Goal: Task Accomplishment & Management: Manage account settings

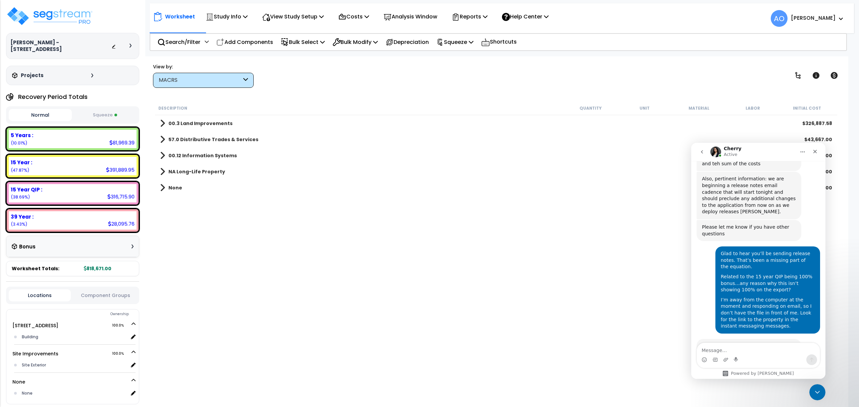
scroll to position [1928, 0]
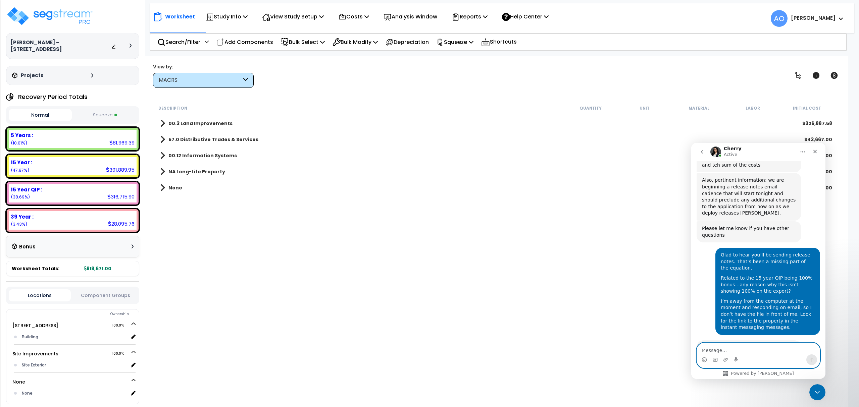
click at [708, 350] on textarea "Message…" at bounding box center [758, 348] width 123 height 11
click at [470, 18] on p "Reports" at bounding box center [469, 16] width 36 height 9
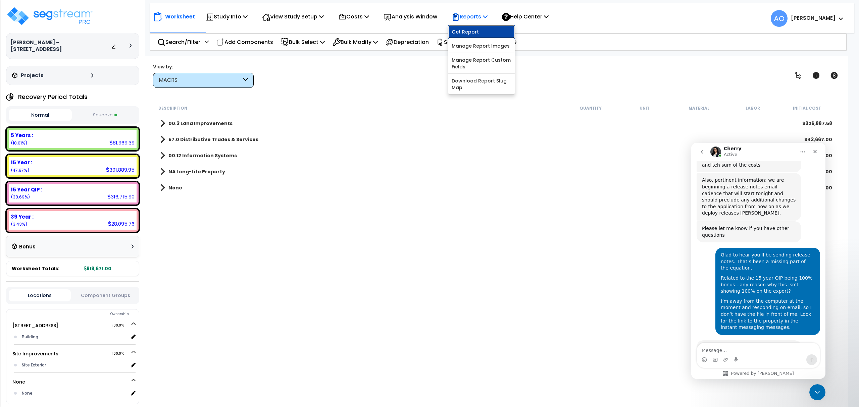
click at [470, 32] on link "Get Report" at bounding box center [481, 31] width 66 height 13
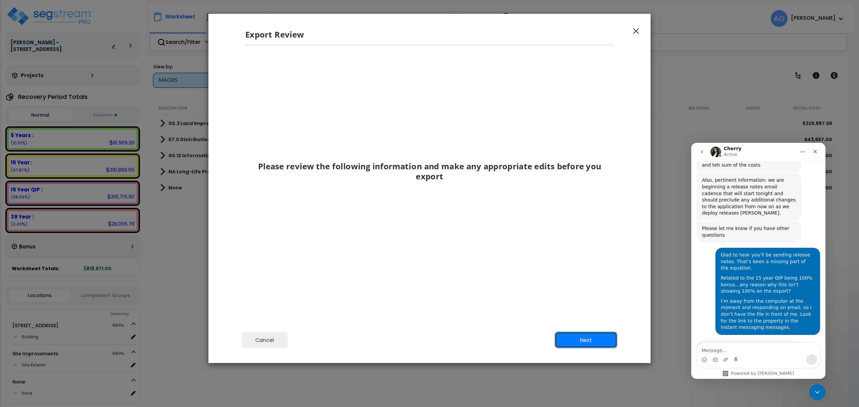
click at [581, 341] on button "Next" at bounding box center [585, 340] width 63 height 17
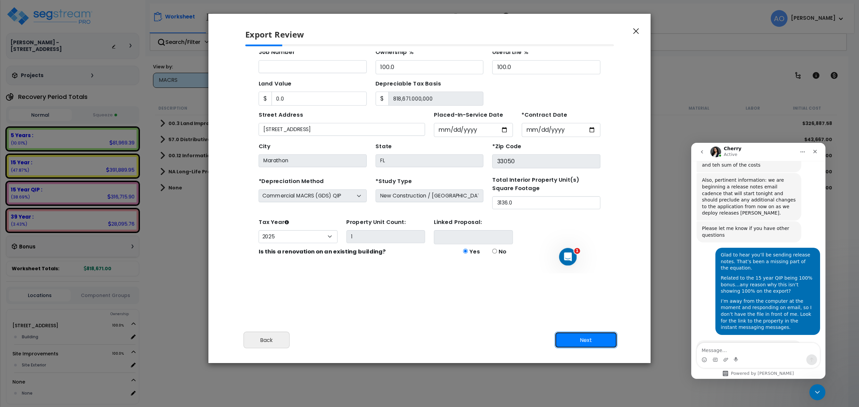
scroll to position [70, 0]
click at [573, 340] on button "Next" at bounding box center [585, 340] width 63 height 17
type input "0"
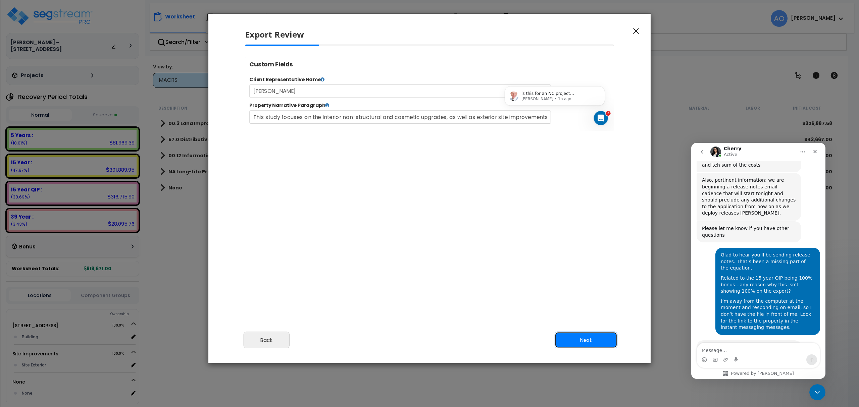
scroll to position [0, 0]
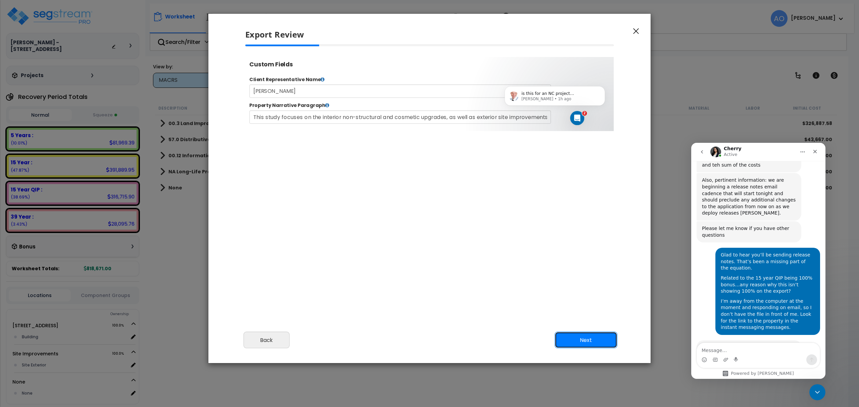
click at [573, 339] on button "Next" at bounding box center [585, 340] width 63 height 17
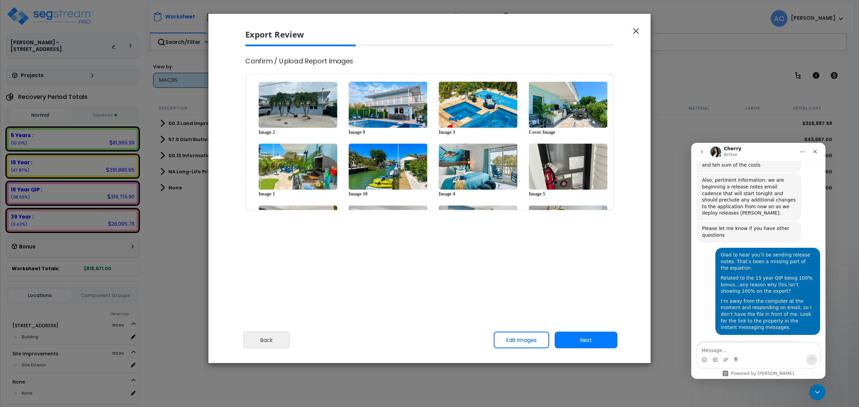
click at [581, 341] on button "Next" at bounding box center [585, 340] width 63 height 17
select select "2025"
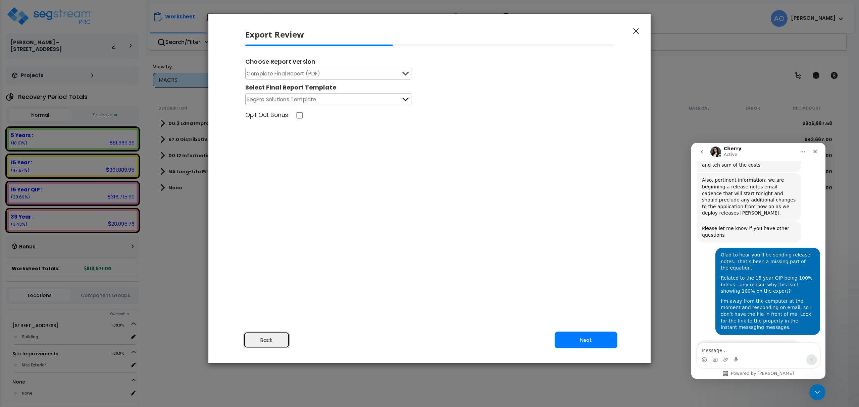
click at [279, 336] on button "Back" at bounding box center [267, 340] width 46 height 17
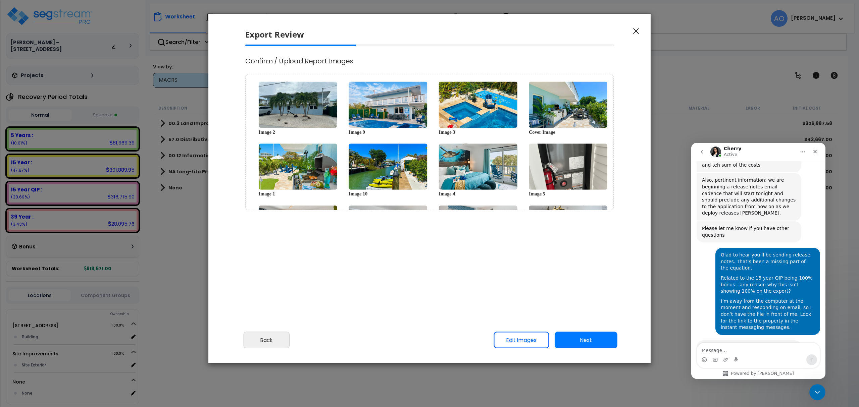
click at [189, 297] on div "Export Review Please review the following information and make any appropriate …" at bounding box center [429, 203] width 859 height 407
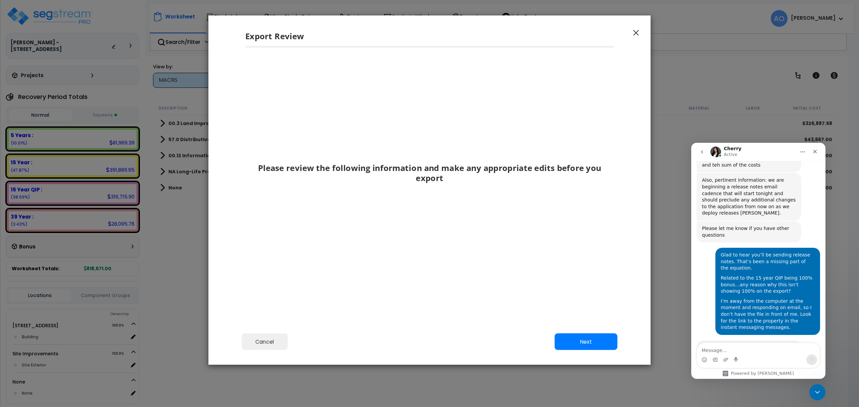
click at [270, 328] on div "Please review the following information and make any appropriate edits before y…" at bounding box center [429, 187] width 442 height 282
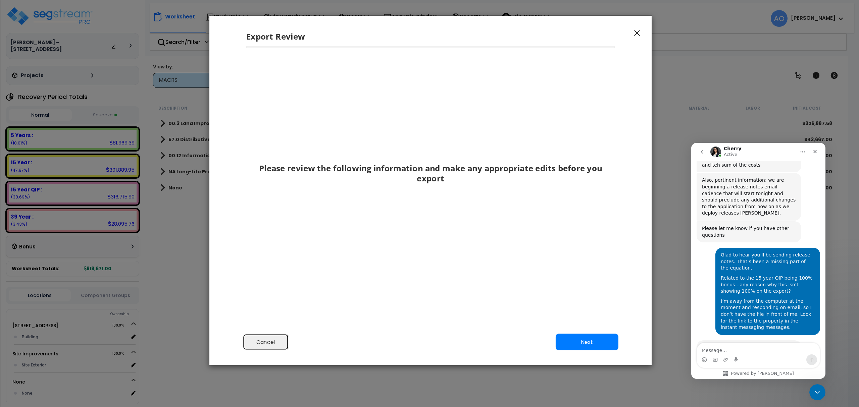
click at [275, 341] on button "Cancel" at bounding box center [266, 342] width 46 height 17
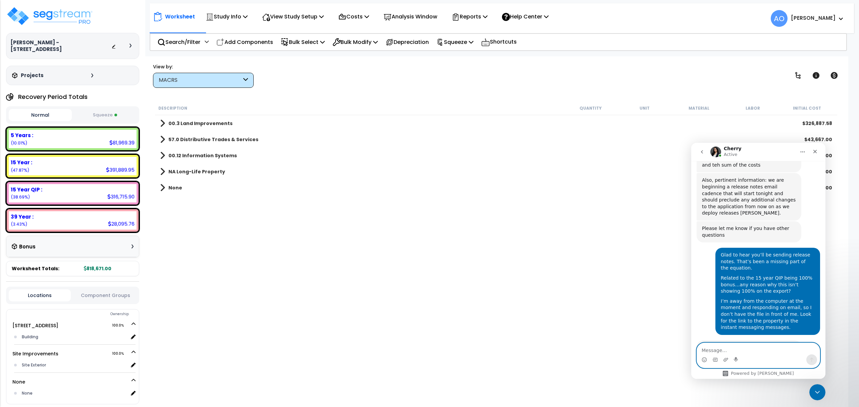
click at [723, 345] on textarea "Message…" at bounding box center [758, 348] width 123 height 11
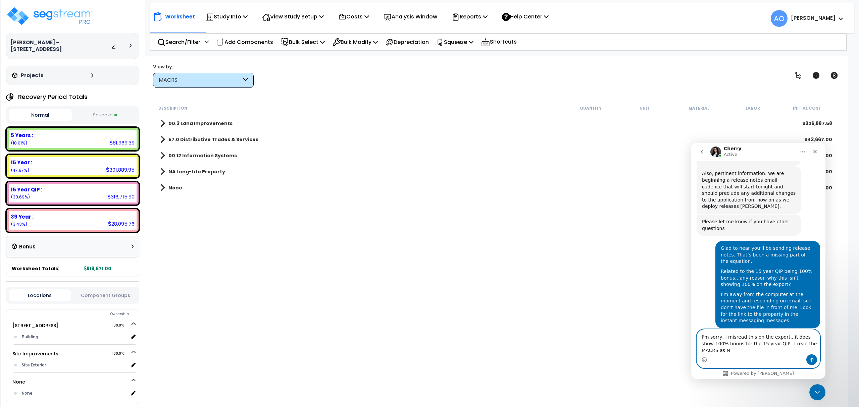
scroll to position [1942, 0]
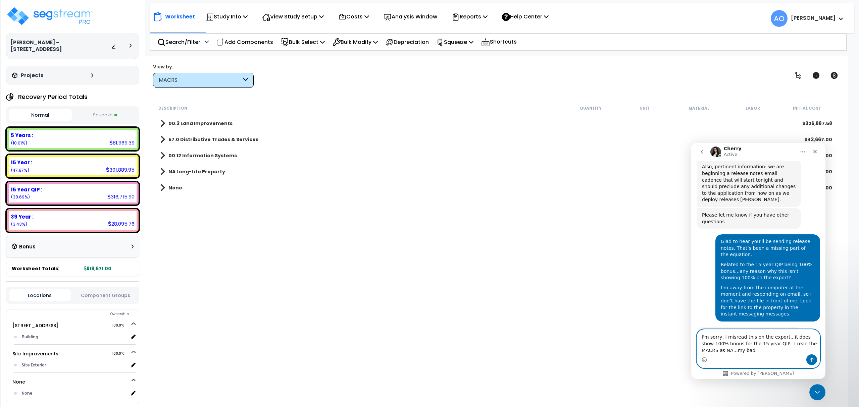
type textarea "I'm sorry, I misread this on the export...it does show 100% bonus for the 15 ye…"
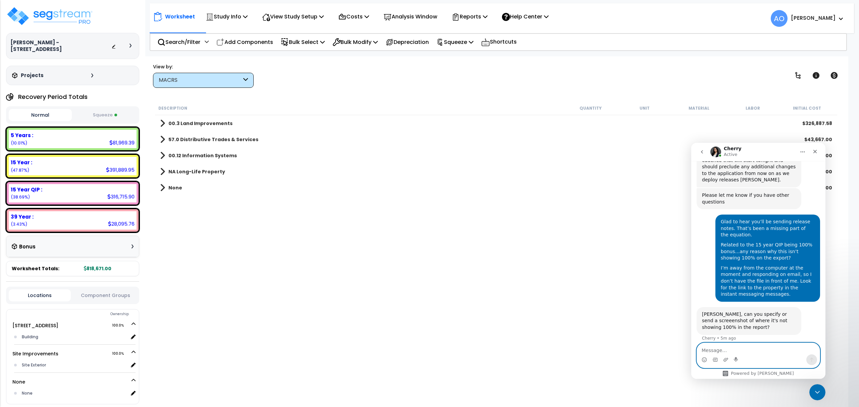
click at [731, 349] on textarea "Message…" at bounding box center [758, 348] width 123 height 11
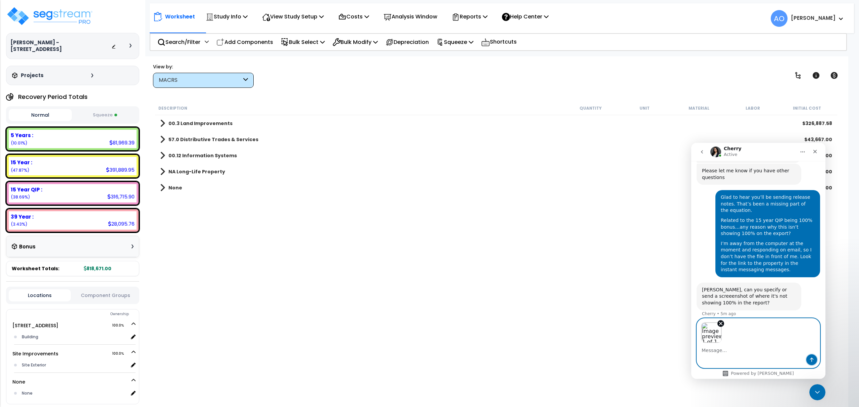
click at [813, 358] on button "Send a message…" at bounding box center [811, 360] width 11 height 11
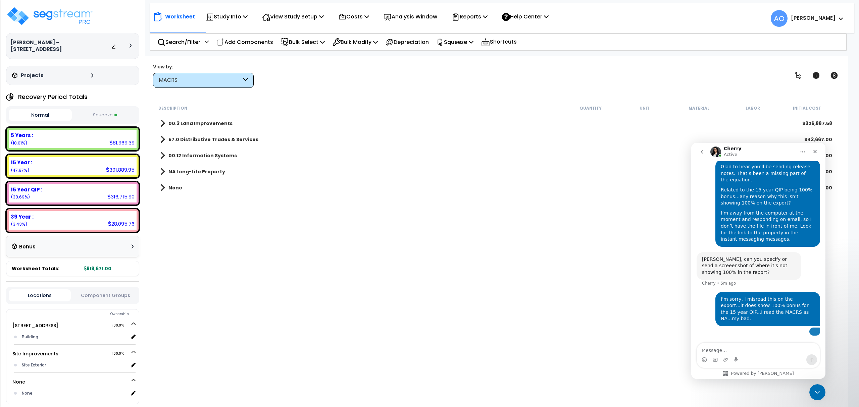
scroll to position [2025, 0]
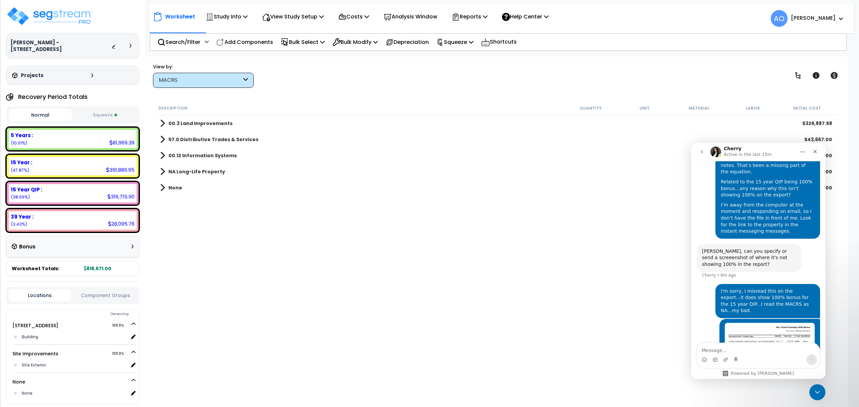
click at [201, 156] on b "00.12 Information Systems" at bounding box center [202, 155] width 68 height 7
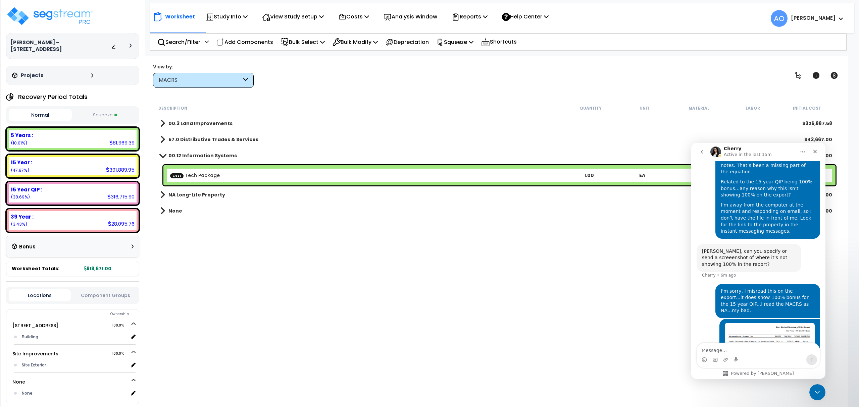
click at [192, 196] on b "NA Long-Life Property" at bounding box center [196, 195] width 57 height 7
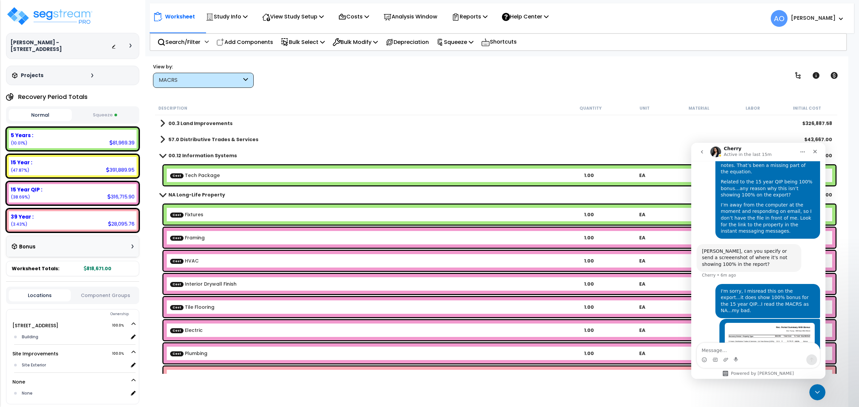
click at [211, 218] on b "Cost Fixtures" at bounding box center [366, 214] width 392 height 7
click at [808, 388] on div "Close Intercom Messenger" at bounding box center [816, 391] width 16 height 16
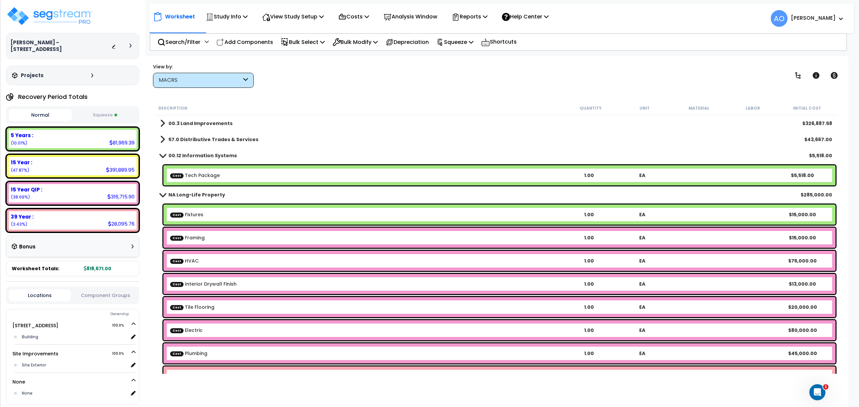
click at [219, 213] on b "Cost Fixtures" at bounding box center [366, 214] width 392 height 7
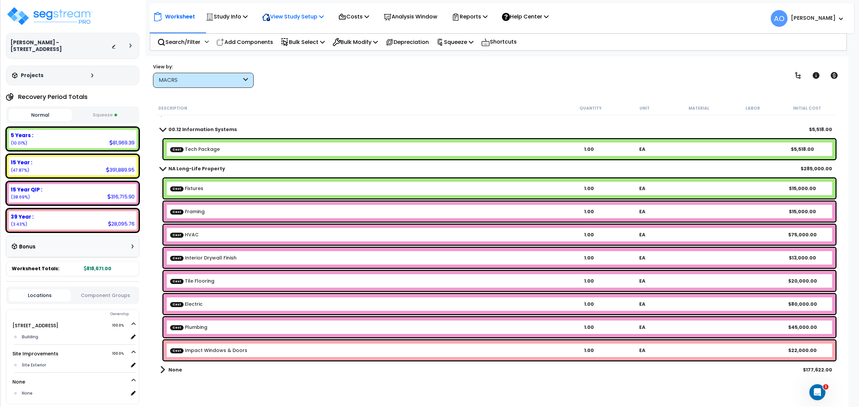
scroll to position [30, 0]
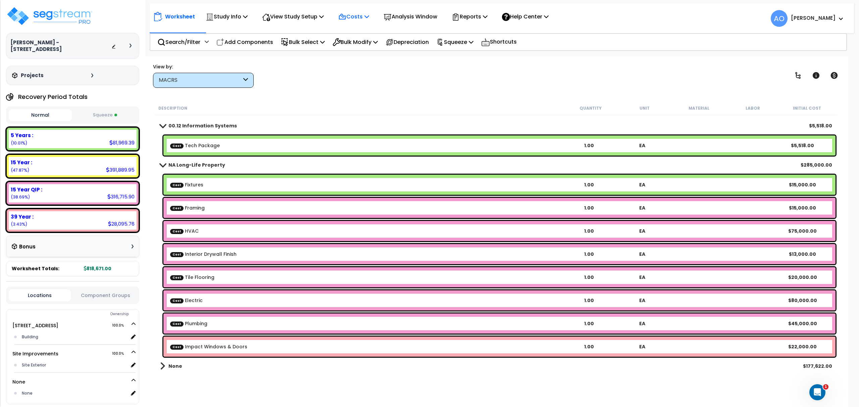
click at [361, 14] on p "Costs" at bounding box center [353, 16] width 31 height 9
click at [360, 44] on link "Direct Costs" at bounding box center [368, 45] width 66 height 13
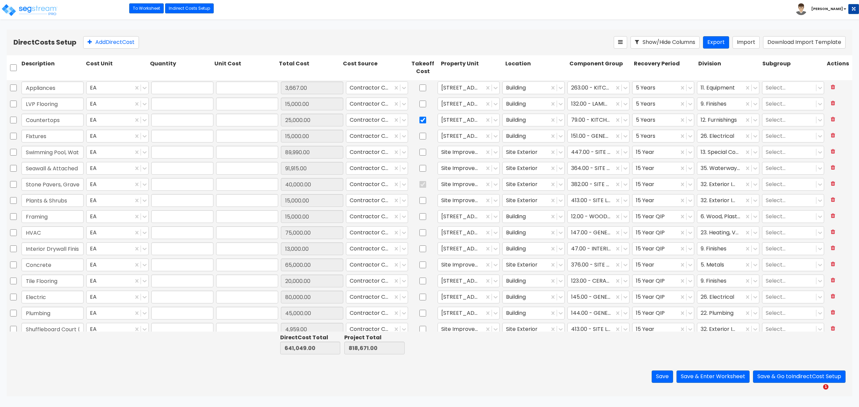
type input "1.00"
type input "3,667.00"
type input "1.00"
type input "15,000.00"
type input "1.00"
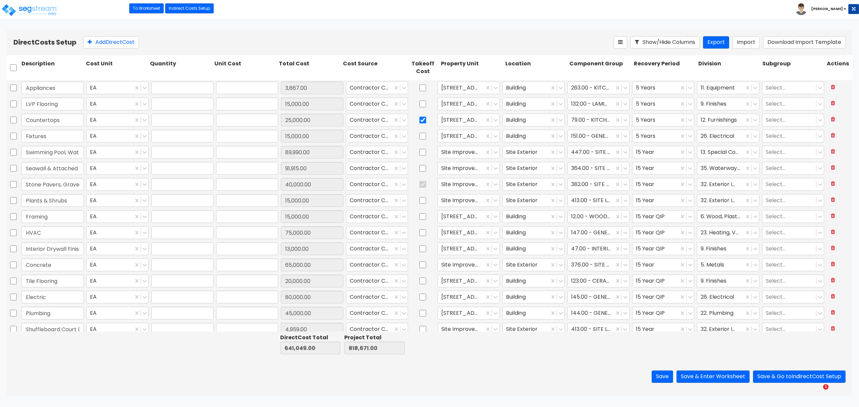
type input "25,000.00"
type input "1.00"
type input "15,000.00"
type input "1.00"
type input "89,990.00"
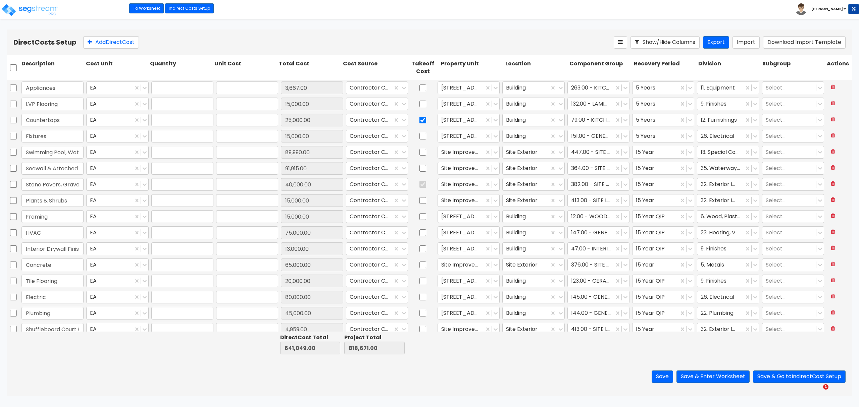
type input "1.00"
type input "91,915.00"
type input "1.00"
type input "40,000.00"
type input "1.00"
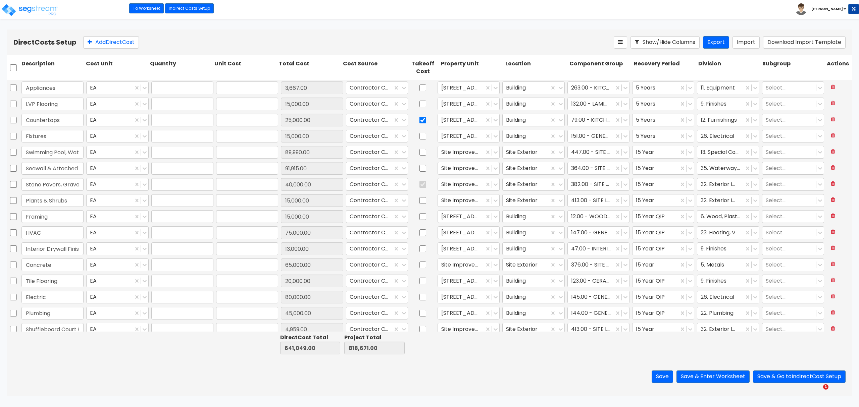
type input "15,000.00"
type input "1.00"
type input "15,000.00"
type input "1.00"
type input "75,000.00"
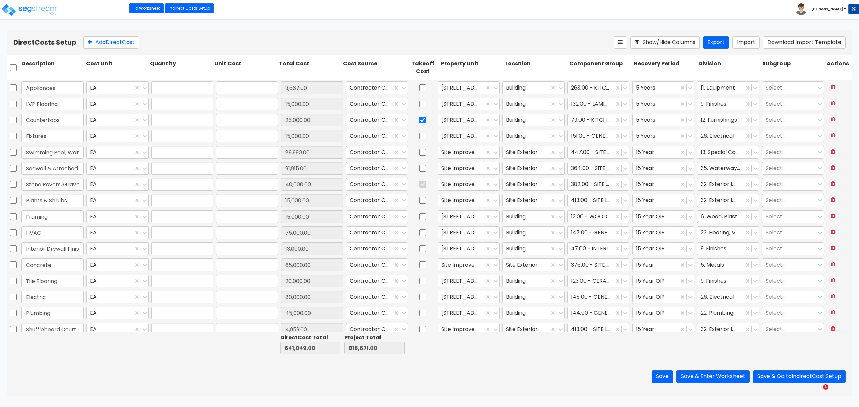
type input "1.00"
type input "13,000.00"
type input "1.00"
type input "65,000.00"
type input "1.00"
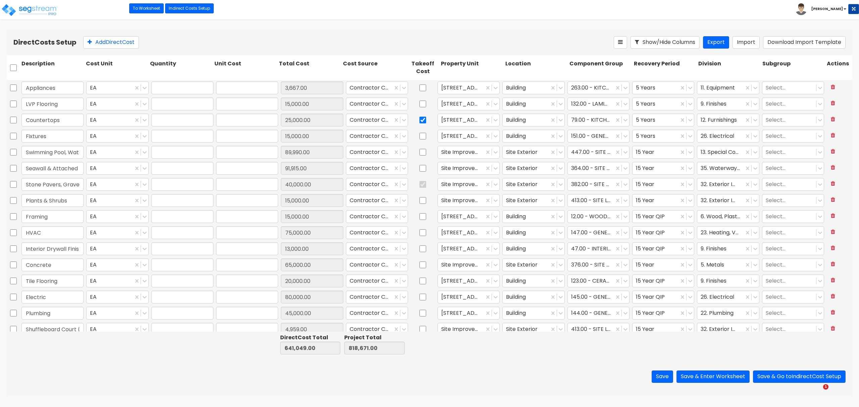
type input "20,000.00"
type input "1.00"
type input "80,000.00"
type input "1.00"
type input "45,000.00"
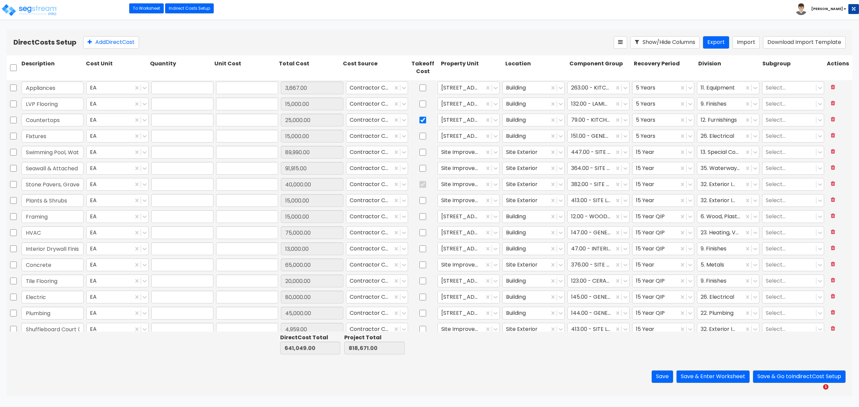
type input "1.00"
type input "4,959.00"
type input "1.00"
type input "5,518.00"
type input "1.00"
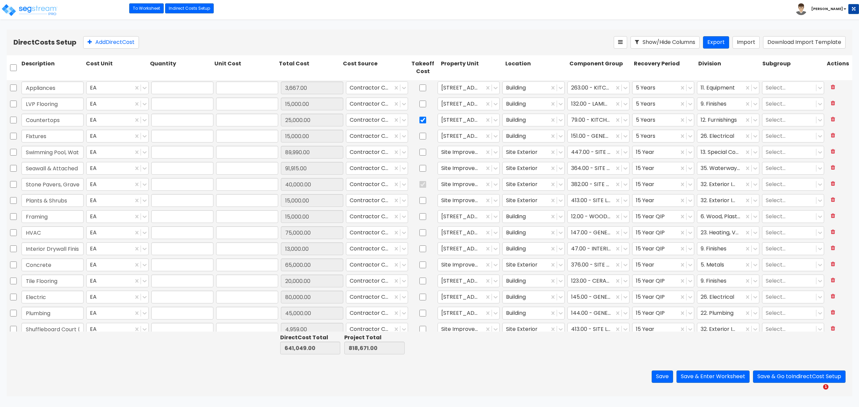
type input "22,000.00"
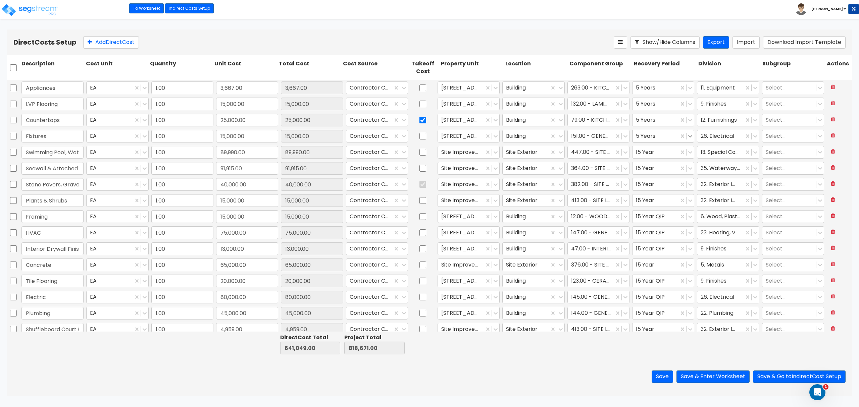
click at [687, 137] on icon at bounding box center [690, 136] width 7 height 7
click at [667, 188] on div "15 Year QIP" at bounding box center [658, 189] width 62 height 12
click at [717, 375] on button "Save & Enter Worksheet" at bounding box center [712, 377] width 73 height 12
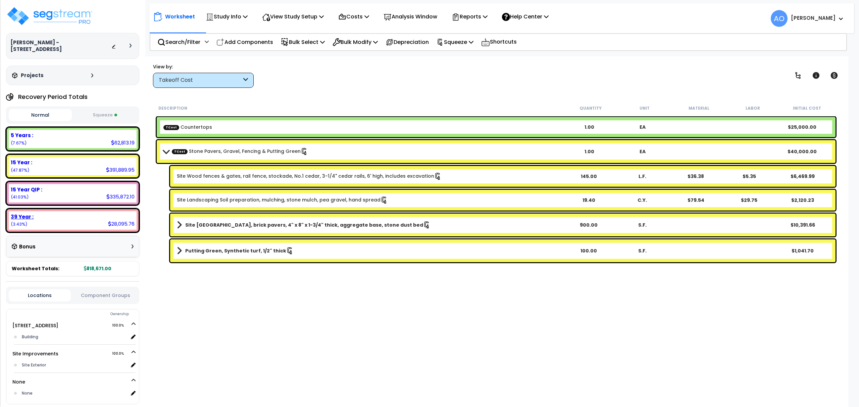
click at [31, 213] on b "39 Year :" at bounding box center [22, 216] width 23 height 7
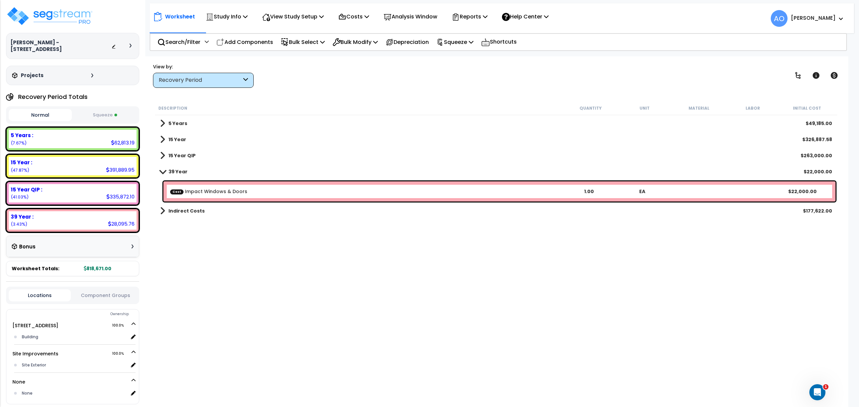
click at [199, 85] on div "Recovery Period" at bounding box center [203, 80] width 101 height 15
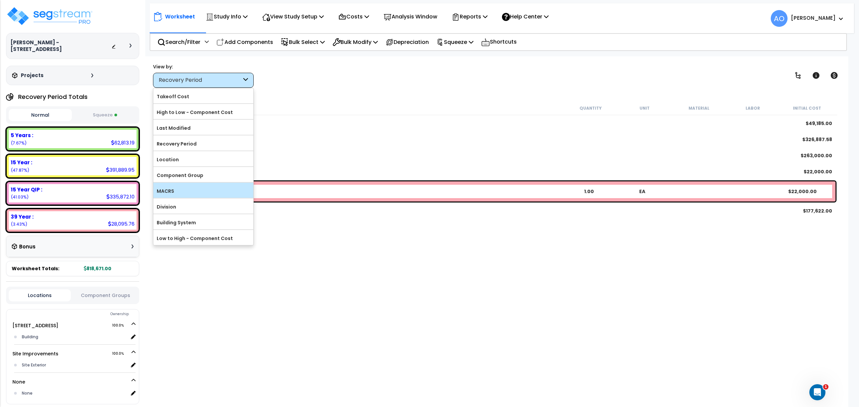
click at [189, 191] on label "MACRS" at bounding box center [203, 191] width 100 height 10
click at [0, 0] on input "MACRS" at bounding box center [0, 0] width 0 height 0
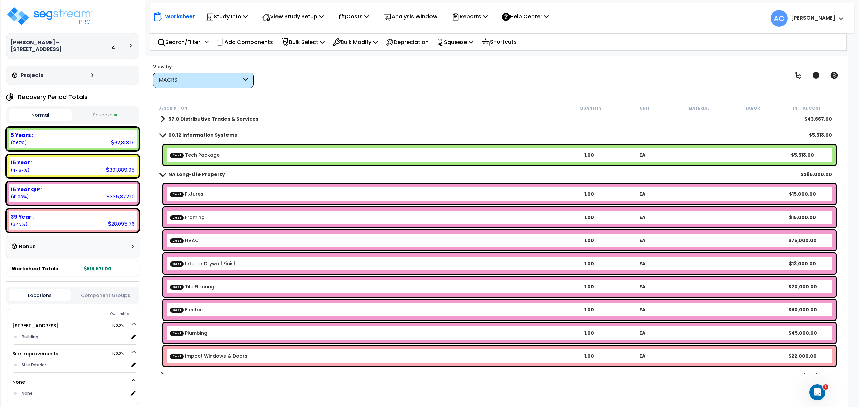
scroll to position [30, 0]
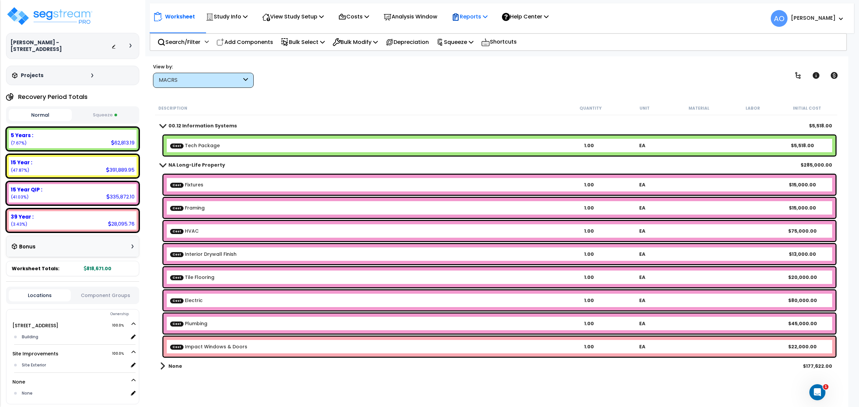
click at [477, 11] on div "Reports" at bounding box center [469, 17] width 36 height 16
click at [474, 33] on link "Get Report" at bounding box center [481, 31] width 66 height 13
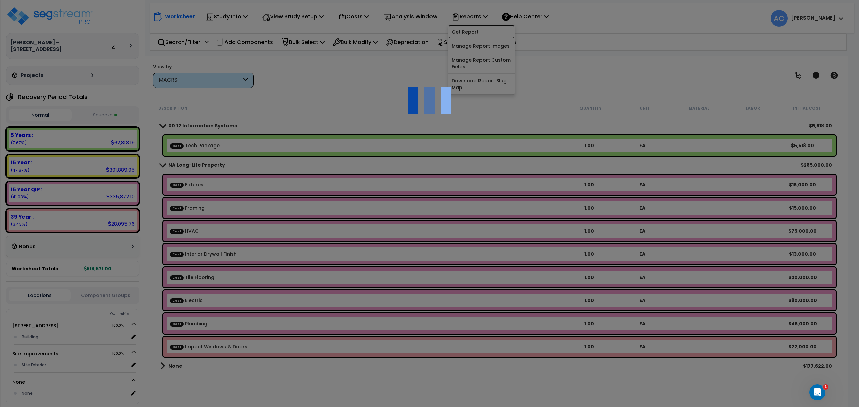
scroll to position [30, 0]
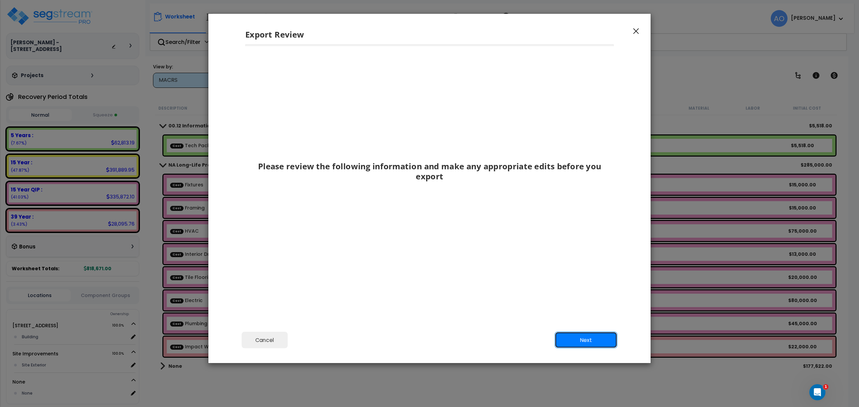
click at [597, 340] on button "Next" at bounding box center [585, 340] width 63 height 17
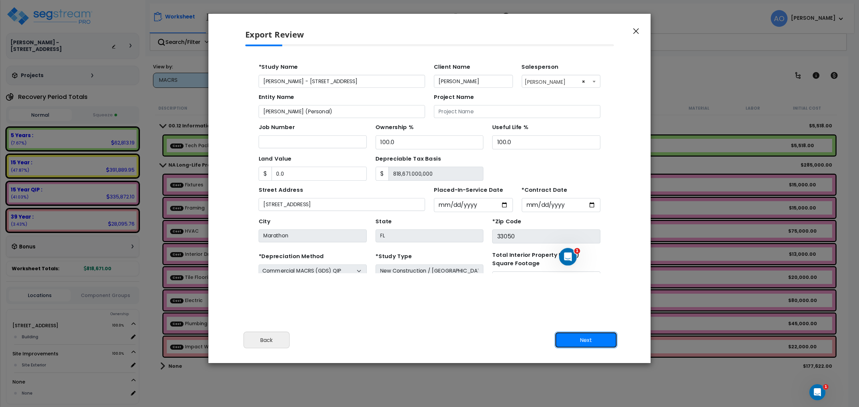
click at [598, 341] on button "Next" at bounding box center [585, 340] width 63 height 17
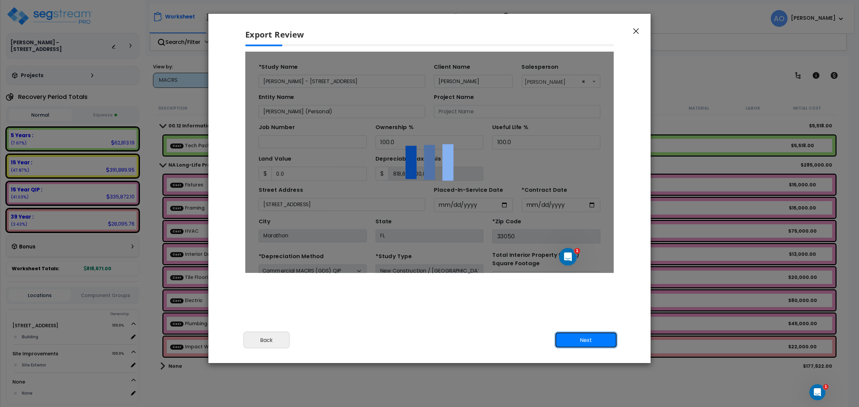
type input "0"
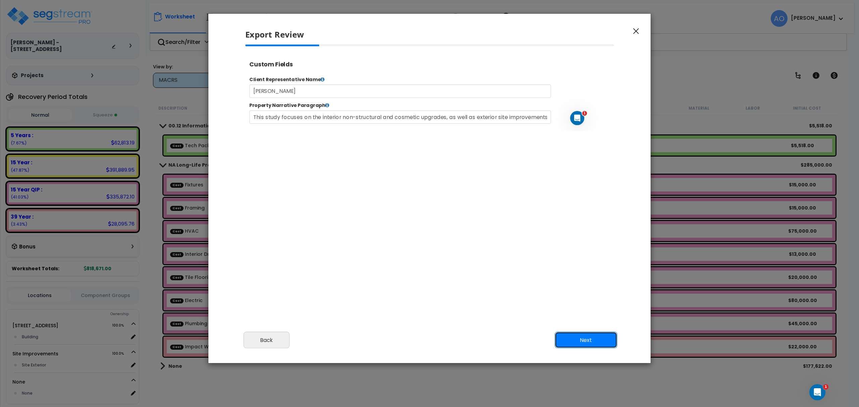
click at [598, 341] on button "Next" at bounding box center [585, 340] width 63 height 17
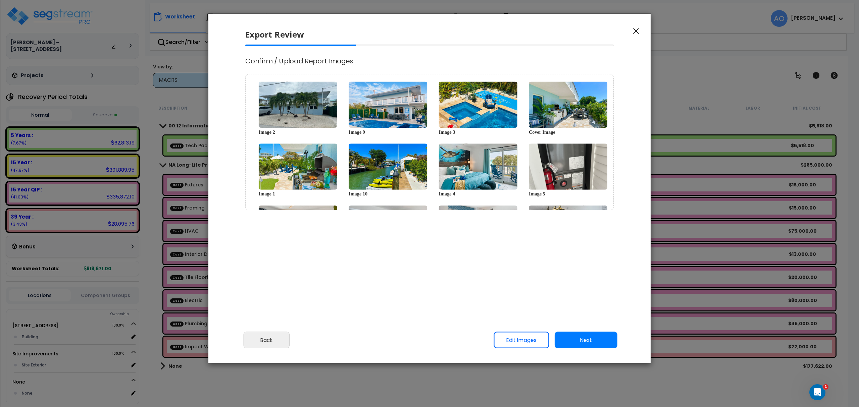
select select "2025"
click at [281, 343] on button "Back" at bounding box center [267, 340] width 46 height 17
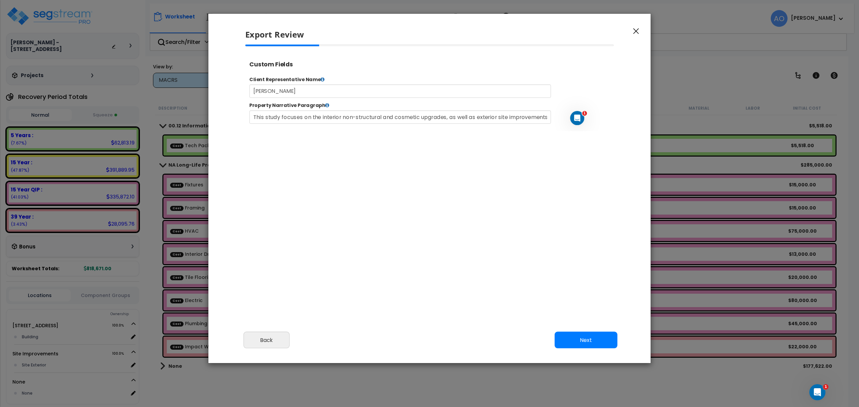
click at [631, 34] on button "button" at bounding box center [636, 31] width 10 height 8
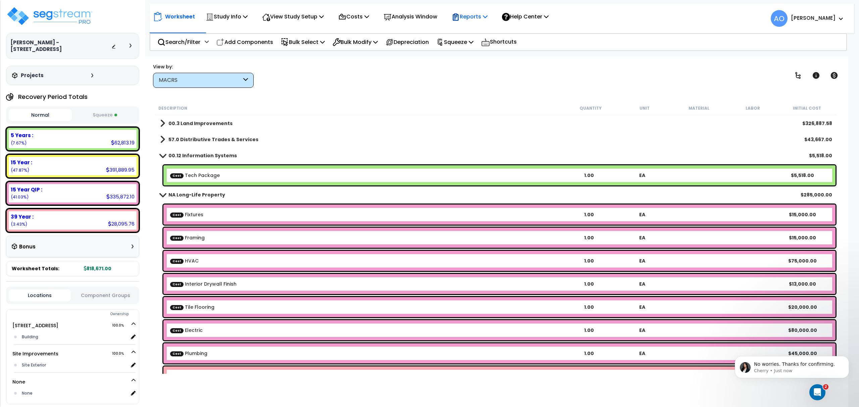
click at [483, 16] on p "Reports" at bounding box center [469, 16] width 36 height 9
click at [491, 49] on link "Manage Report Images" at bounding box center [481, 45] width 66 height 13
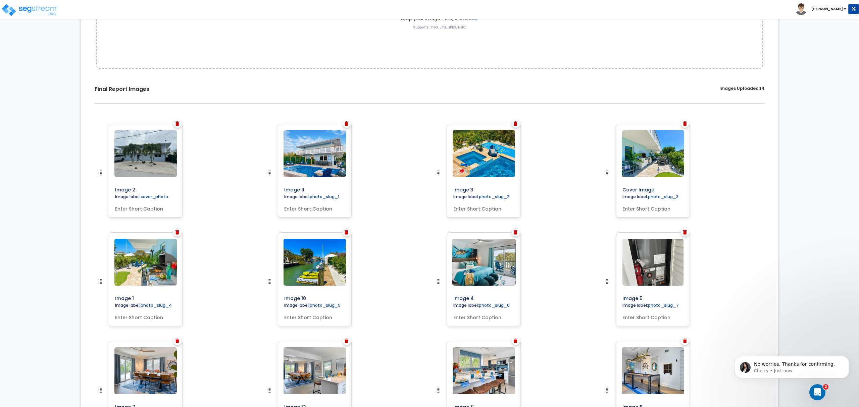
click at [178, 123] on img at bounding box center [177, 123] width 4 height 5
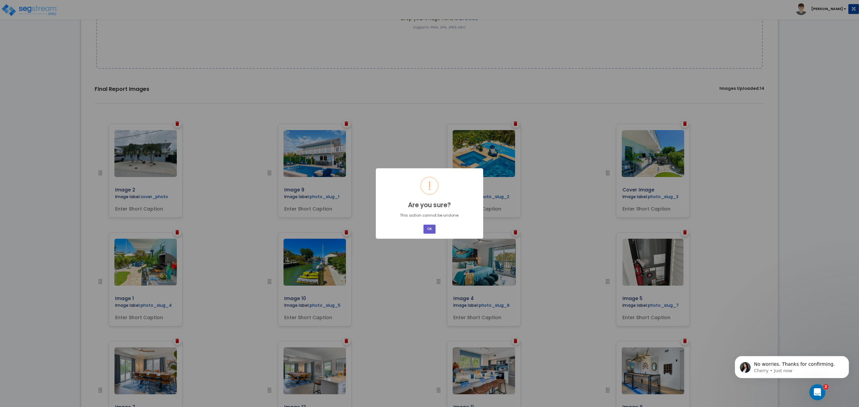
click at [434, 228] on button "OK" at bounding box center [429, 229] width 12 height 9
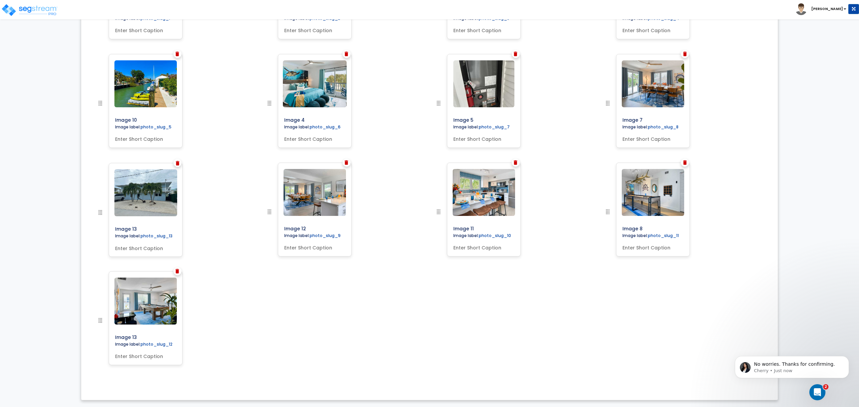
scroll to position [220, 0]
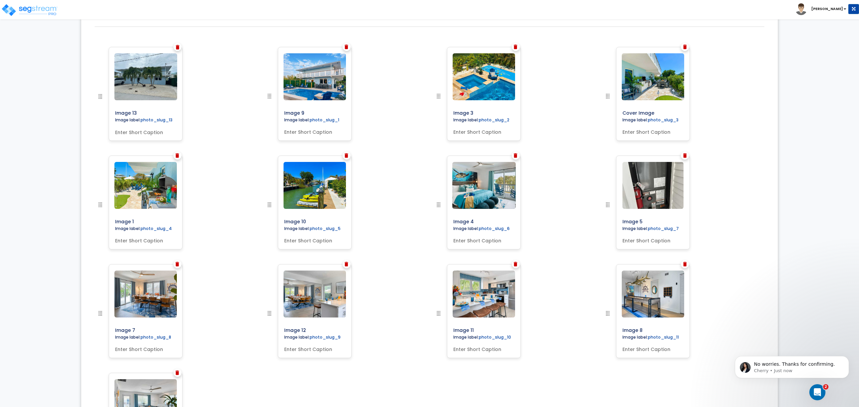
drag, startPoint x: 100, startPoint y: 319, endPoint x: 78, endPoint y: 35, distance: 285.2
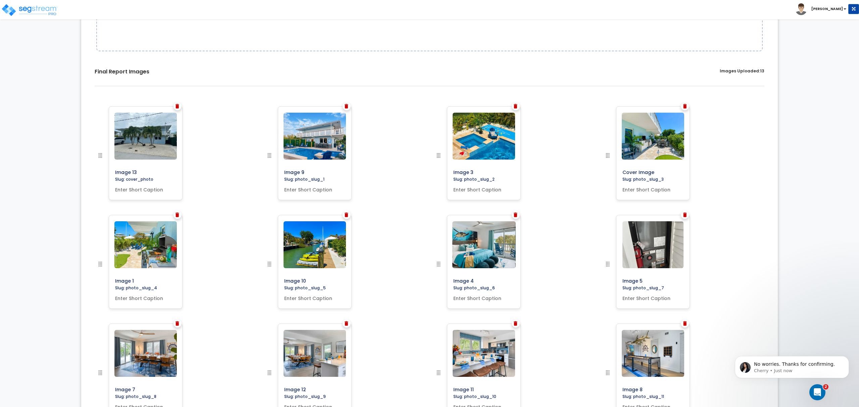
scroll to position [0, 0]
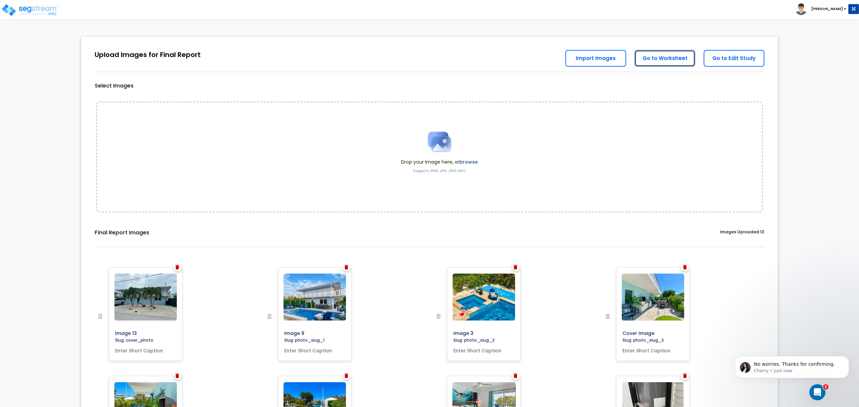
click at [674, 59] on link "Go to Worksheet" at bounding box center [664, 58] width 61 height 17
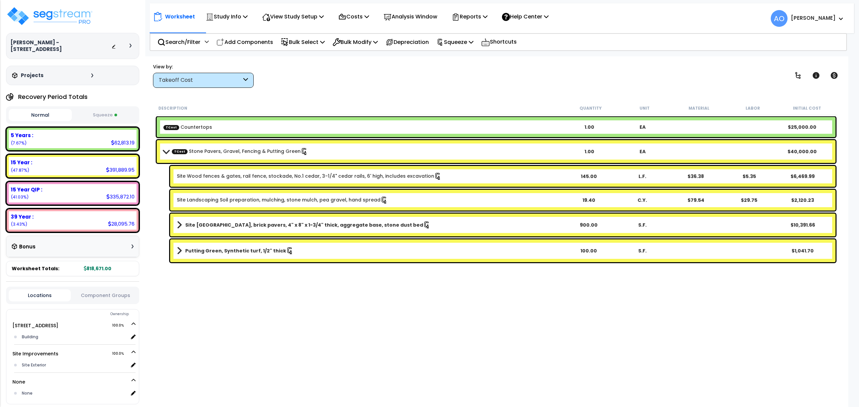
click at [218, 78] on div "Takeoff Cost" at bounding box center [200, 80] width 83 height 8
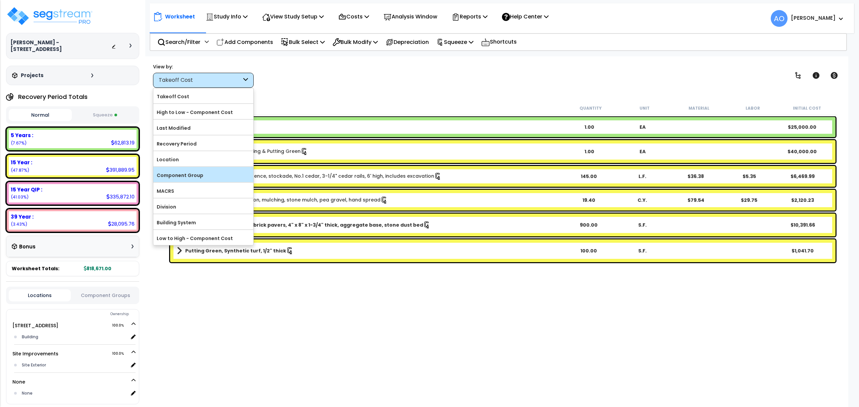
click at [211, 173] on label "Component Group" at bounding box center [203, 175] width 100 height 10
click at [0, 0] on input "Component Group" at bounding box center [0, 0] width 0 height 0
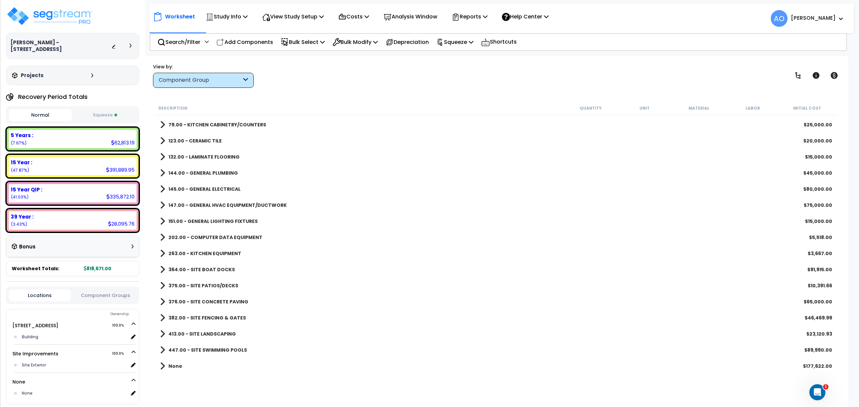
click at [217, 331] on b "413.00 - SITE LANDSCAPING" at bounding box center [201, 334] width 67 height 7
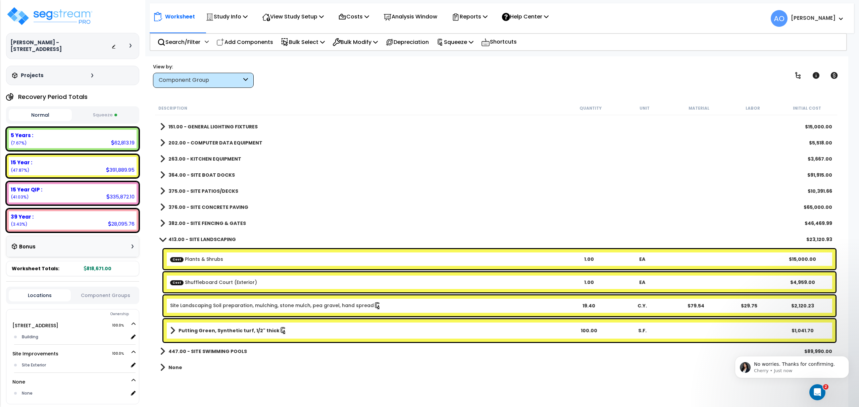
scroll to position [143, 0]
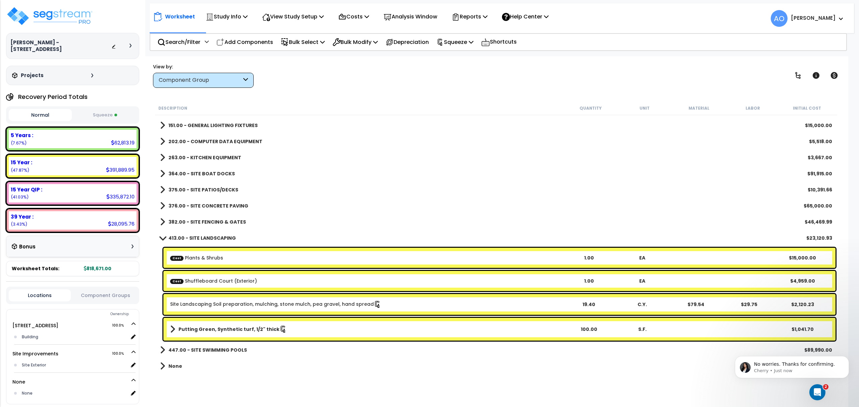
click at [114, 110] on button "Squeeze" at bounding box center [104, 115] width 63 height 12
click at [459, 42] on p "Squeeze" at bounding box center [454, 42] width 37 height 9
click at [460, 56] on link "Re-squeeze" at bounding box center [466, 56] width 66 height 13
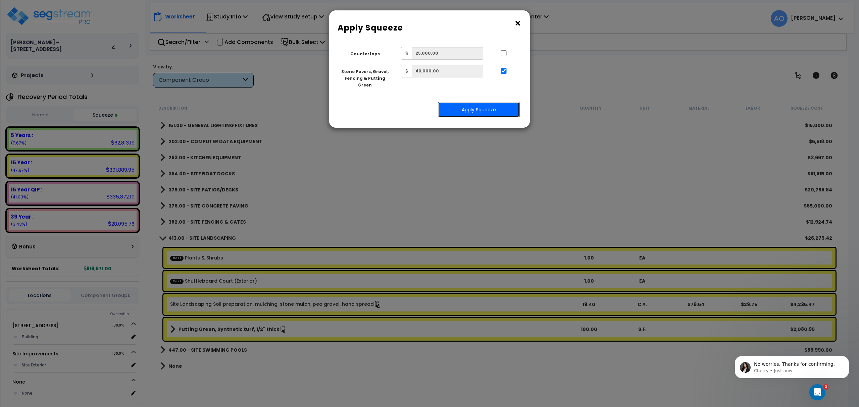
click at [466, 102] on button "Apply Squeeze" at bounding box center [479, 109] width 82 height 15
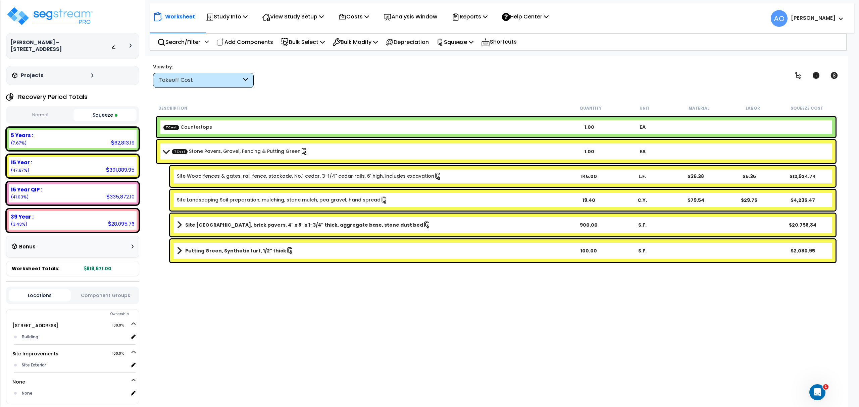
click at [227, 248] on b "Putting Green, Synthetic turf, 1/2" thick" at bounding box center [235, 251] width 101 height 7
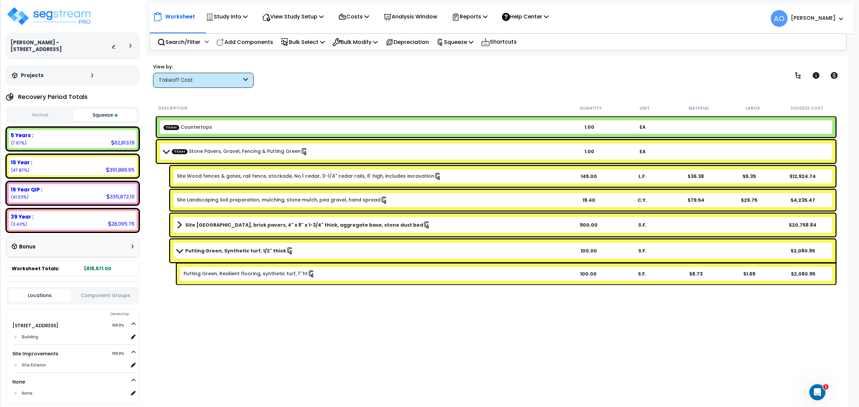
click at [235, 248] on b "Putting Green, Synthetic turf, 1/2" thick" at bounding box center [235, 251] width 101 height 7
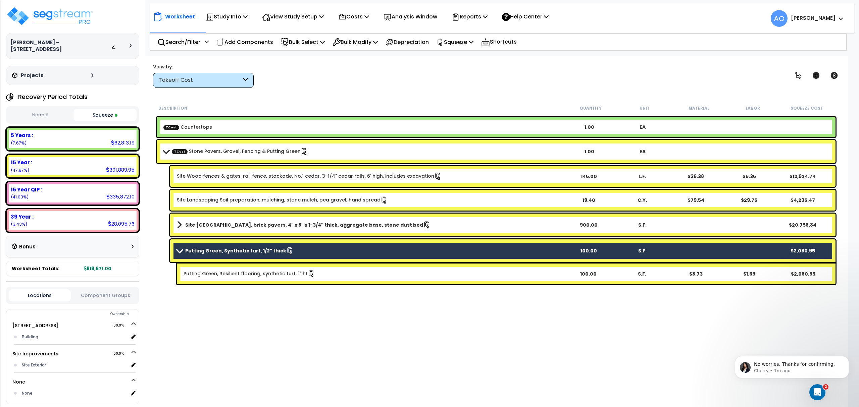
click at [203, 81] on div "Takeoff Cost" at bounding box center [200, 80] width 83 height 8
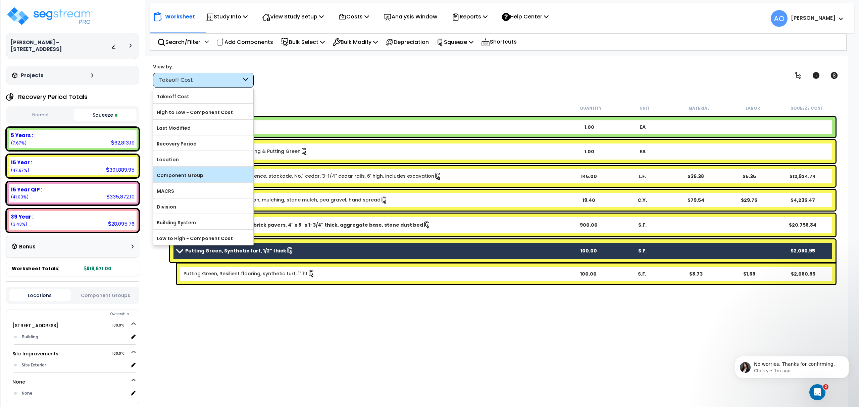
click at [199, 176] on label "Component Group" at bounding box center [203, 175] width 100 height 10
click at [0, 0] on input "Component Group" at bounding box center [0, 0] width 0 height 0
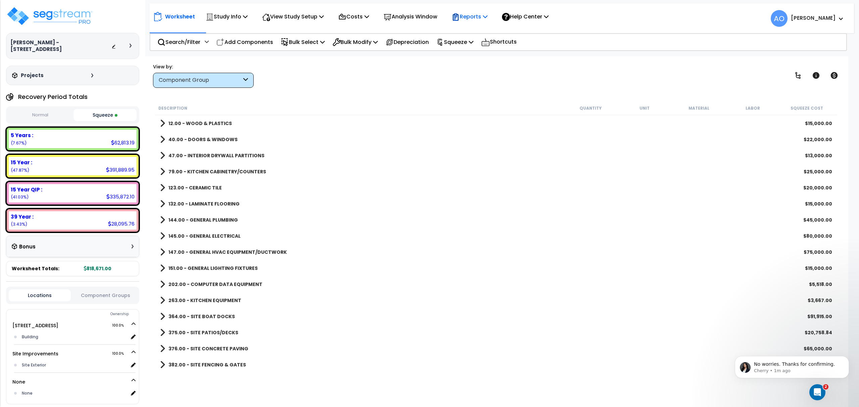
click at [482, 16] on p "Reports" at bounding box center [469, 16] width 36 height 9
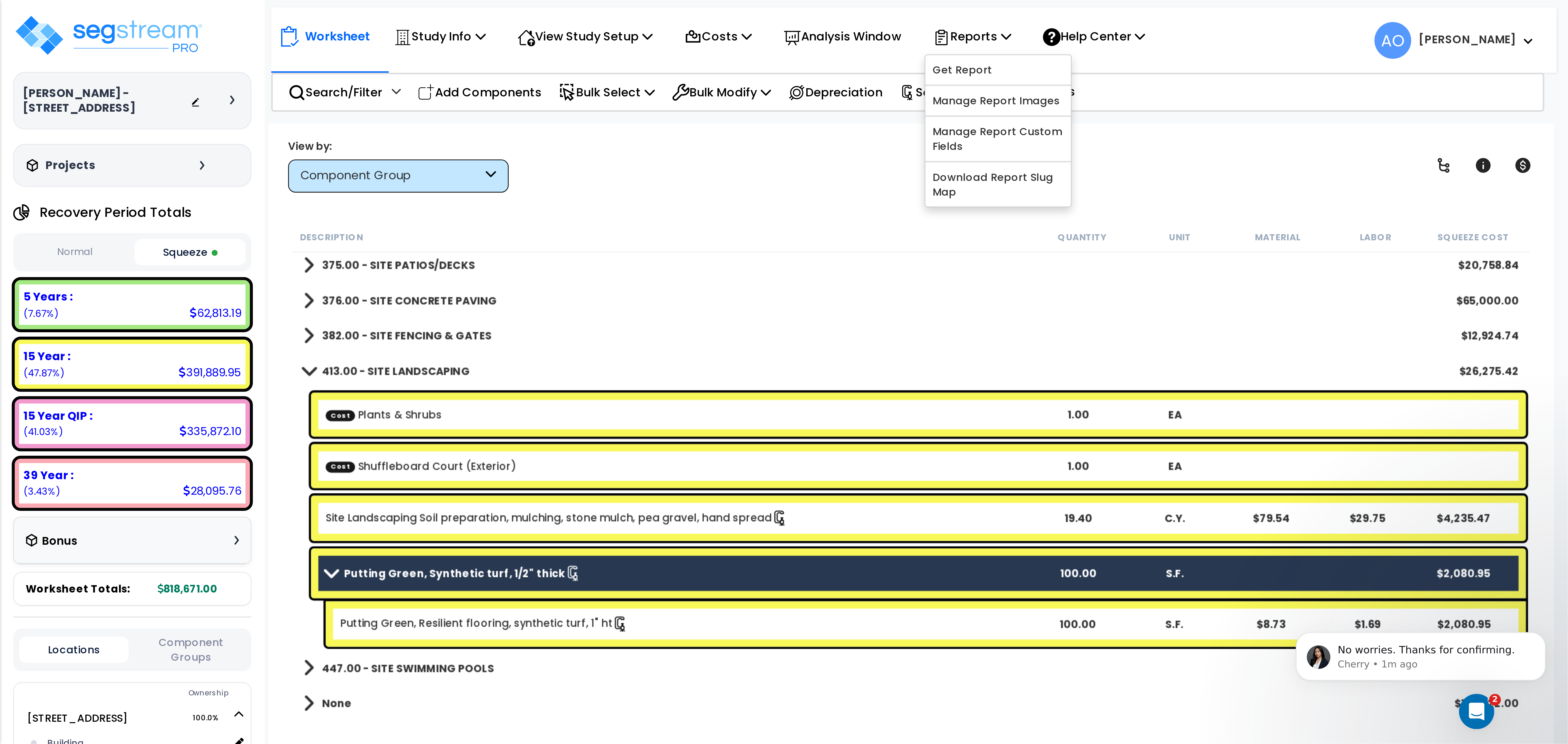
scroll to position [80, 0]
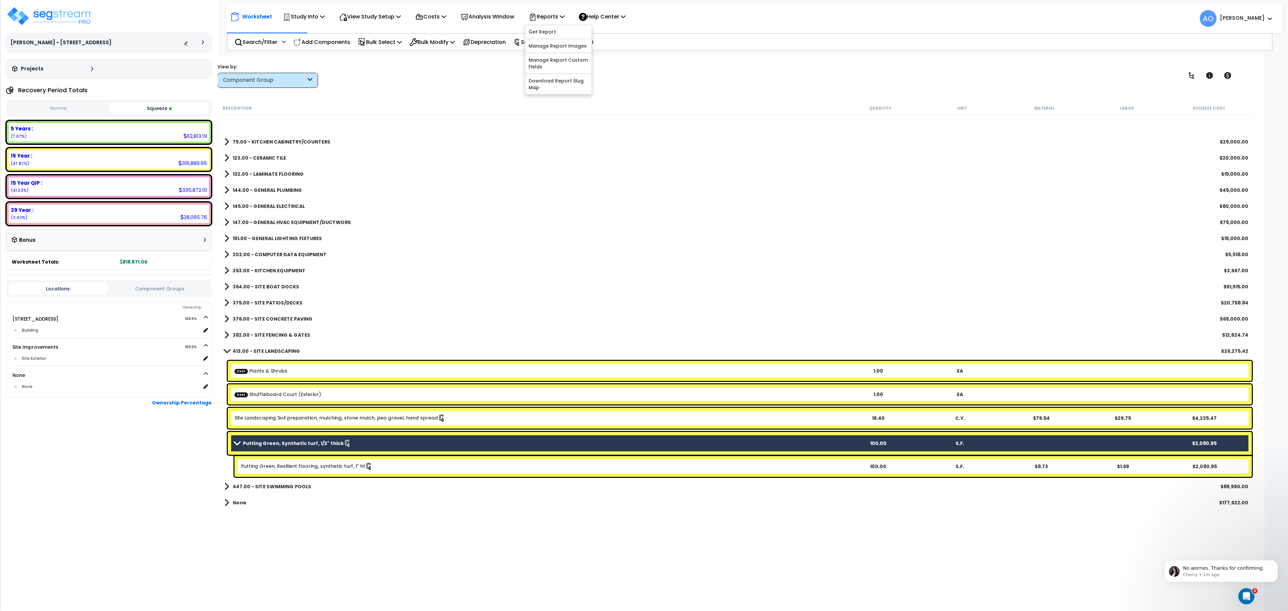
drag, startPoint x: 197, startPoint y: 264, endPoint x: 266, endPoint y: 357, distance: 115.5
click at [354, 407] on div "Putting Green, Resilient flooring, synthetic turf, 1" ht 100.00 S.F. $8.73 $1.6…" at bounding box center [742, 466] width 1017 height 21
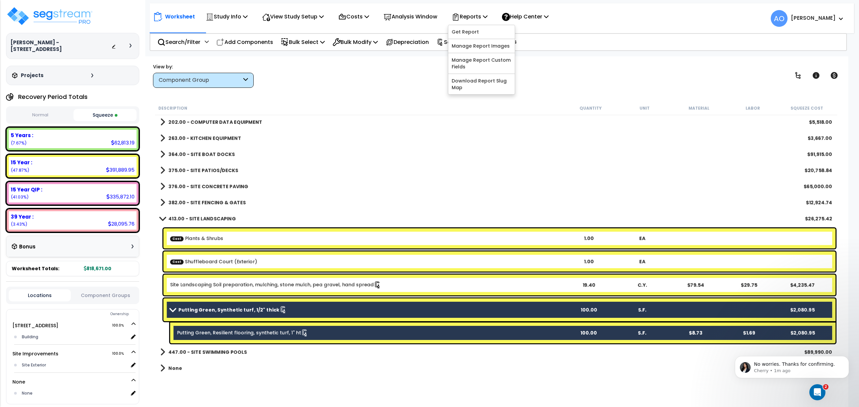
scroll to position [164, 0]
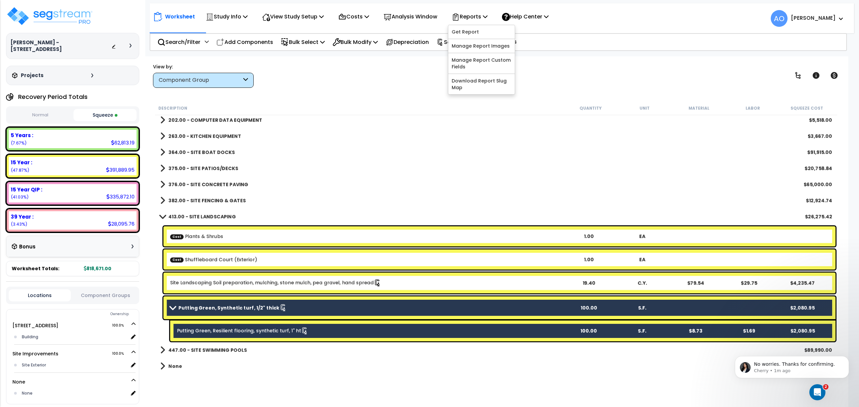
click at [240, 305] on b "Putting Green, Synthetic turf, 1/2" thick" at bounding box center [228, 308] width 101 height 7
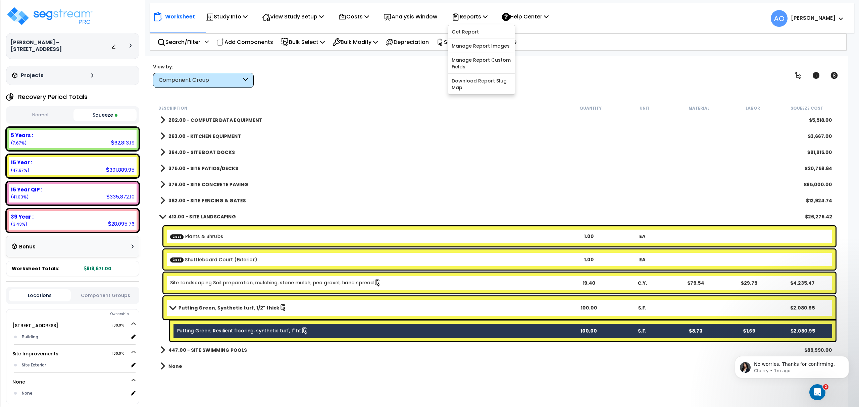
click at [263, 329] on link "Putting Green, Resilient flooring, synthetic turf, 1" ht" at bounding box center [242, 330] width 131 height 7
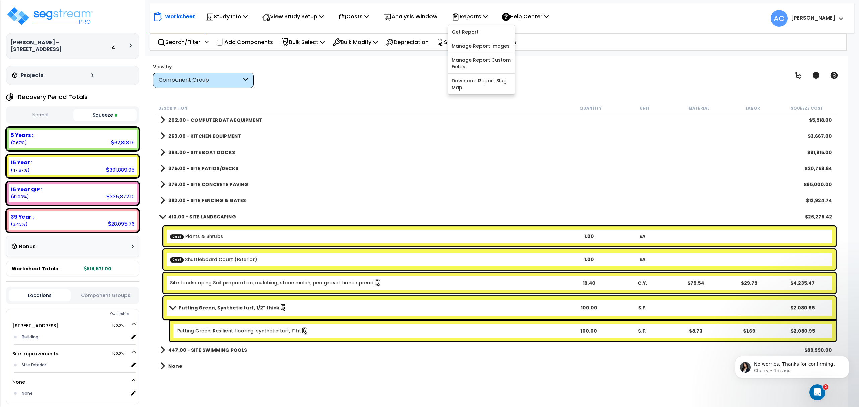
click at [250, 310] on b "Putting Green, Synthetic turf, 1/2" thick" at bounding box center [228, 308] width 101 height 7
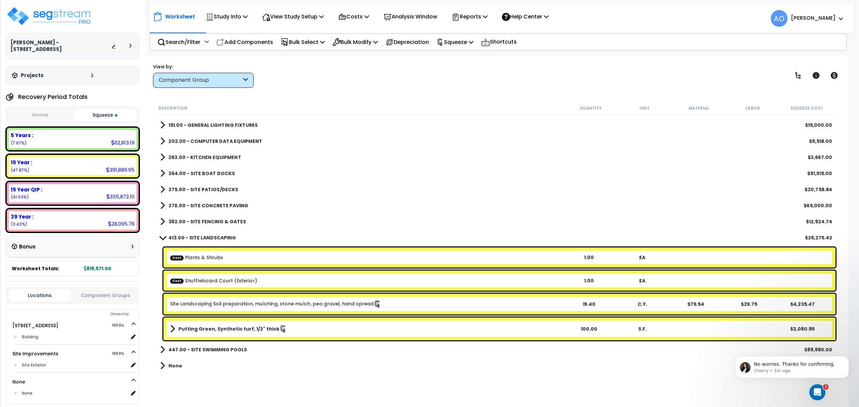
scroll to position [143, 0]
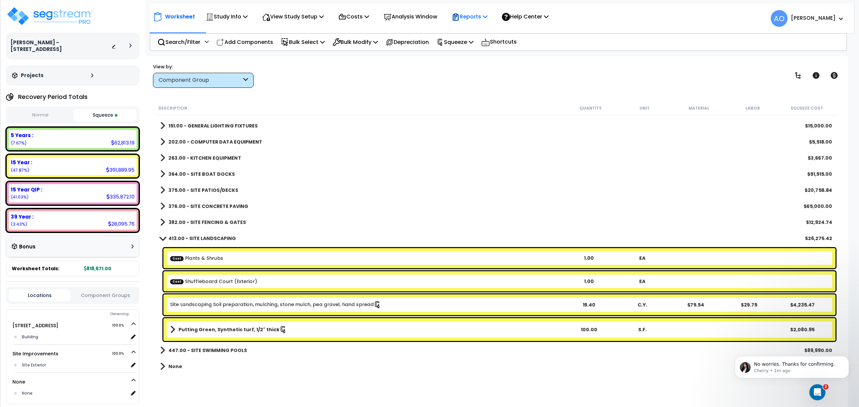
click at [482, 15] on p "Reports" at bounding box center [469, 16] width 36 height 9
click at [480, 31] on link "Get Report" at bounding box center [481, 31] width 66 height 13
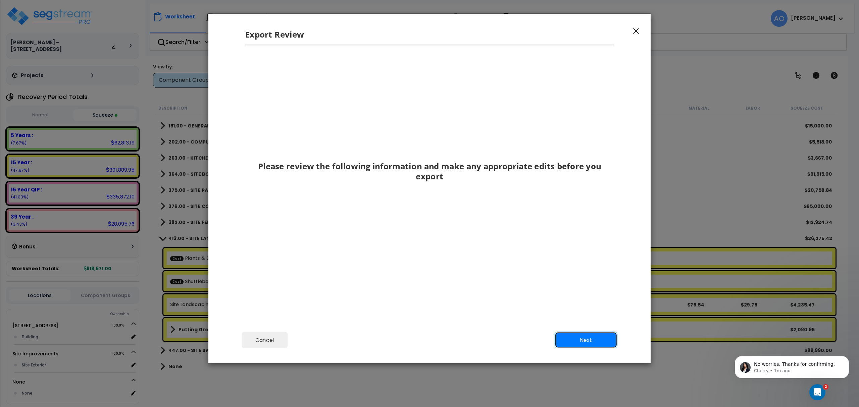
click at [588, 332] on button "Next" at bounding box center [585, 340] width 63 height 17
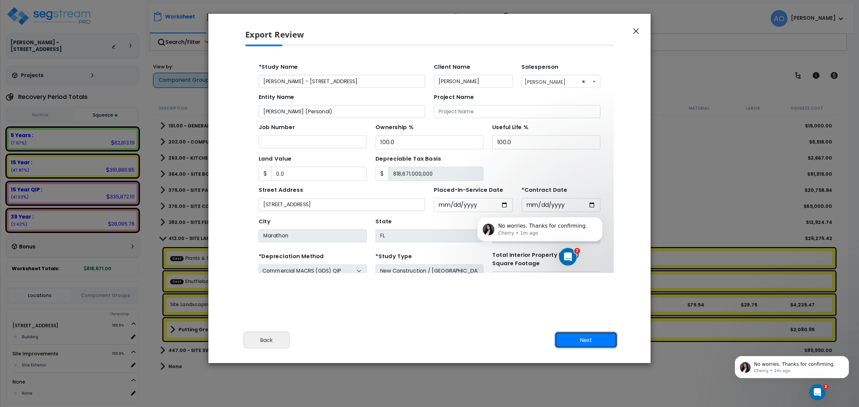
scroll to position [0, 0]
click at [588, 339] on button "Next" at bounding box center [585, 340] width 63 height 17
type input "0"
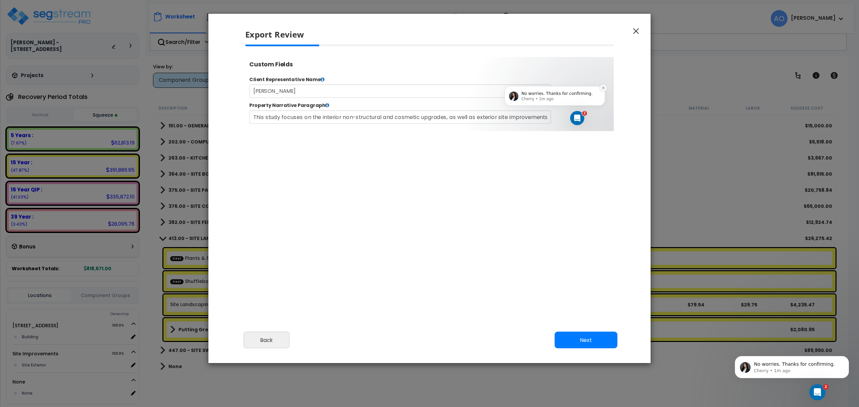
select select "2025"
click at [614, 94] on button "Dismiss notification" at bounding box center [617, 93] width 9 height 9
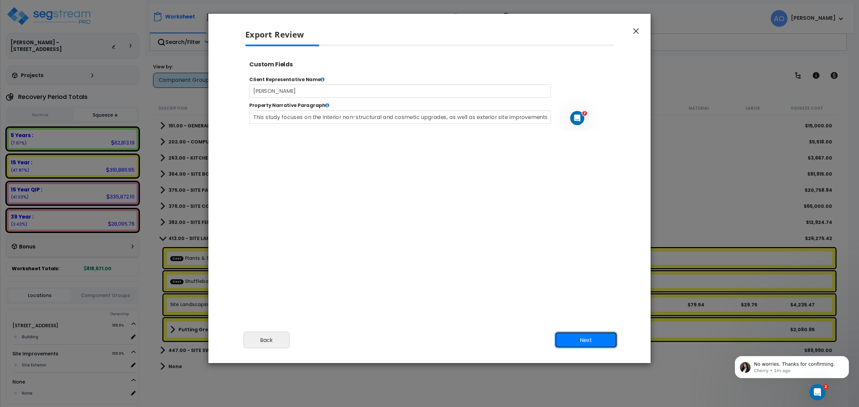
click at [580, 343] on button "Next" at bounding box center [585, 340] width 63 height 17
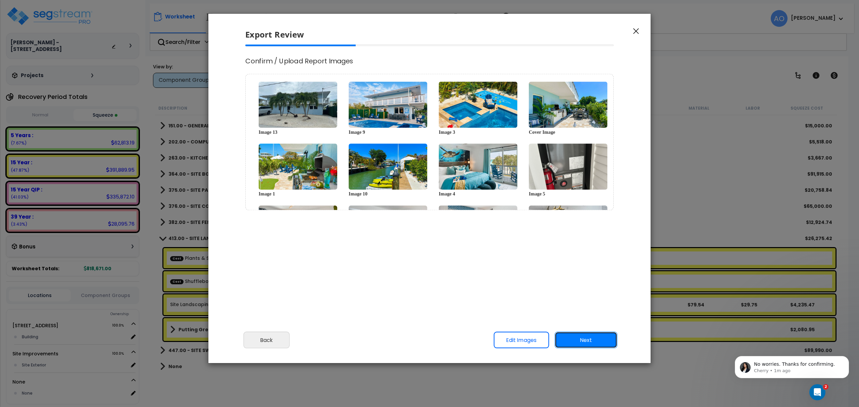
click at [580, 343] on button "Next" at bounding box center [585, 340] width 63 height 17
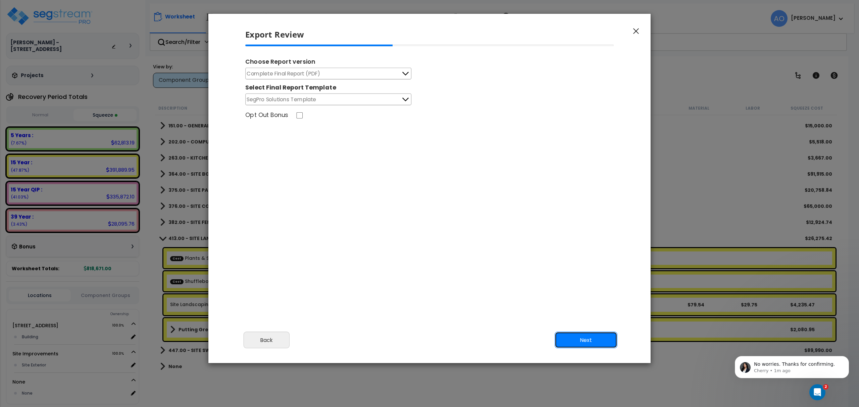
click at [579, 340] on button "Next" at bounding box center [585, 340] width 63 height 17
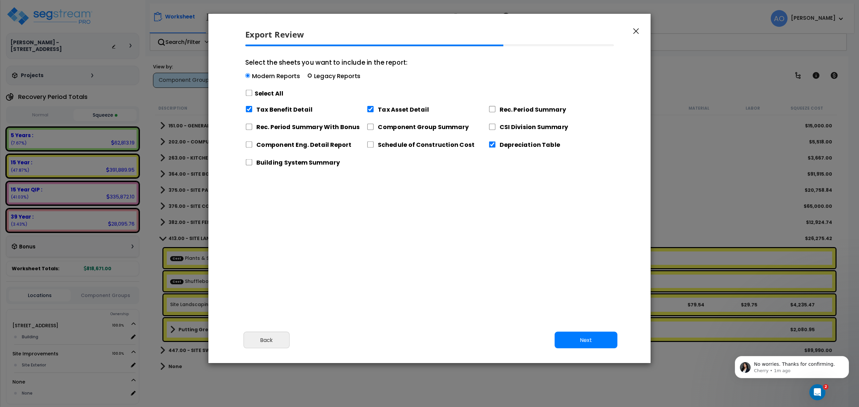
click at [307, 76] on input "Select the sheets you want to include in the report: Modern Reports Legacy Repo…" at bounding box center [309, 75] width 5 height 5
radio input "true"
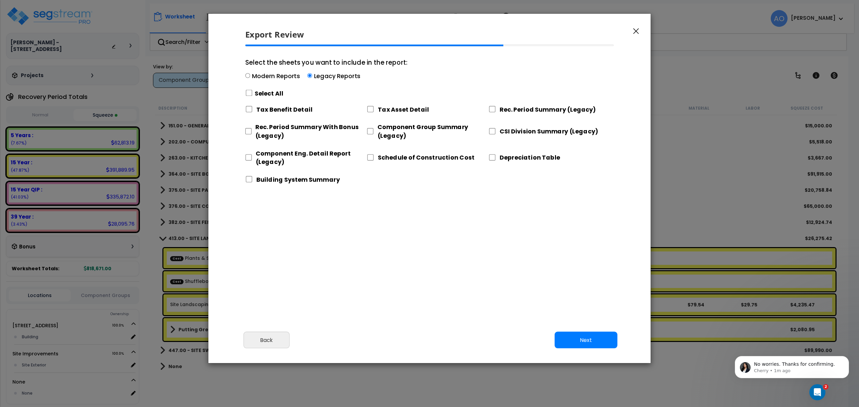
click at [254, 90] on div "Select All" at bounding box center [326, 94] width 162 height 12
click at [250, 94] on input "Select the sheets you want to include in the report: Modern Reports Legacy Repo…" at bounding box center [248, 93] width 7 height 6
checkbox input "true"
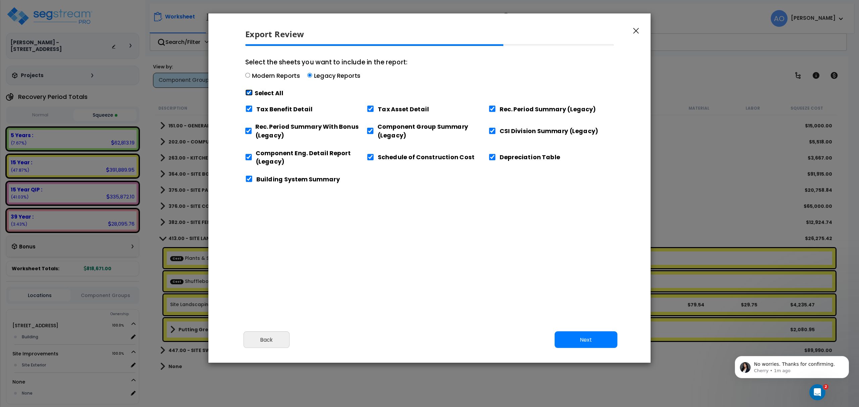
checkbox input "true"
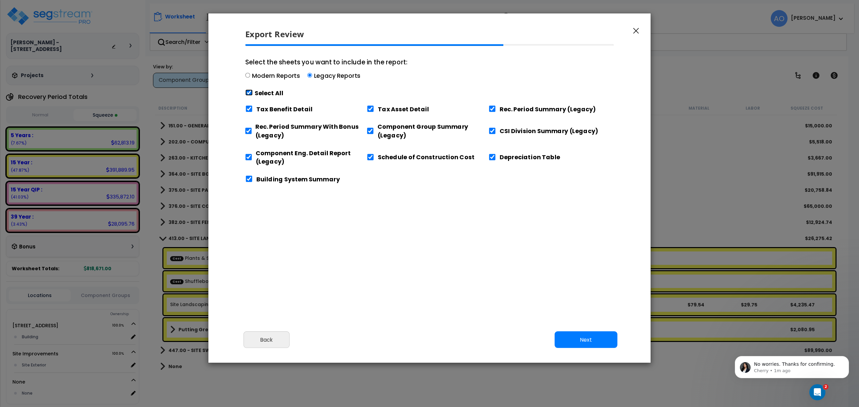
checkbox input "true"
click at [249, 109] on input "Tax Benefit Detail" at bounding box center [248, 109] width 7 height 6
checkbox input "false"
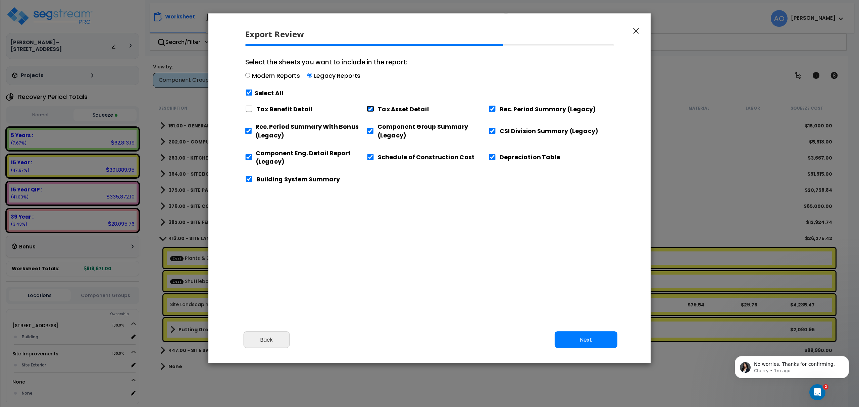
click at [368, 109] on input "Tax Asset Detail" at bounding box center [370, 109] width 7 height 6
checkbox input "true"
click at [489, 129] on input "CSI Division Summary (Legacy)" at bounding box center [491, 131] width 7 height 6
click at [490, 131] on input "CSI Division Summary (Legacy)" at bounding box center [491, 131] width 7 height 6
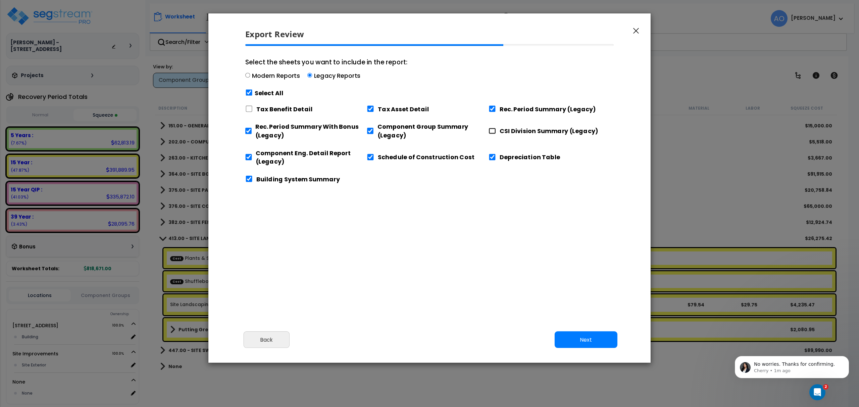
checkbox input "true"
click at [250, 157] on input "Component Eng. Detail Report (Legacy)" at bounding box center [248, 157] width 7 height 6
checkbox input "false"
click at [372, 156] on input "Schedule of Construction Cost" at bounding box center [370, 157] width 7 height 6
checkbox input "false"
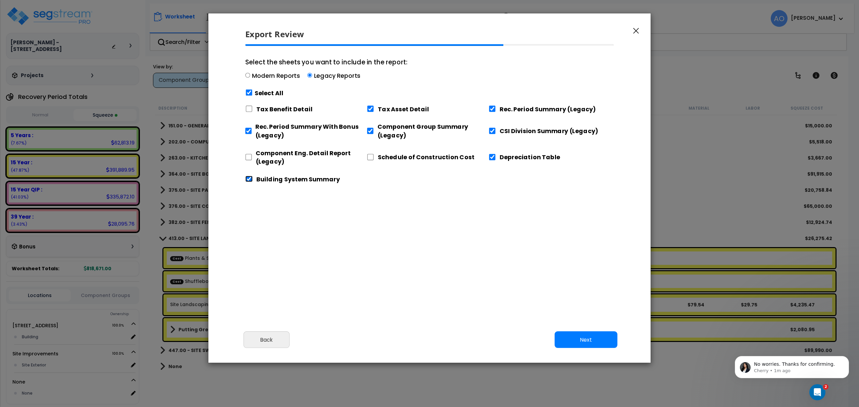
click at [250, 179] on input "Building System Summary" at bounding box center [248, 179] width 7 height 6
checkbox input "false"
click at [373, 155] on input "Schedule of Construction Cost" at bounding box center [370, 157] width 7 height 6
checkbox input "true"
click at [583, 337] on button "Next" at bounding box center [585, 340] width 63 height 17
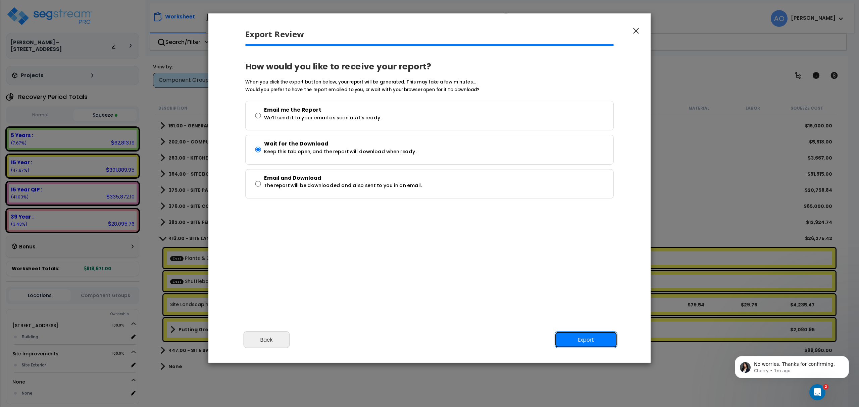
click at [579, 343] on button "Export" at bounding box center [585, 340] width 63 height 17
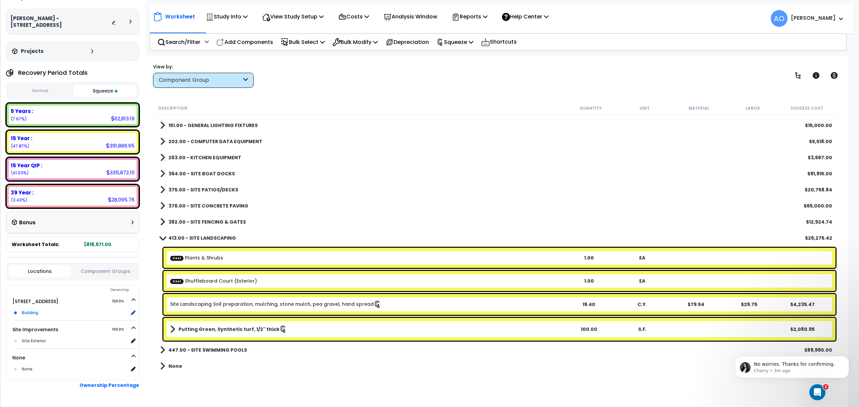
scroll to position [38, 0]
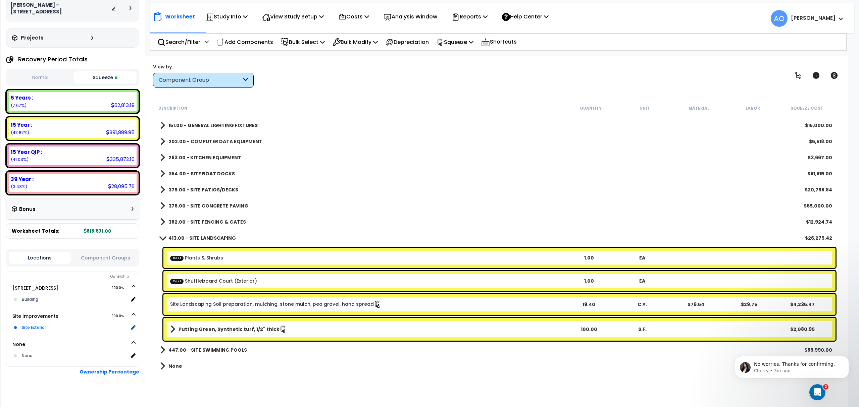
click at [42, 324] on div "Site Exterior" at bounding box center [74, 328] width 108 height 8
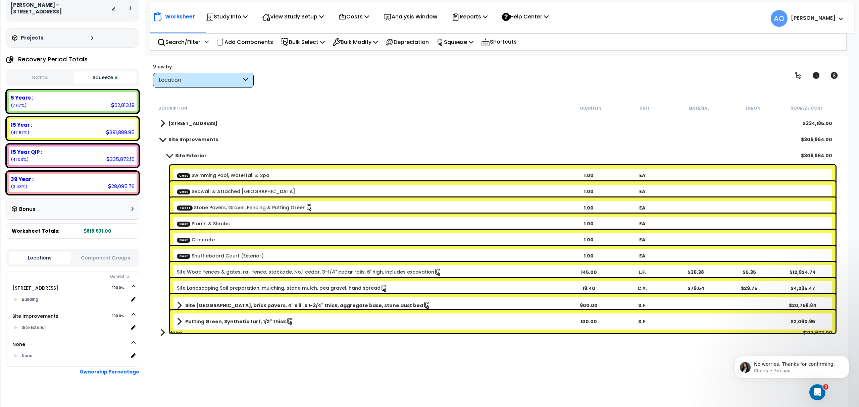
scroll to position [0, 0]
click at [470, 11] on div "Reports" at bounding box center [469, 17] width 36 height 16
click at [489, 63] on link "Manage Report Custom Fields" at bounding box center [481, 63] width 66 height 20
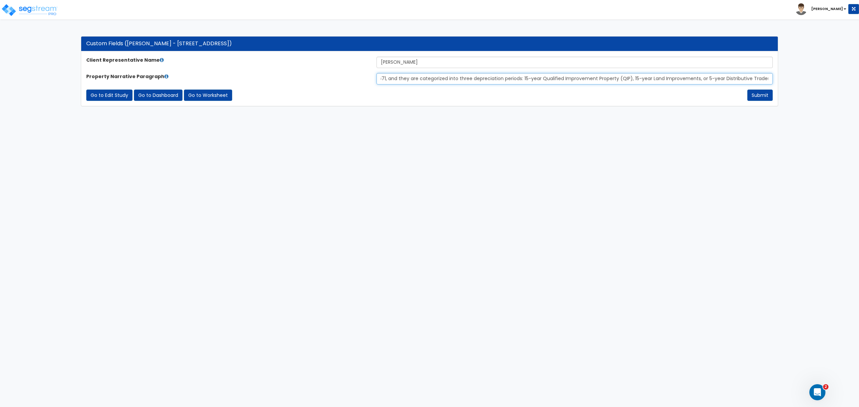
scroll to position [0, 556]
drag, startPoint x: 633, startPoint y: 80, endPoint x: 875, endPoint y: 70, distance: 242.1
click at [858, 70] on html "Toggle navigation [PERSON_NAME]" at bounding box center [429, 56] width 859 height 113
click at [641, 79] on input "This study focuses on the interior non-structural and cosmetic upgrades, as wel…" at bounding box center [574, 78] width 396 height 11
click at [491, 78] on input "This study focuses on the interior non-structural and cosmetic upgrades, as wel…" at bounding box center [574, 78] width 396 height 11
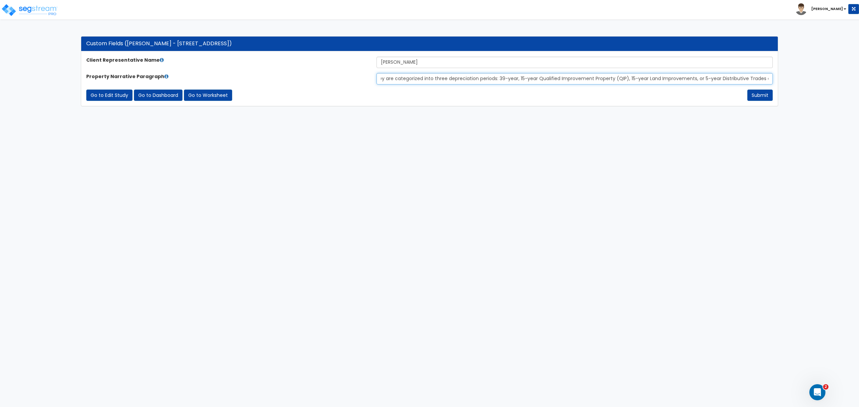
drag, startPoint x: 439, startPoint y: 78, endPoint x: 427, endPoint y: 80, distance: 12.5
click at [427, 80] on input "This study focuses on the interior non-structural and cosmetic upgrades, as wel…" at bounding box center [574, 78] width 396 height 11
type input "This study focuses on the interior non-structural and cosmetic upgrades, as wel…"
click at [765, 97] on button "Submit" at bounding box center [759, 95] width 25 height 11
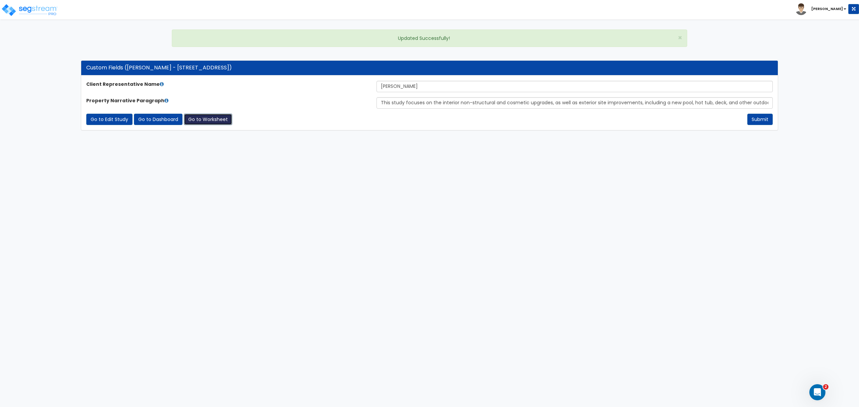
click at [219, 117] on link "Go to Worksheet" at bounding box center [208, 119] width 48 height 11
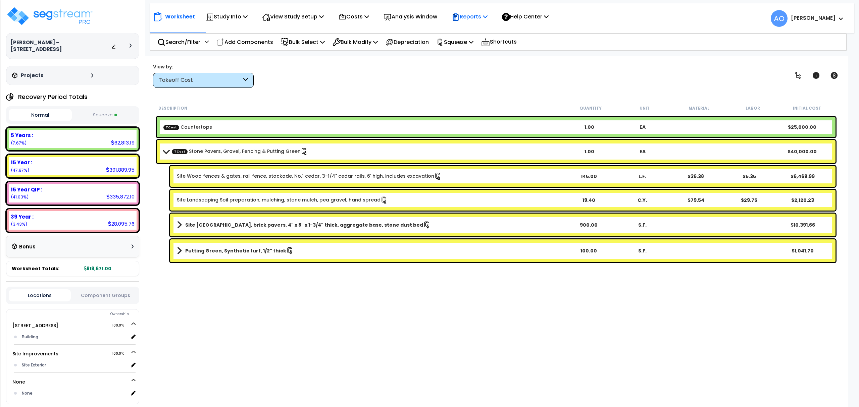
click at [478, 13] on div "Reports" at bounding box center [469, 17] width 36 height 16
click at [482, 30] on link "Get Report" at bounding box center [481, 31] width 66 height 13
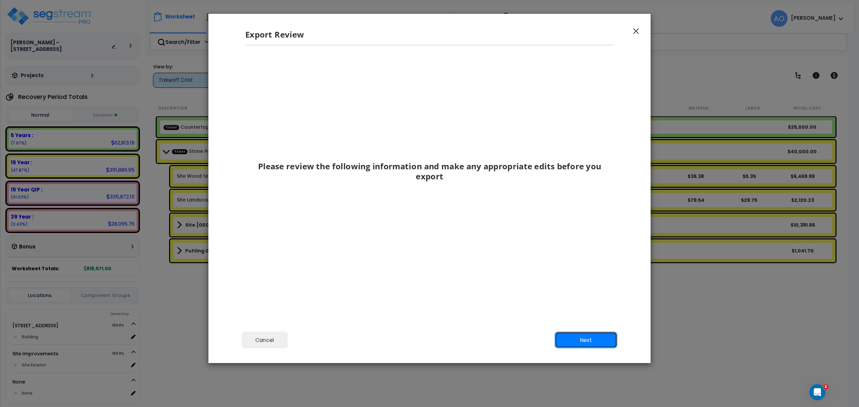
click at [601, 338] on button "Next" at bounding box center [585, 340] width 63 height 17
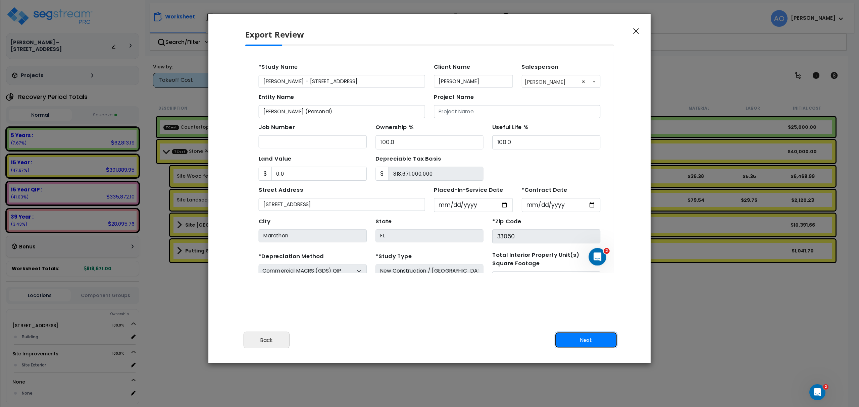
click at [601, 338] on button "Next" at bounding box center [585, 340] width 63 height 17
type input "0"
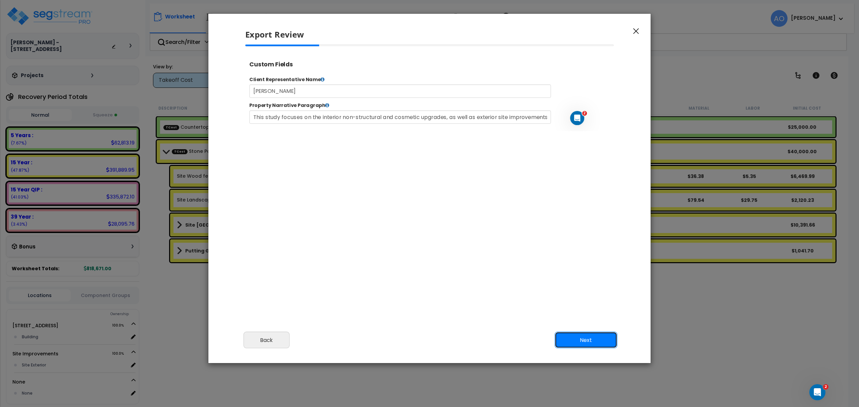
click at [601, 340] on button "Next" at bounding box center [585, 340] width 63 height 17
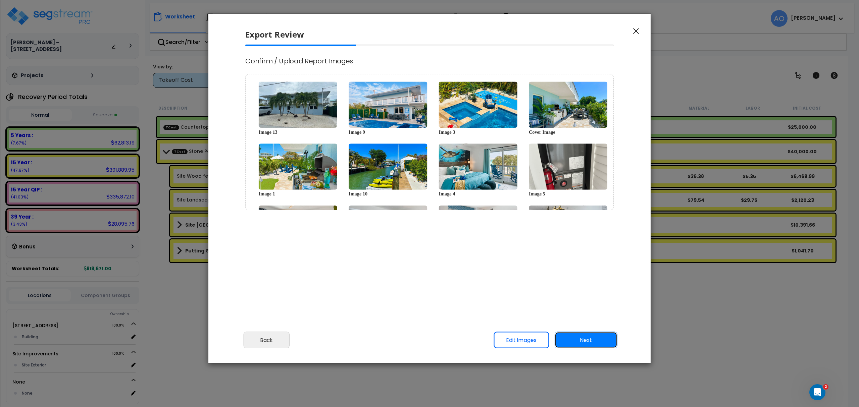
click at [602, 339] on button "Next" at bounding box center [585, 340] width 63 height 17
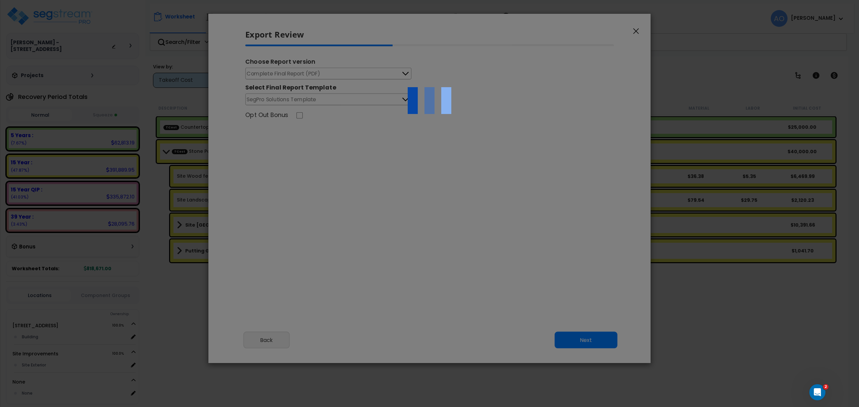
select select "2025"
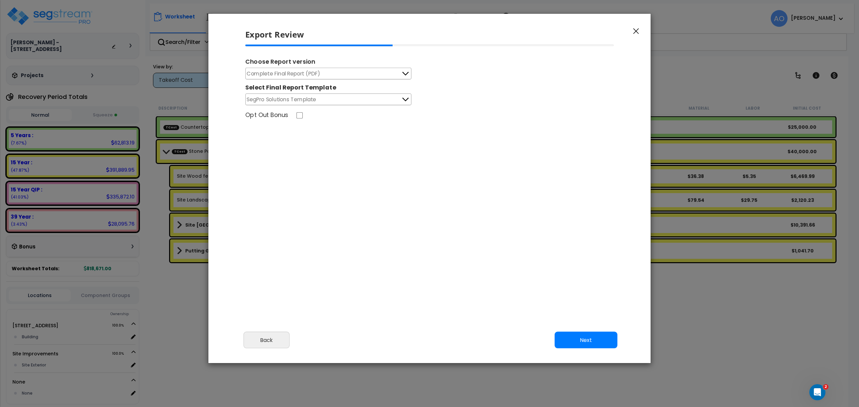
click at [599, 342] on button "Next" at bounding box center [585, 340] width 63 height 17
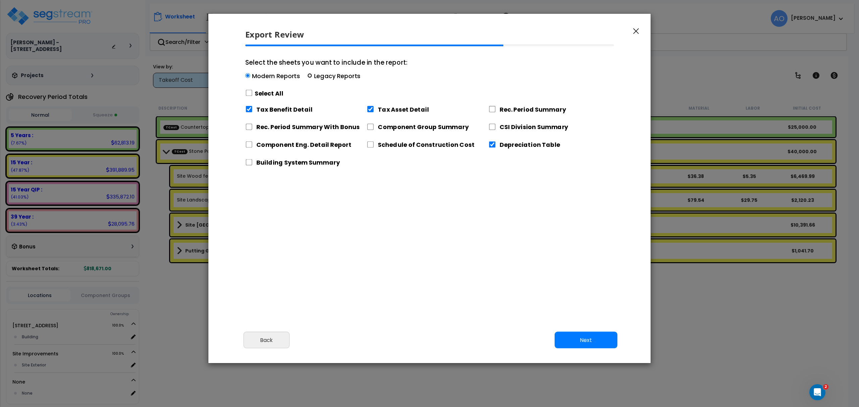
click at [310, 75] on input "Select the sheets you want to include in the report: Modern Reports Legacy Repo…" at bounding box center [309, 75] width 5 height 5
radio input "true"
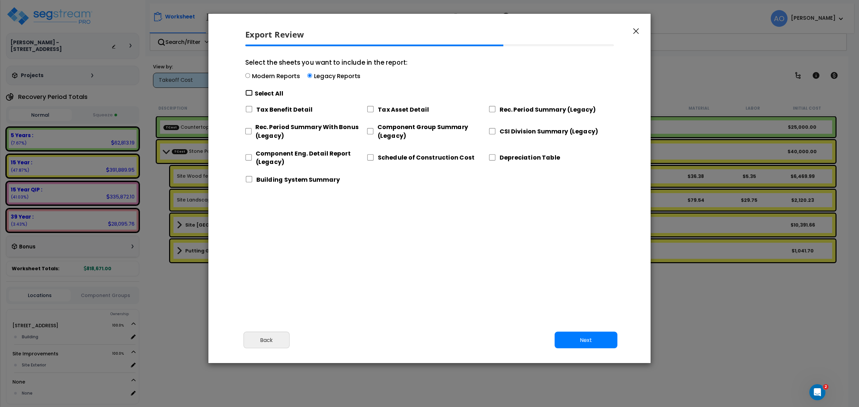
click at [251, 92] on input "Select the sheets you want to include in the report: Modern Reports Legacy Repo…" at bounding box center [248, 93] width 7 height 6
checkbox input "true"
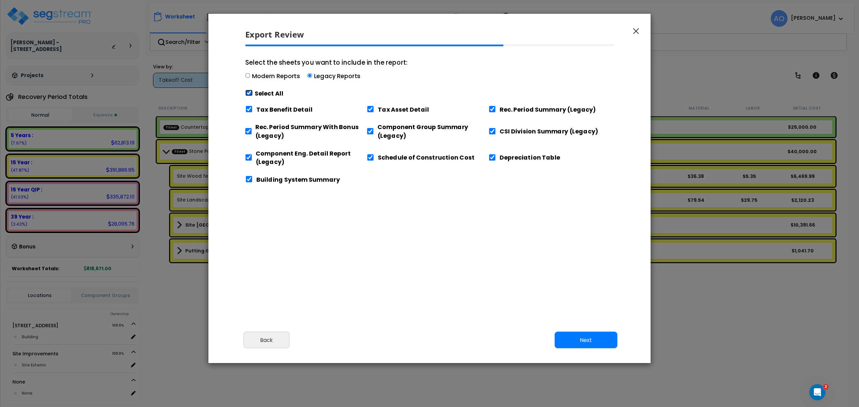
checkbox input "true"
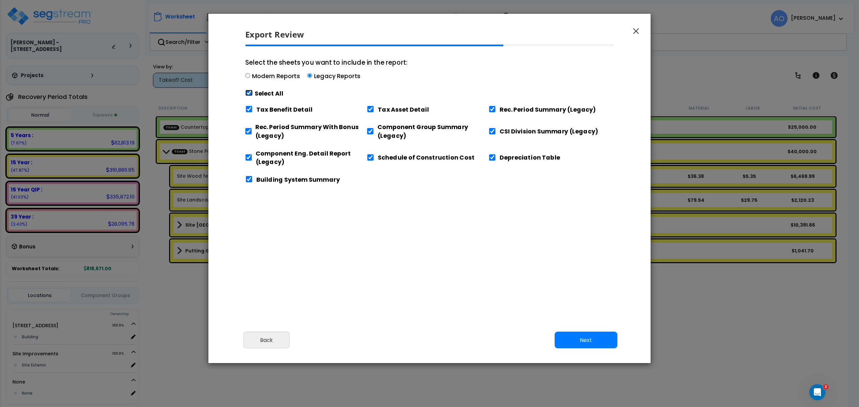
checkbox input "true"
click at [249, 109] on input "Tax Benefit Detail" at bounding box center [248, 109] width 7 height 6
checkbox input "false"
click at [252, 157] on div "Component Eng. Detail Report (Legacy)" at bounding box center [305, 156] width 121 height 22
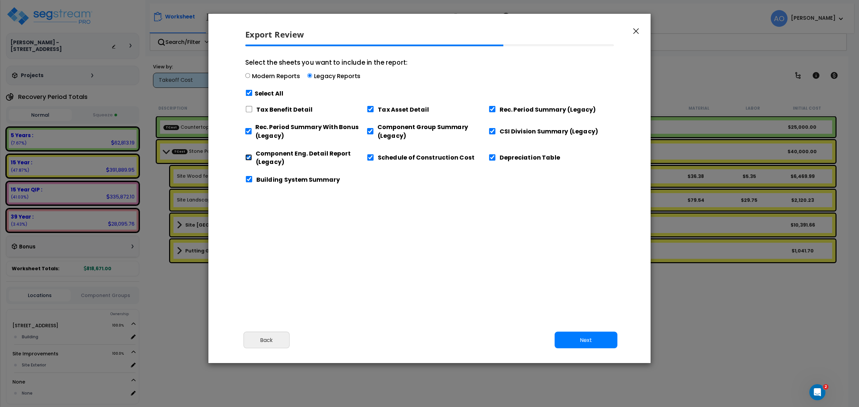
click at [250, 156] on input "Component Eng. Detail Report (Legacy)" at bounding box center [248, 157] width 7 height 6
checkbox input "false"
click at [250, 179] on input "Building System Summary" at bounding box center [248, 179] width 7 height 6
checkbox input "false"
click at [585, 341] on button "Next" at bounding box center [585, 340] width 63 height 17
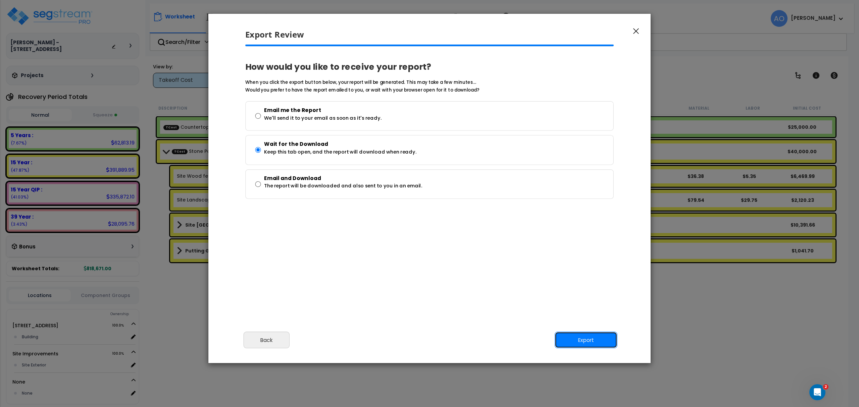
click at [588, 338] on button "Export" at bounding box center [585, 340] width 63 height 17
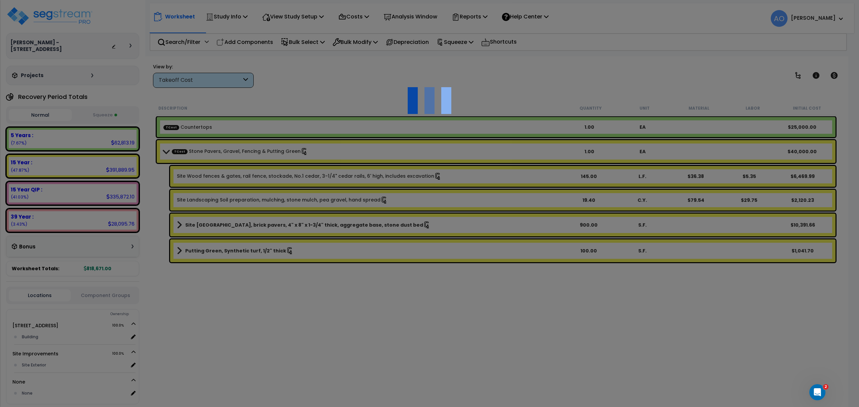
click at [237, 78] on div at bounding box center [429, 203] width 859 height 407
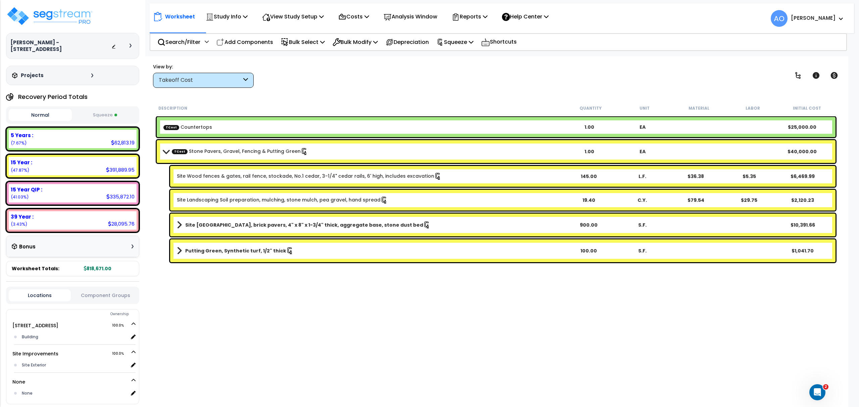
click at [195, 78] on div "Takeoff Cost" at bounding box center [200, 80] width 83 height 8
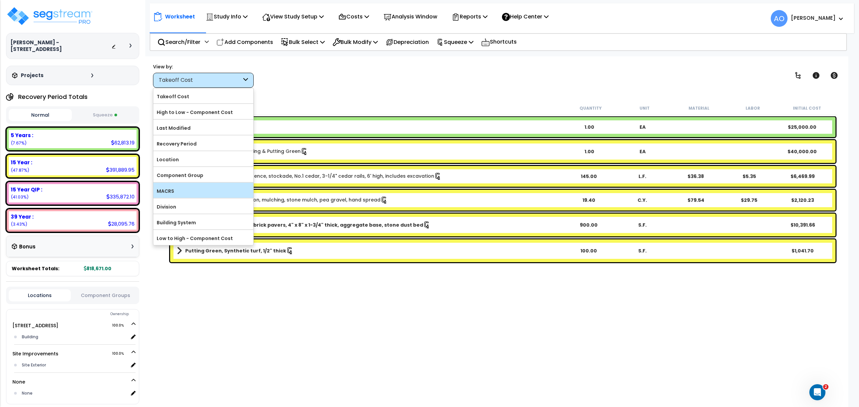
click at [195, 191] on label "MACRS" at bounding box center [203, 191] width 100 height 10
click at [0, 0] on input "MACRS" at bounding box center [0, 0] width 0 height 0
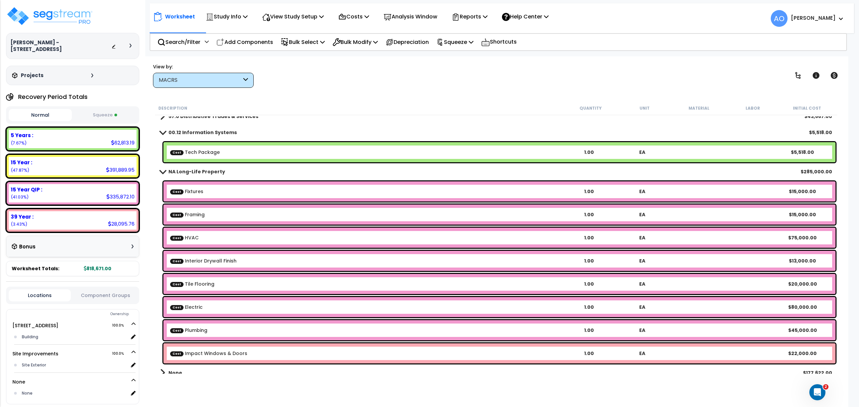
scroll to position [30, 0]
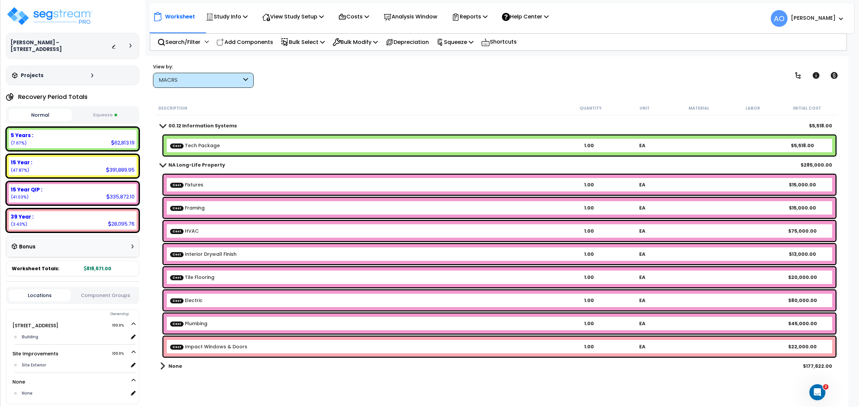
click at [244, 346] on b "Cost Impact Windows & Doors" at bounding box center [366, 346] width 392 height 7
click at [244, 345] on b "Cost Impact Windows & Doors" at bounding box center [366, 346] width 392 height 7
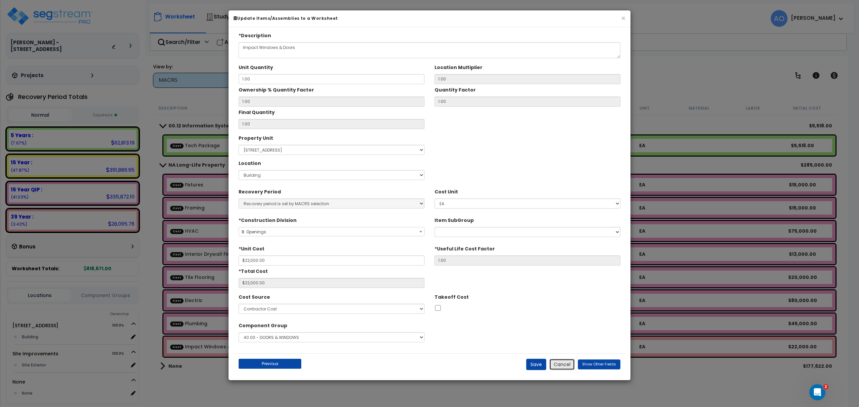
click at [572, 363] on button "Cancel" at bounding box center [561, 364] width 25 height 11
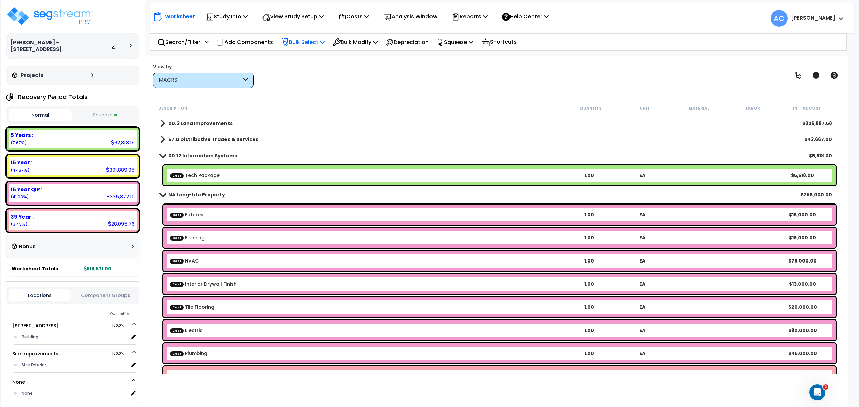
scroll to position [0, 0]
click at [355, 17] on p "Costs" at bounding box center [353, 16] width 31 height 9
click at [356, 46] on link "Direct Costs" at bounding box center [368, 45] width 66 height 13
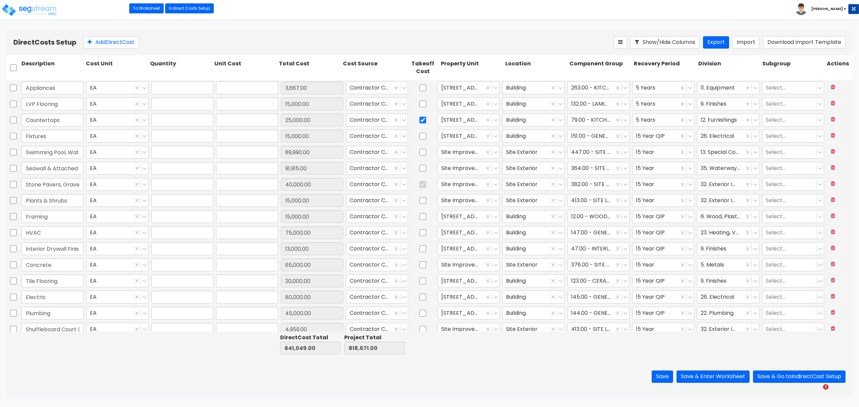
type input "1.00"
type input "3,667.00"
type input "1.00"
type input "15,000.00"
type input "1.00"
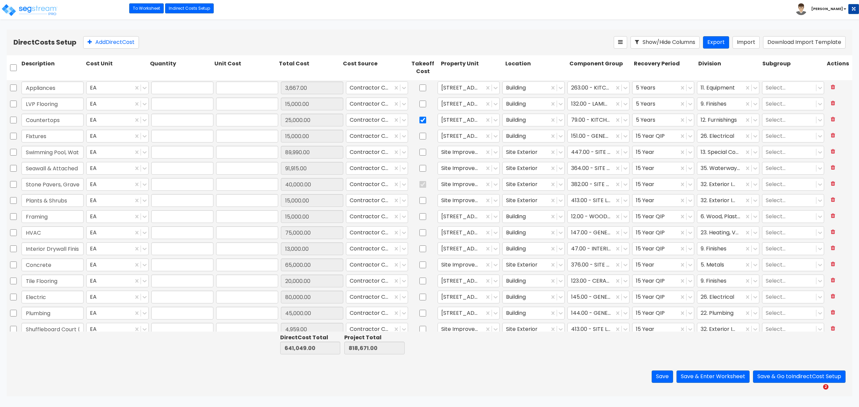
type input "25,000.00"
type input "1.00"
type input "15,000.00"
type input "1.00"
type input "89,990.00"
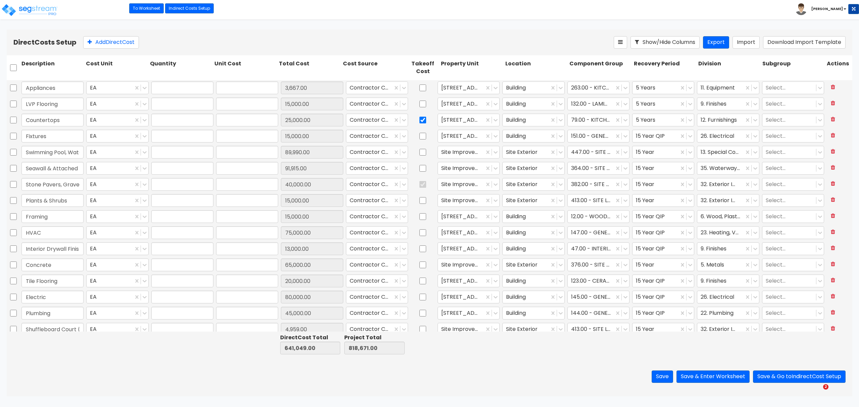
type input "1.00"
type input "91,915.00"
type input "1.00"
type input "40,000.00"
type input "1.00"
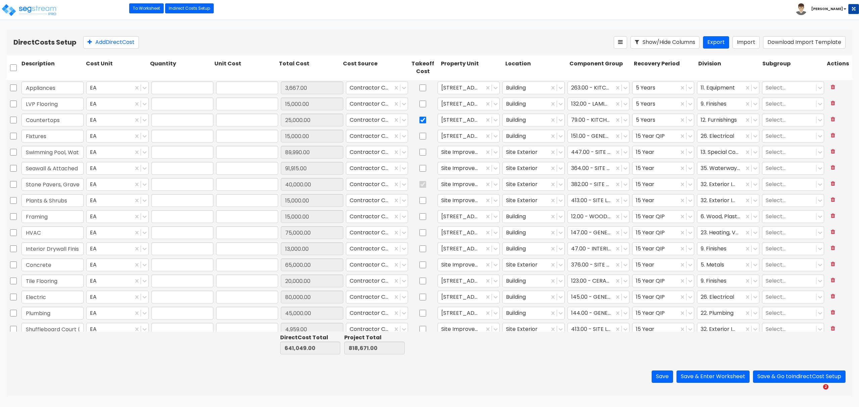
type input "15,000.00"
type input "1.00"
type input "15,000.00"
type input "1.00"
type input "75,000.00"
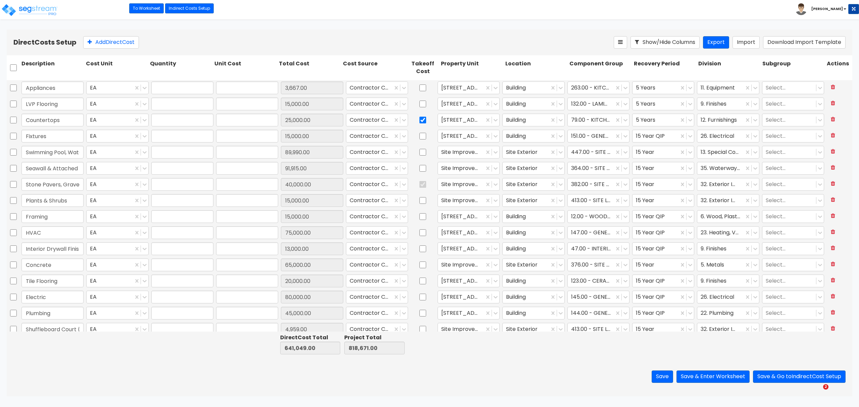
type input "1.00"
type input "13,000.00"
type input "1.00"
type input "65,000.00"
type input "1.00"
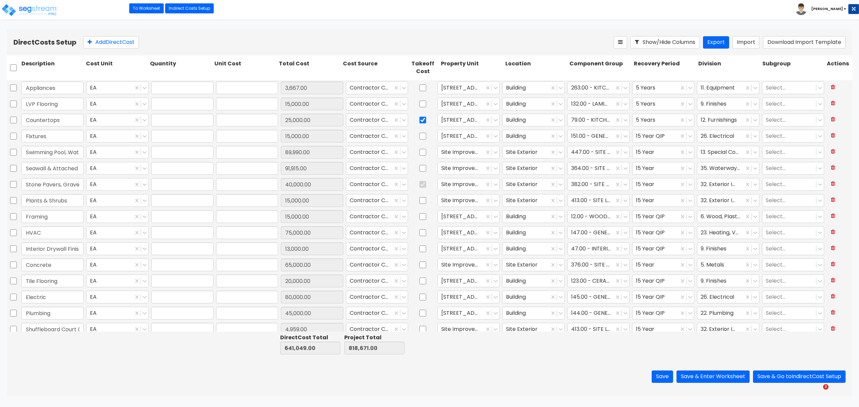
type input "20,000.00"
type input "1.00"
type input "80,000.00"
type input "1.00"
type input "45,000.00"
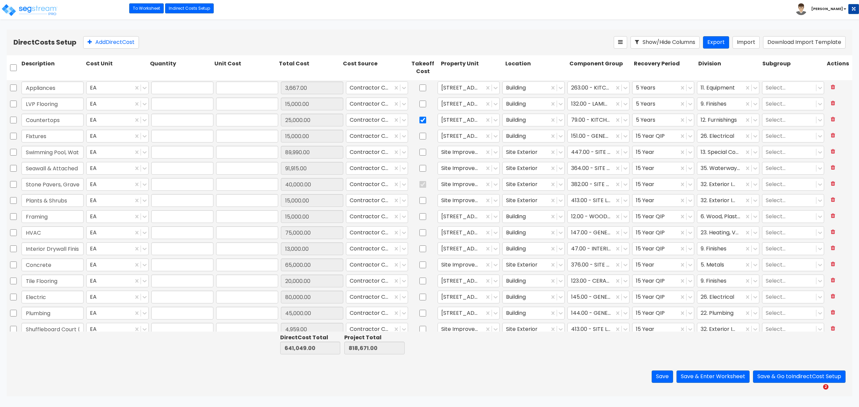
type input "1.00"
type input "4,959.00"
type input "1.00"
type input "5,518.00"
type input "1.00"
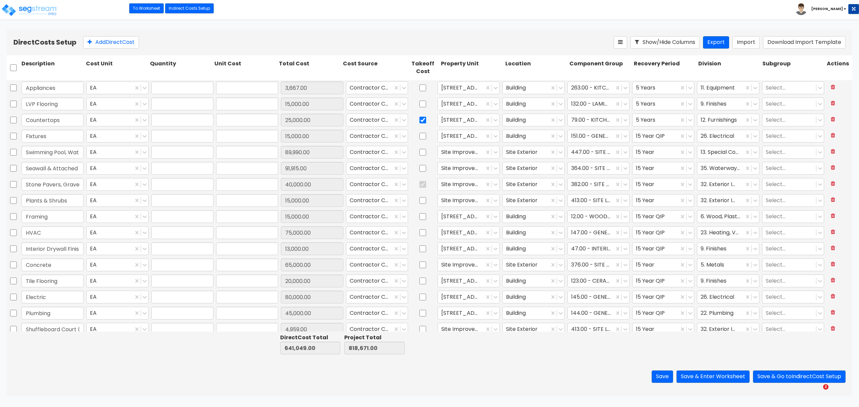
type input "22,000.00"
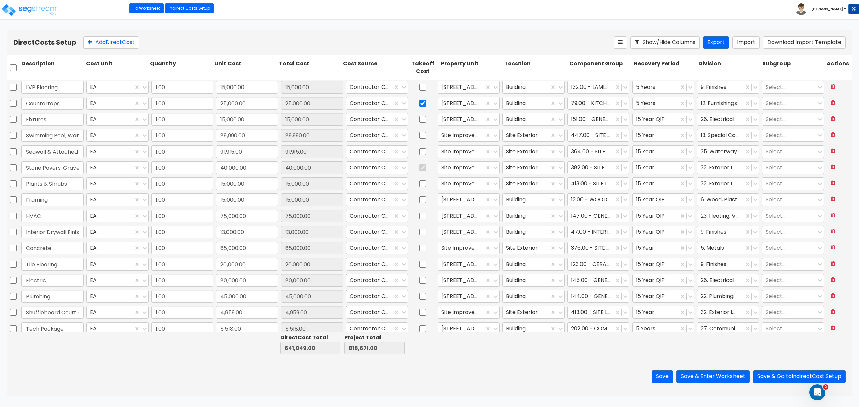
scroll to position [38, 0]
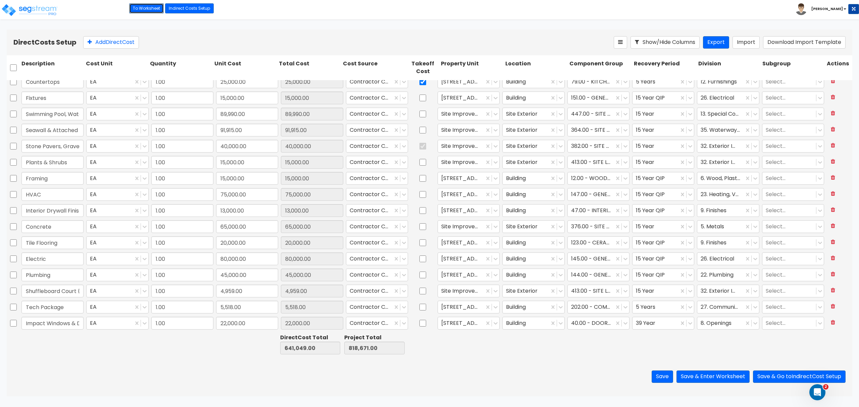
click at [152, 9] on link "To Worksheet" at bounding box center [146, 8] width 35 height 10
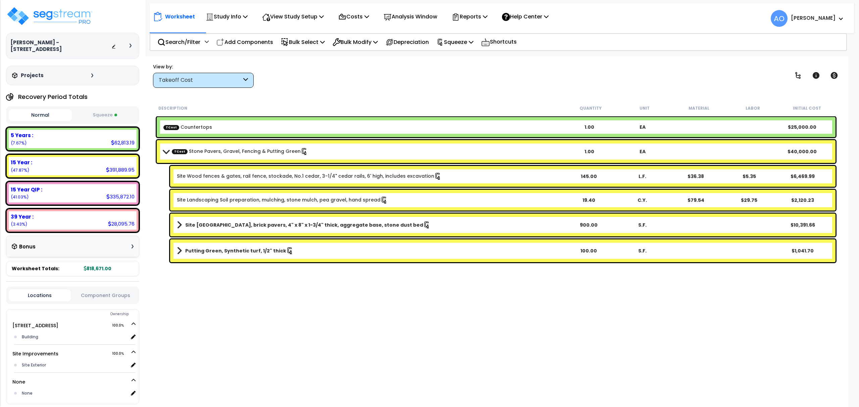
click at [201, 80] on div "Takeoff Cost" at bounding box center [200, 80] width 83 height 8
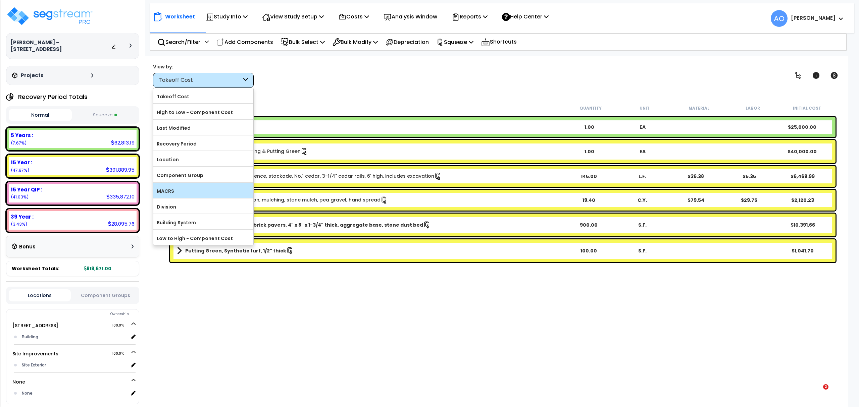
click at [188, 198] on div "MACRS" at bounding box center [203, 190] width 100 height 15
click at [188, 192] on label "MACRS" at bounding box center [203, 191] width 100 height 10
click at [0, 0] on input "MACRS" at bounding box center [0, 0] width 0 height 0
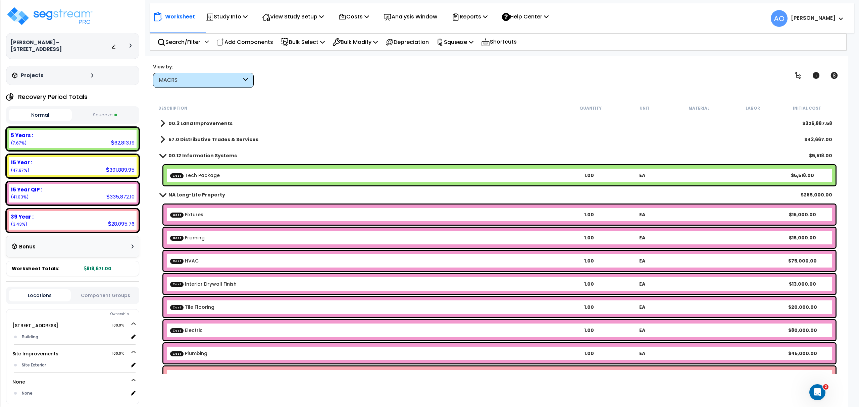
click at [192, 154] on b "00.12 Information Systems" at bounding box center [202, 155] width 68 height 7
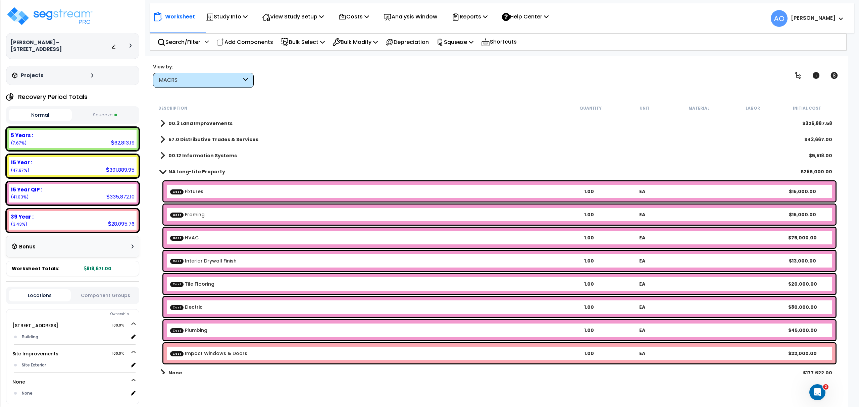
click at [198, 137] on b "57.0 Distributive Trades & Services" at bounding box center [213, 139] width 90 height 7
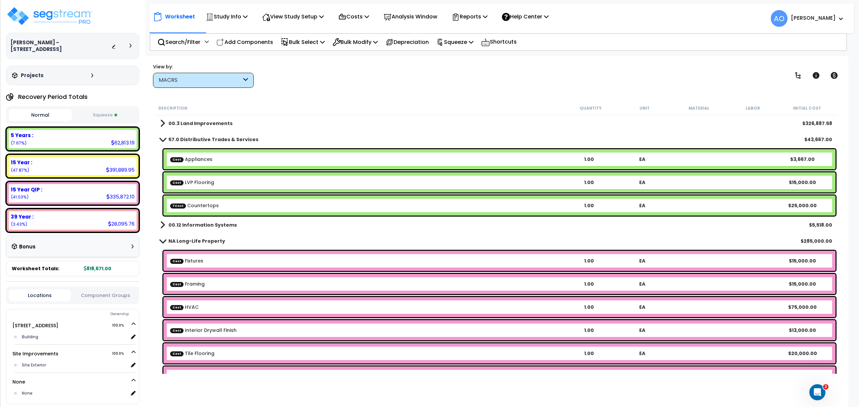
click at [200, 125] on b "00.3 Land Improvements" at bounding box center [200, 123] width 64 height 7
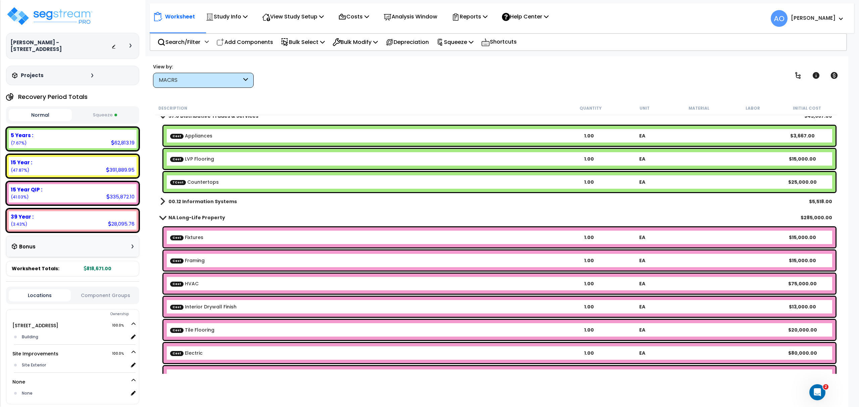
click at [201, 148] on div "Cost Shuffleboard Court (Exterior) 1.00 EA $4,959.00 Site Wood fences & gates, …" at bounding box center [496, 140] width 682 height 574
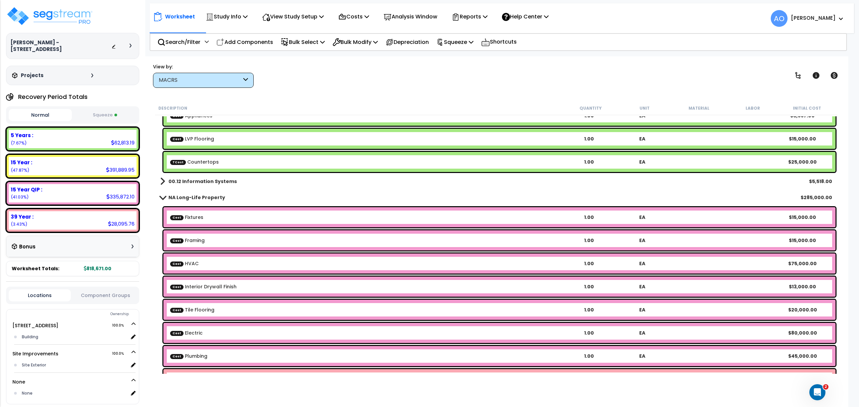
scroll to position [315, 0]
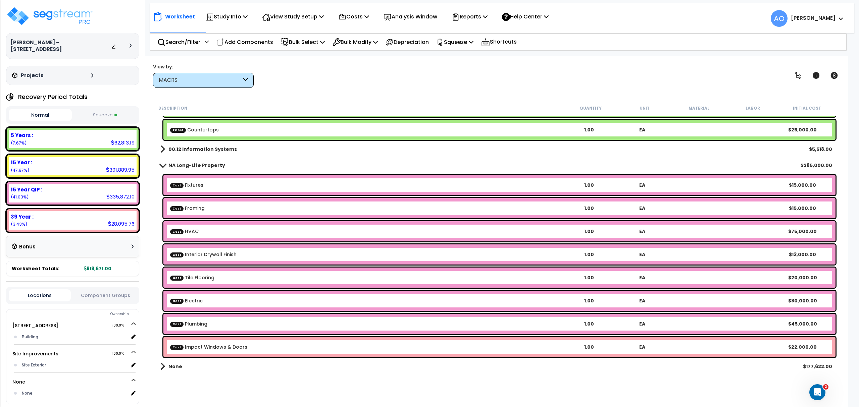
click at [201, 150] on b "00.12 Information Systems" at bounding box center [202, 149] width 68 height 7
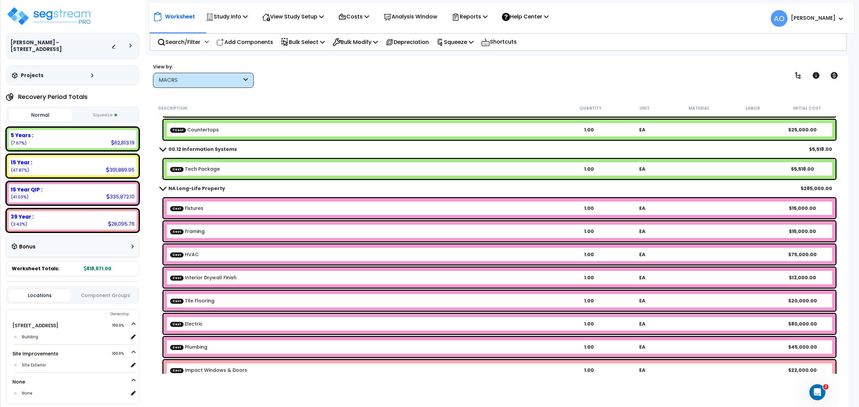
click at [203, 166] on link "Cost Tech Package" at bounding box center [195, 169] width 50 height 7
click at [207, 150] on b "00.12 Information Systems" at bounding box center [202, 149] width 68 height 7
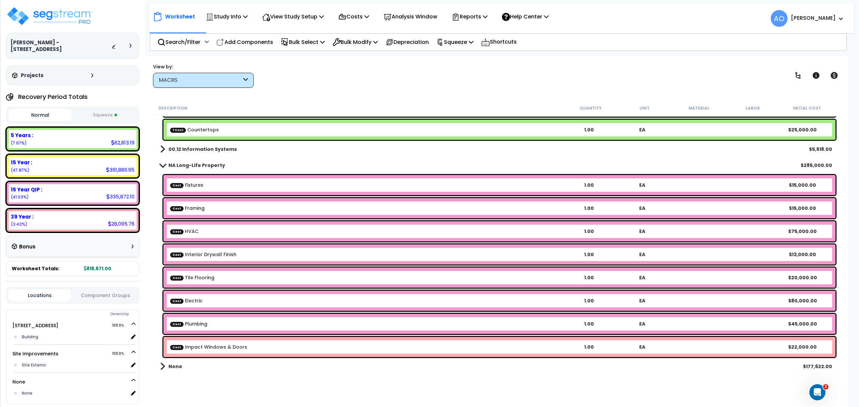
scroll to position [30, 0]
click at [242, 322] on b "Cost Plumbing" at bounding box center [366, 324] width 392 height 7
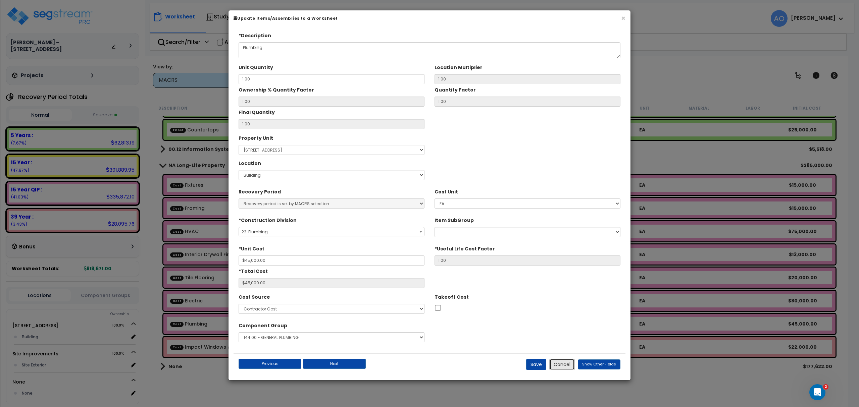
click at [561, 368] on button "Cancel" at bounding box center [561, 364] width 25 height 11
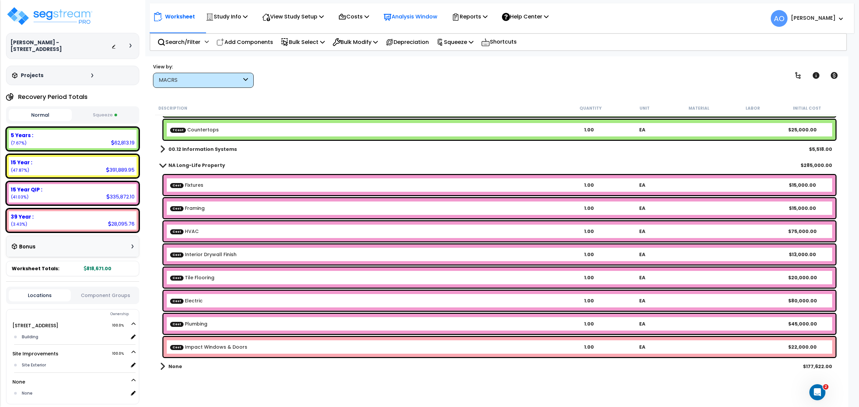
click at [422, 17] on p "Analysis Window" at bounding box center [410, 16] width 54 height 9
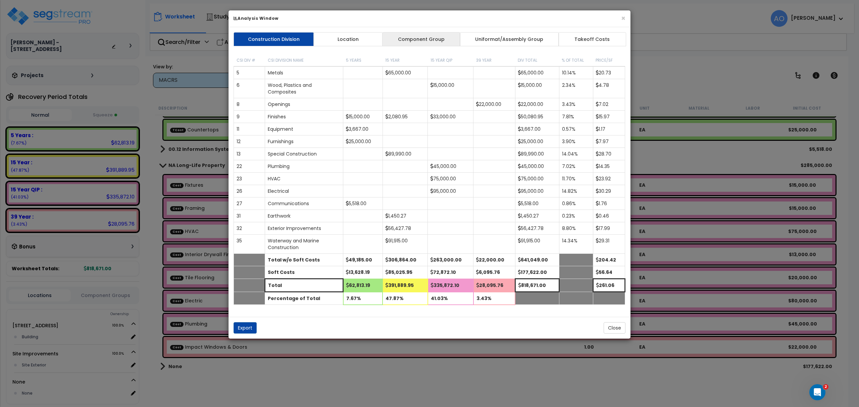
click at [425, 40] on link "Component Group" at bounding box center [421, 39] width 78 height 14
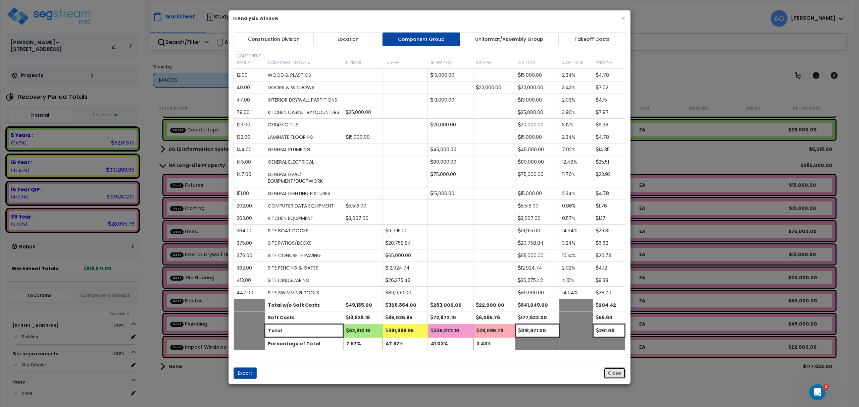
click at [613, 379] on button "Close" at bounding box center [614, 373] width 22 height 11
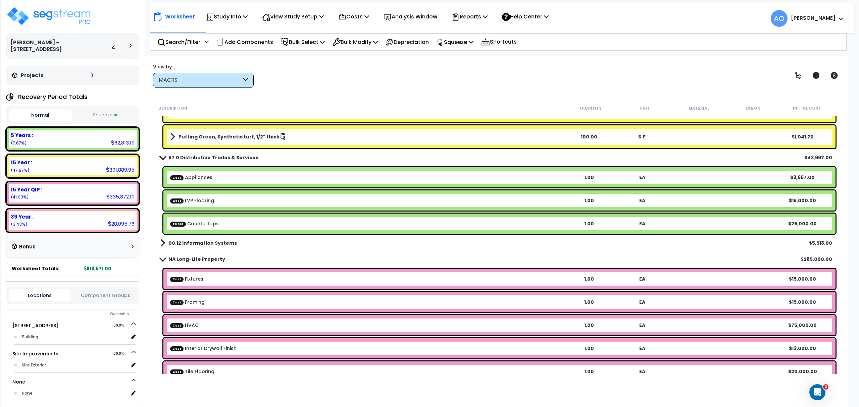
scroll to position [223, 0]
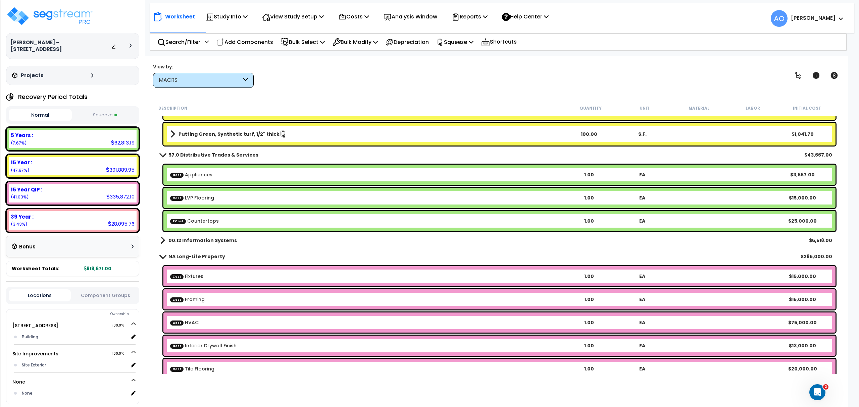
click at [244, 276] on b "Cost Fixtures" at bounding box center [366, 276] width 392 height 7
click at [197, 277] on link "Cost Fixtures" at bounding box center [186, 276] width 33 height 7
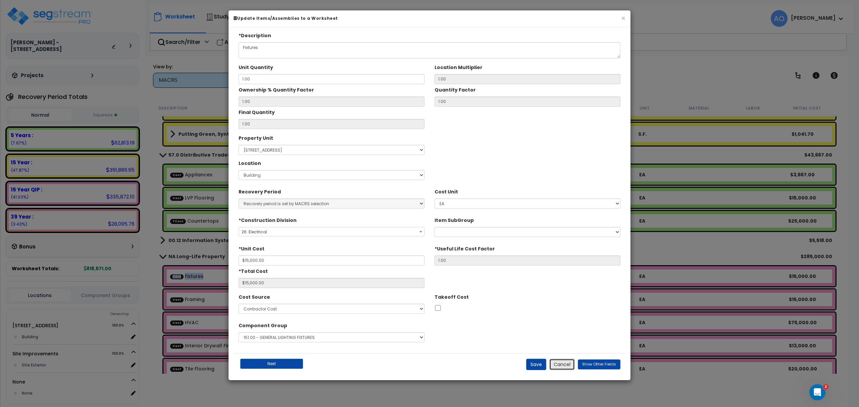
click at [565, 363] on button "Cancel" at bounding box center [561, 364] width 25 height 11
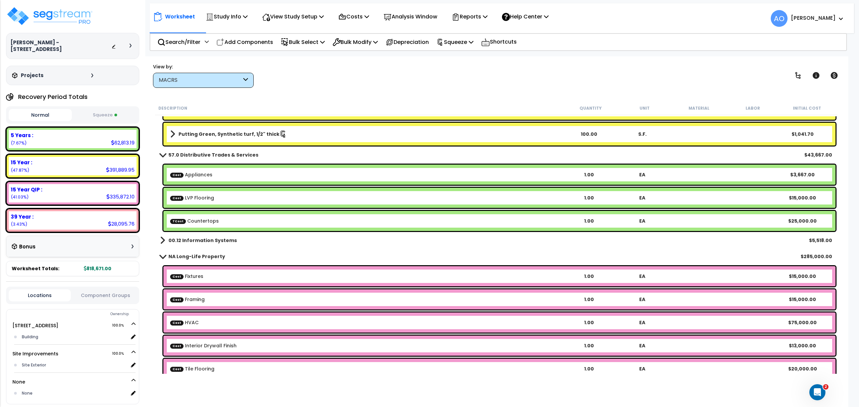
click at [573, 83] on div "View by: MACRS Takeoff Cost" at bounding box center [496, 75] width 691 height 25
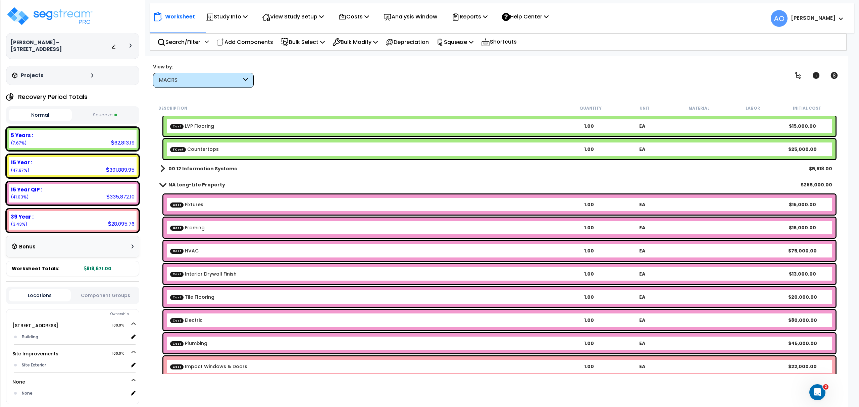
scroll to position [315, 0]
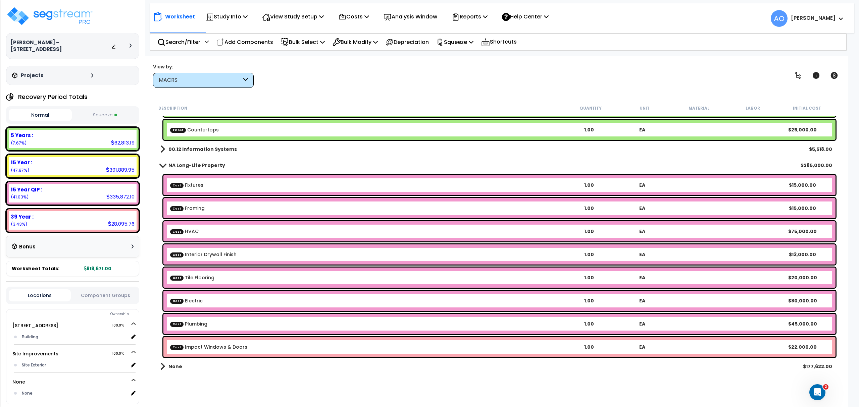
click at [173, 367] on b "None" at bounding box center [175, 366] width 14 height 7
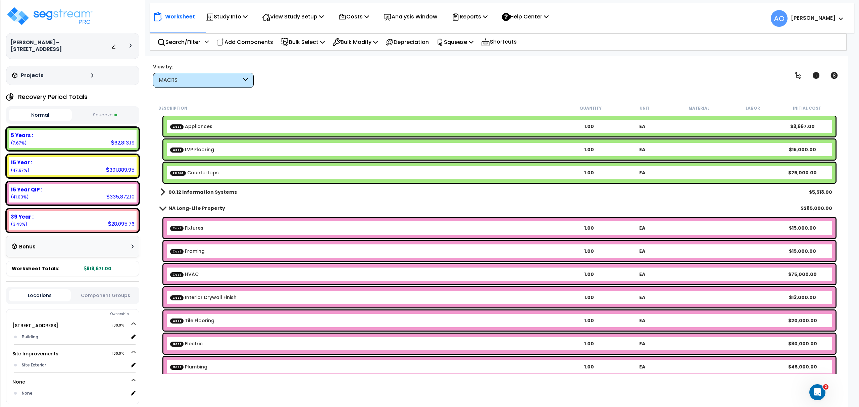
scroll to position [227, 0]
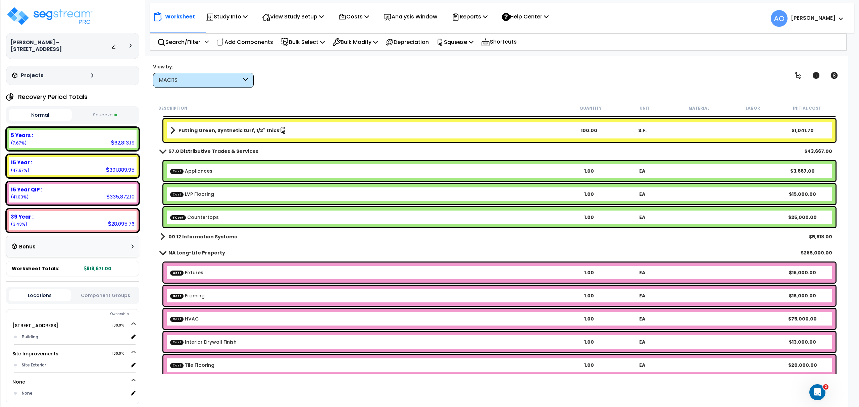
click at [208, 237] on b "00.12 Information Systems" at bounding box center [202, 236] width 68 height 7
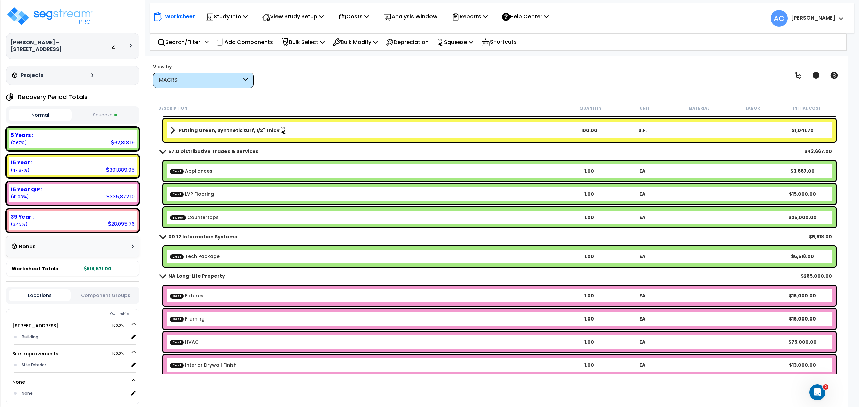
click at [208, 237] on b "00.12 Information Systems" at bounding box center [202, 236] width 68 height 7
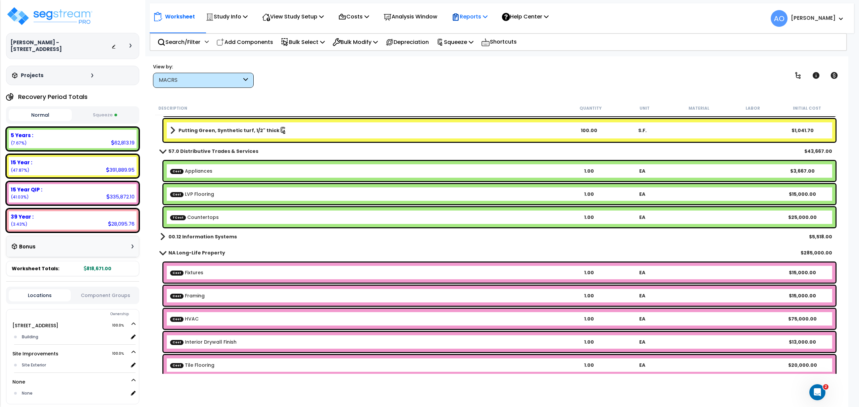
click at [481, 15] on p "Reports" at bounding box center [469, 16] width 36 height 9
click at [480, 28] on link "Get Report" at bounding box center [481, 31] width 66 height 13
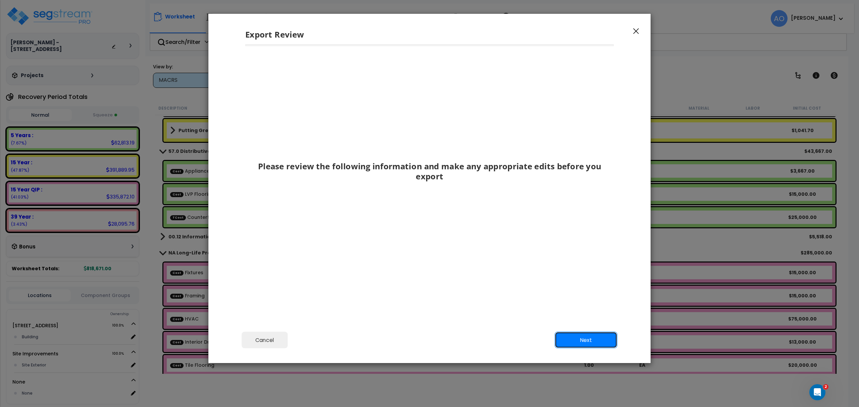
click at [588, 343] on button "Next" at bounding box center [585, 340] width 63 height 17
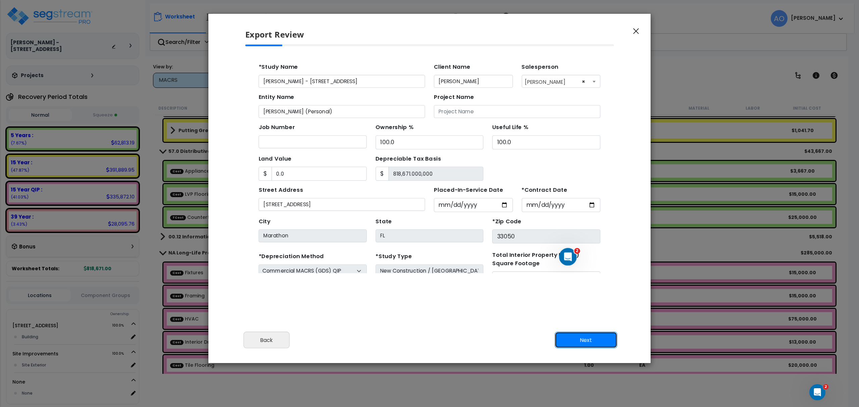
click at [589, 342] on button "Next" at bounding box center [585, 340] width 63 height 17
type input "0"
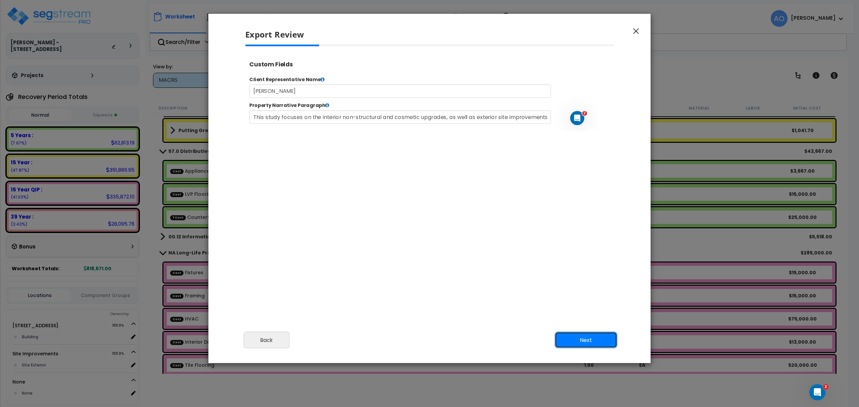
click at [590, 342] on button "Next" at bounding box center [585, 340] width 63 height 17
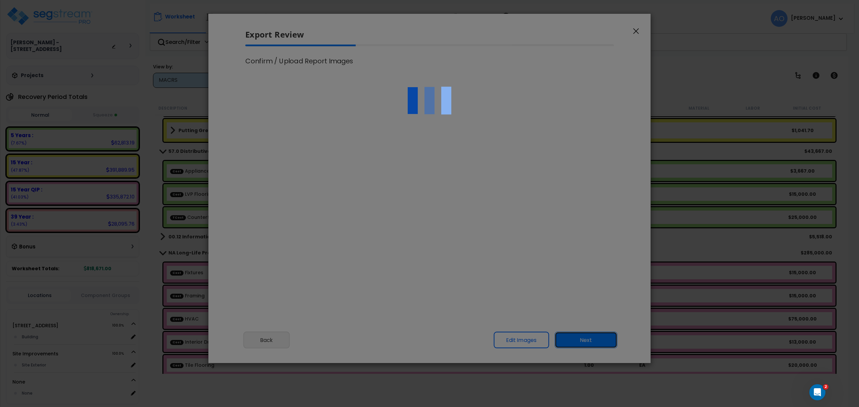
scroll to position [0, 0]
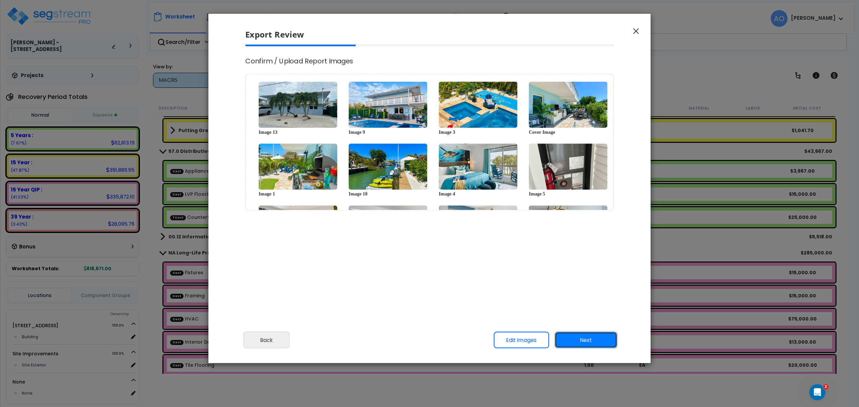
click at [591, 342] on button "Next" at bounding box center [585, 340] width 63 height 17
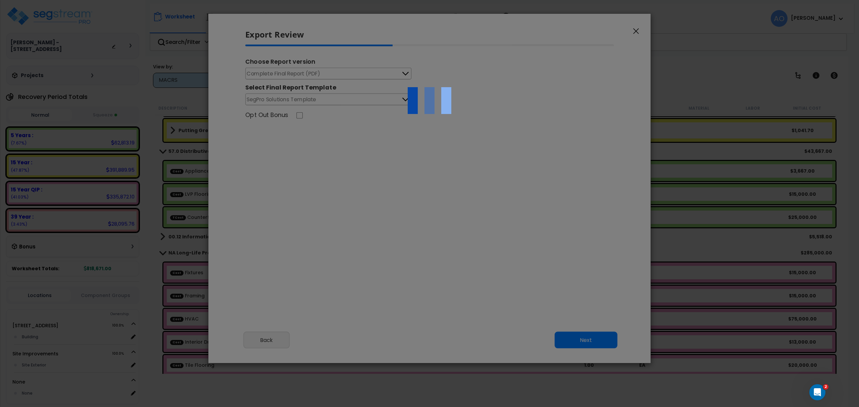
select select "2025"
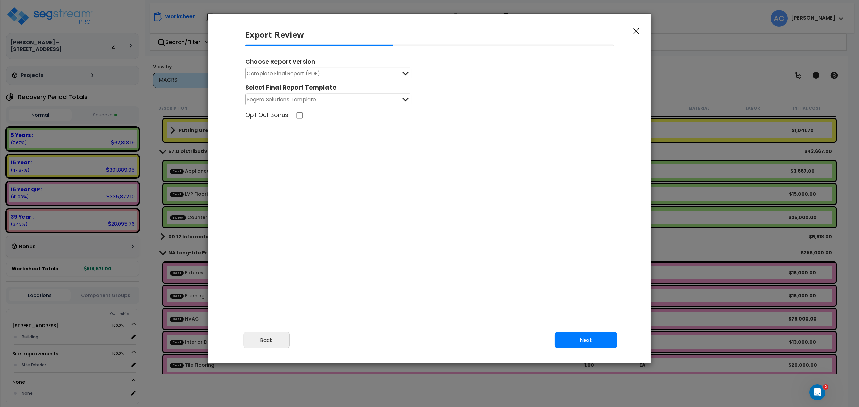
click at [591, 342] on button "Next" at bounding box center [585, 340] width 63 height 17
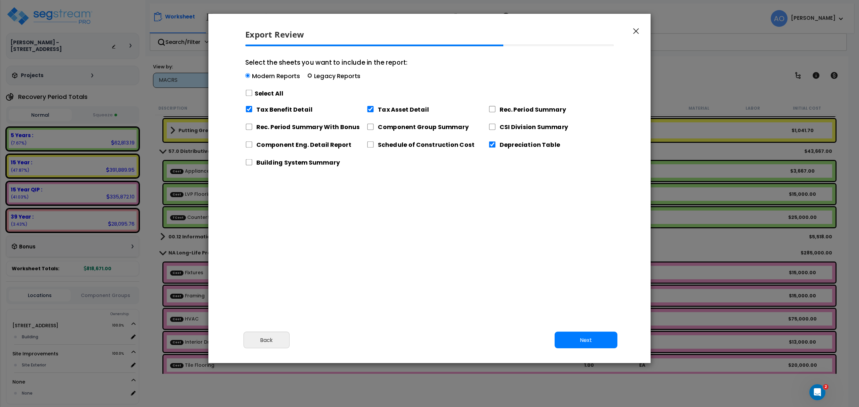
click at [308, 74] on input "Select the sheets you want to include in the report: Modern Reports Legacy Repo…" at bounding box center [309, 75] width 5 height 5
radio input "true"
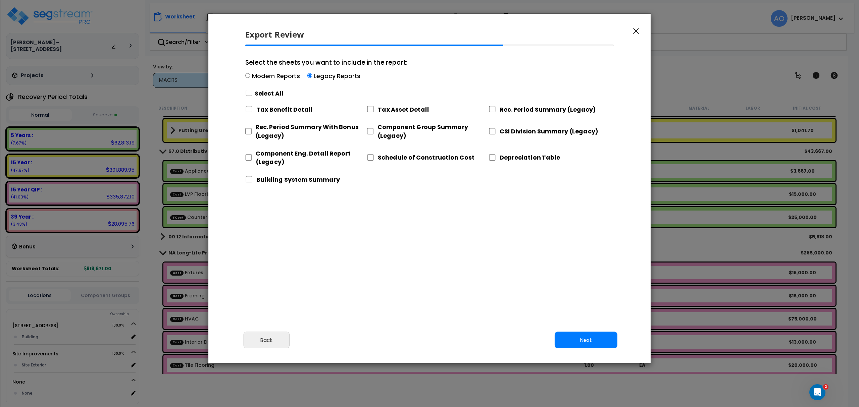
click at [256, 94] on label "Select All" at bounding box center [269, 93] width 29 height 8
click at [252, 93] on input "Select the sheets you want to include in the report: Modern Reports Legacy Repo…" at bounding box center [248, 92] width 7 height 6
checkbox input "true"
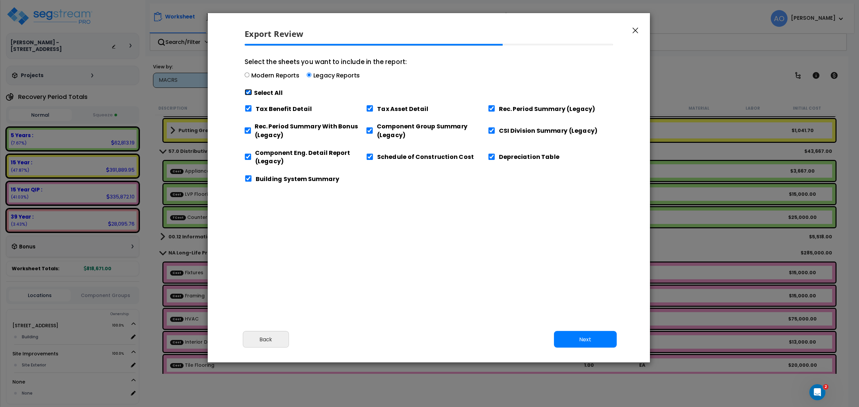
checkbox input "true"
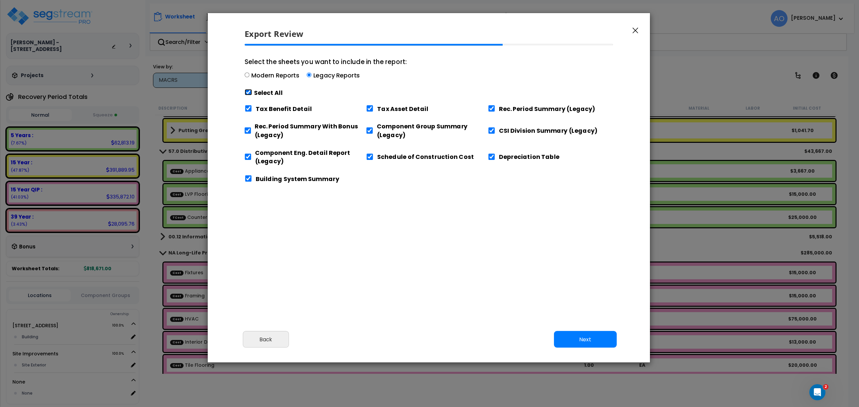
checkbox input "true"
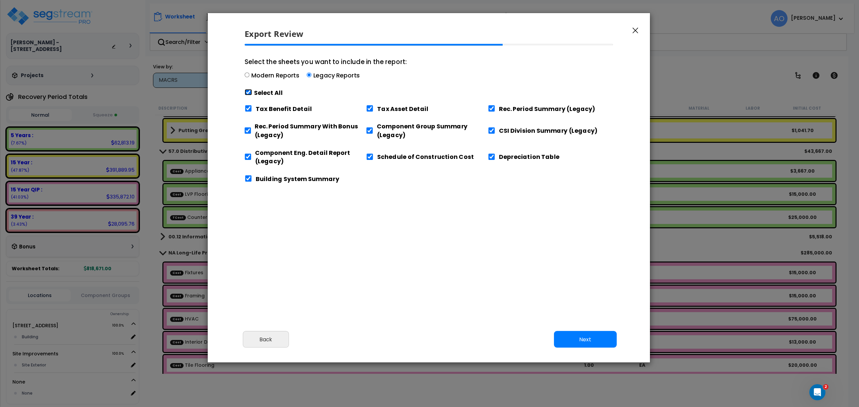
click at [249, 92] on input "Select the sheets you want to include in the report: Modern Reports Legacy Repo…" at bounding box center [248, 92] width 7 height 6
checkbox input "false"
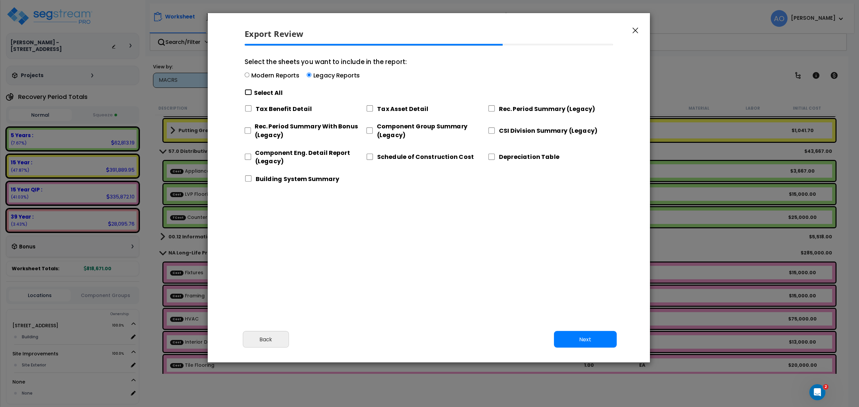
checkbox input "false"
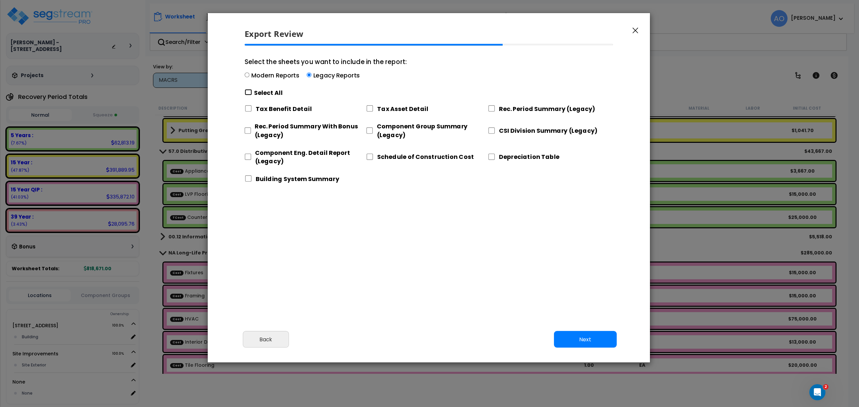
checkbox input "false"
click at [250, 91] on input "Select the sheets you want to include in the report: Modern Reports Legacy Repo…" at bounding box center [248, 92] width 7 height 6
checkbox input "true"
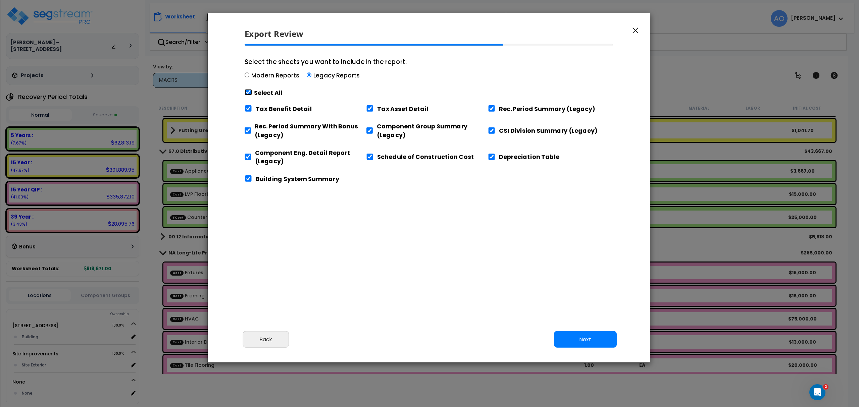
checkbox input "true"
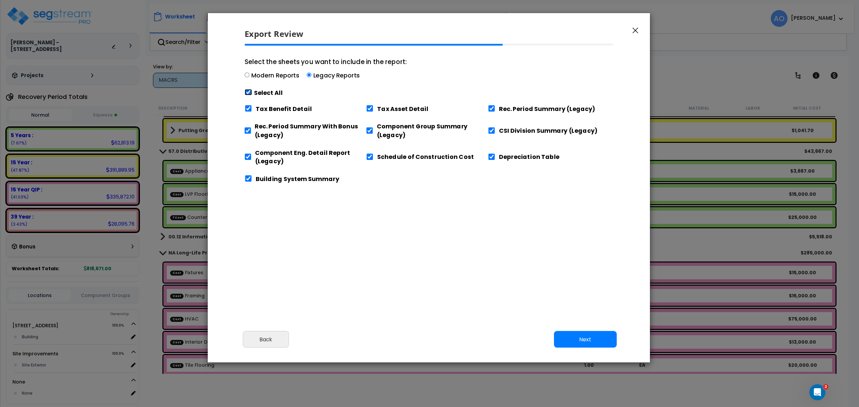
checkbox input "true"
click at [248, 110] on input "Tax Benefit Detail" at bounding box center [248, 108] width 7 height 6
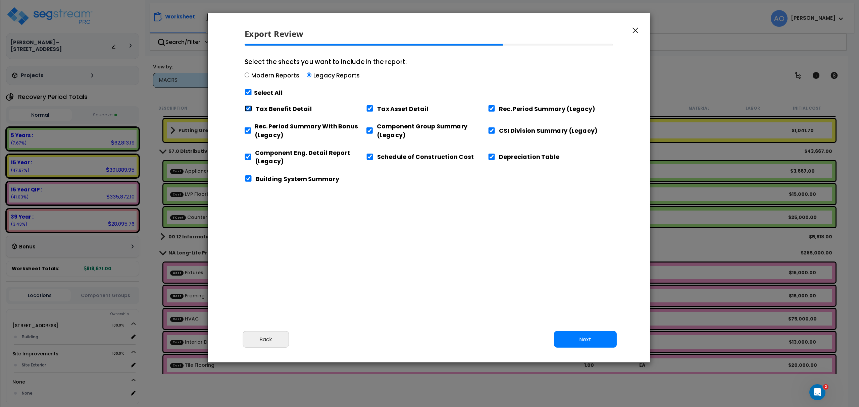
checkbox input "false"
click at [250, 156] on input "Component Eng. Detail Report (Legacy)" at bounding box center [248, 157] width 7 height 6
checkbox input "false"
click at [247, 178] on input "Building System Summary" at bounding box center [248, 178] width 7 height 6
checkbox input "false"
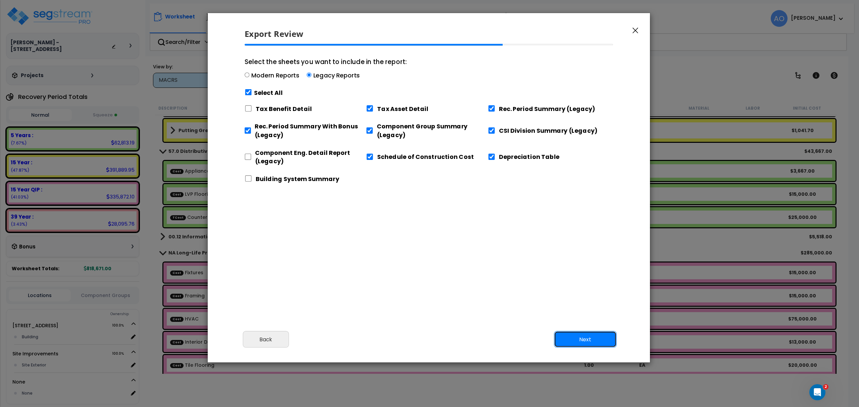
click at [596, 337] on button "Next" at bounding box center [585, 339] width 63 height 17
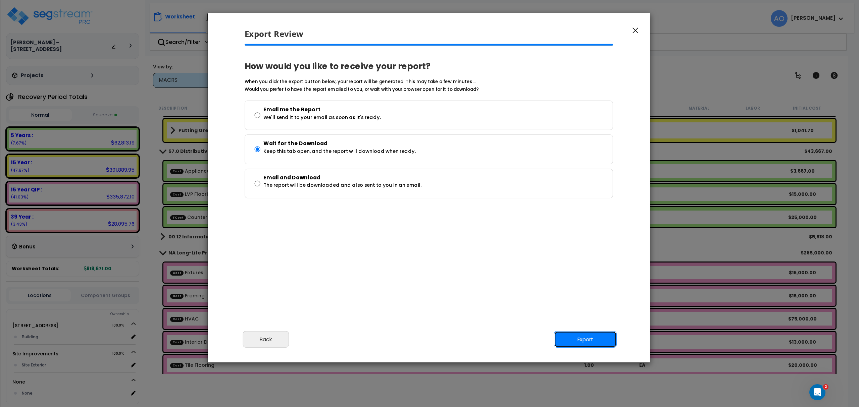
click at [567, 343] on button "Export" at bounding box center [585, 339] width 63 height 17
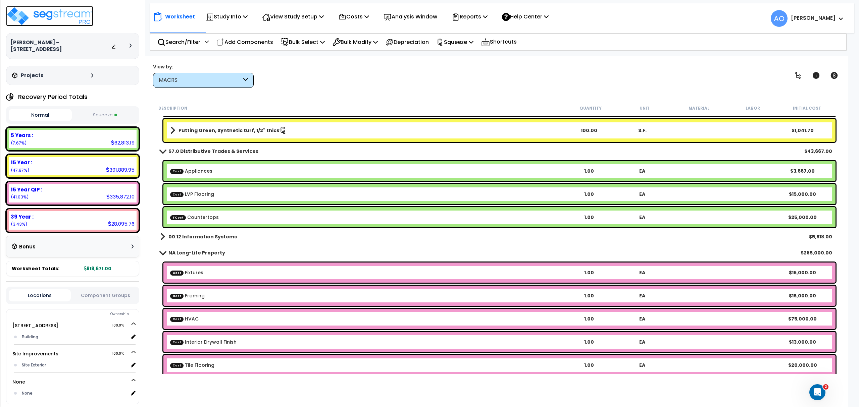
click at [65, 19] on img at bounding box center [49, 16] width 87 height 20
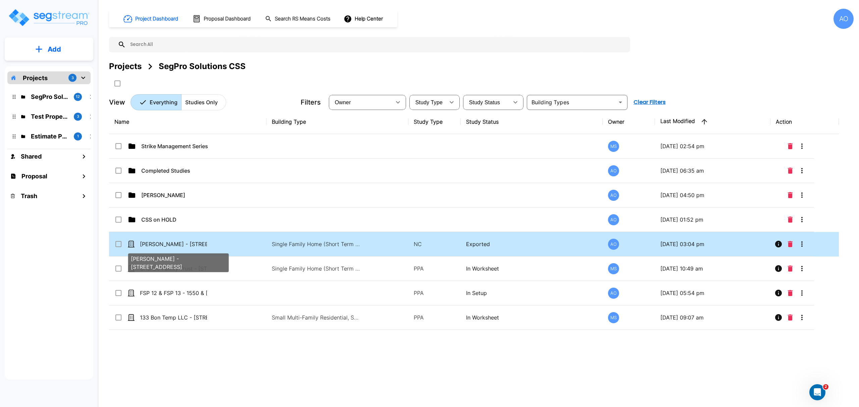
click at [168, 245] on p "[PERSON_NAME] - [STREET_ADDRESS]" at bounding box center [173, 244] width 67 height 8
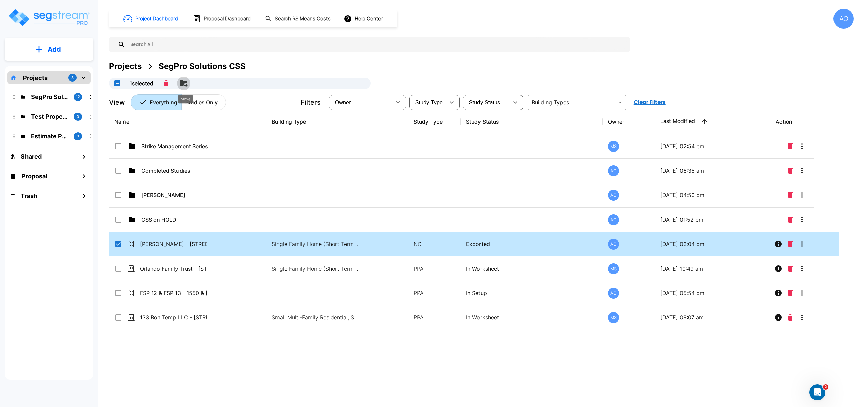
click at [187, 86] on icon "Move" at bounding box center [186, 85] width 4 height 3
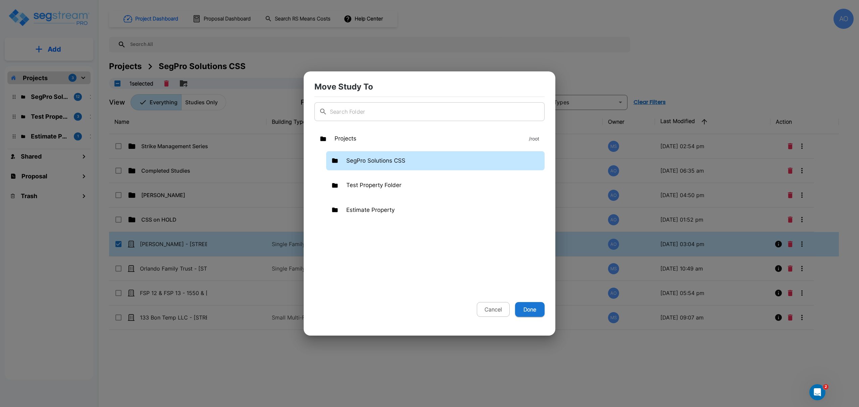
click at [359, 165] on p "SegPro Solutions CSS" at bounding box center [375, 161] width 59 height 9
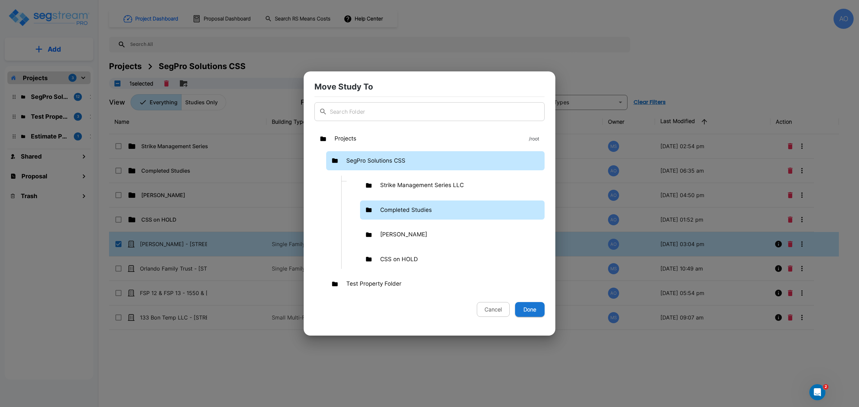
click at [402, 208] on p "Completed Studies" at bounding box center [406, 210] width 52 height 9
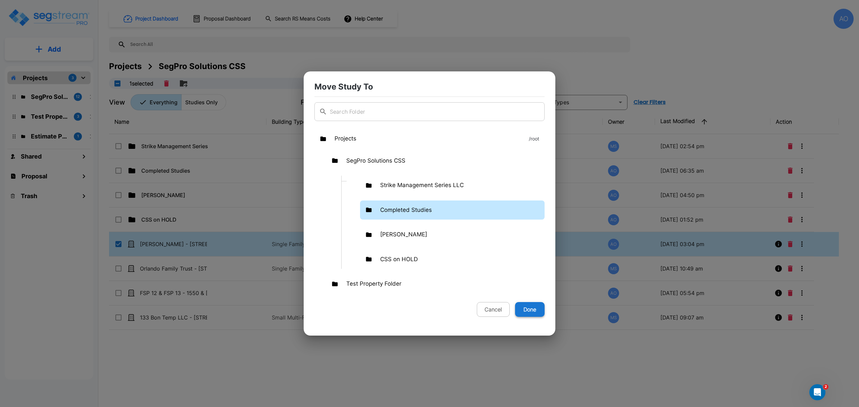
click at [527, 309] on button "Done" at bounding box center [530, 309] width 30 height 15
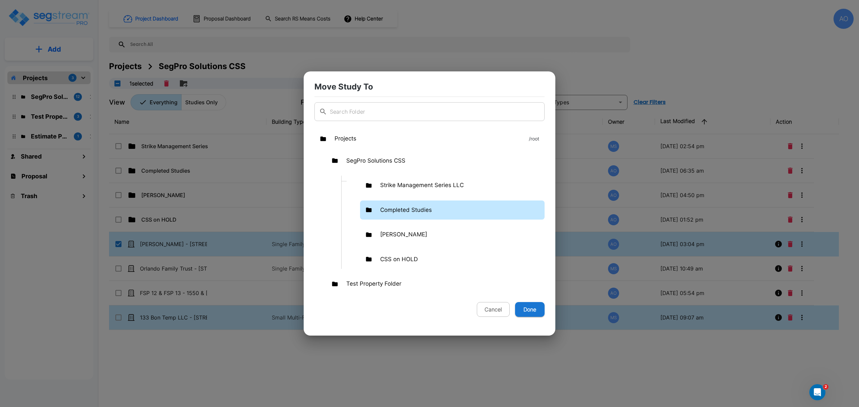
checkbox input "false"
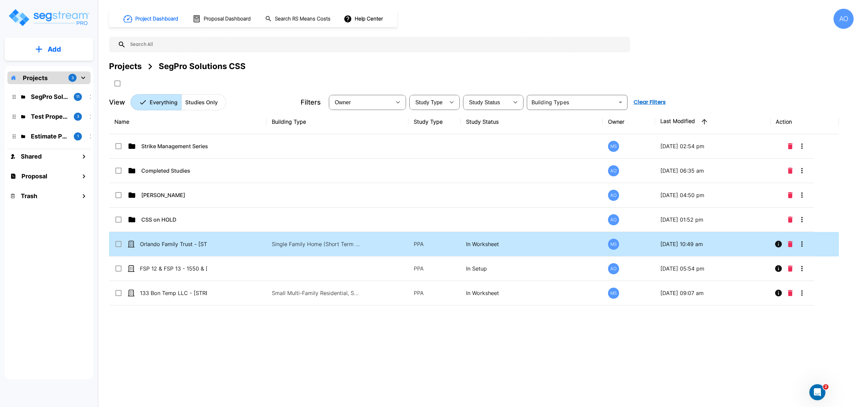
click at [199, 248] on p "Orlando Family Trust - [STREET_ADDRESS]" at bounding box center [173, 244] width 67 height 8
checkbox input "true"
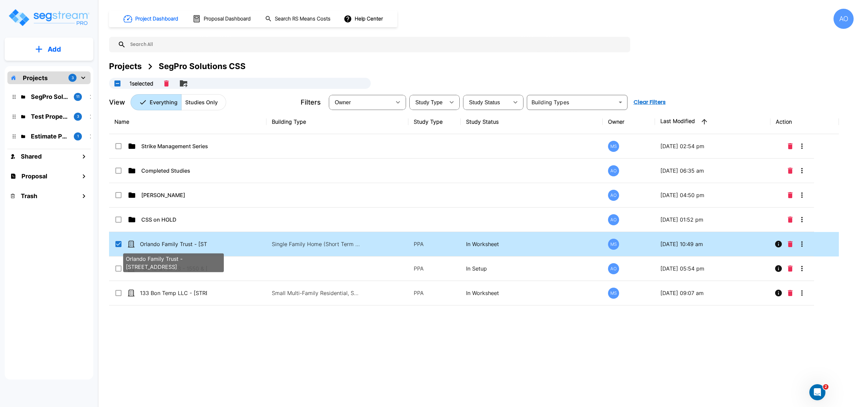
click at [199, 248] on p "Orlando Family Trust - [STREET_ADDRESS]" at bounding box center [173, 244] width 67 height 8
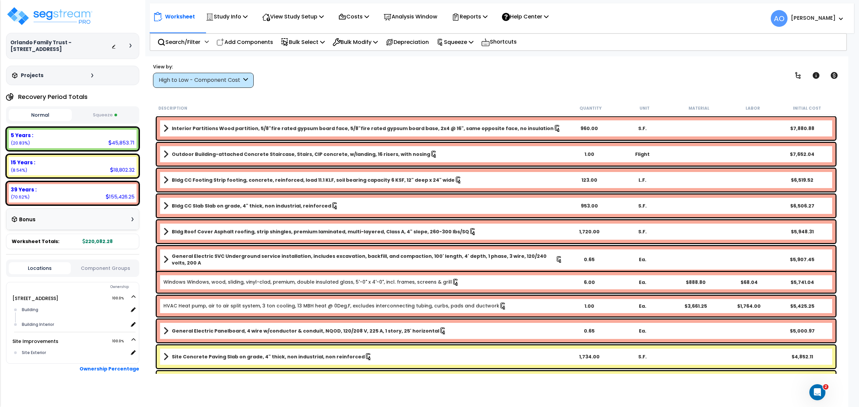
click at [690, 61] on div "Worksheet Study Info Study Setup Add Property Unit Template study Clone study AO" at bounding box center [496, 259] width 704 height 407
click at [412, 15] on p "Analysis Window" at bounding box center [410, 16] width 54 height 9
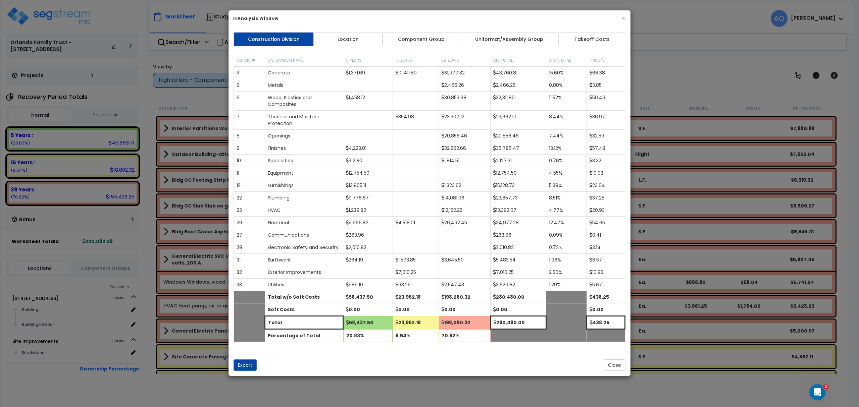
click at [426, 42] on link "Component Group" at bounding box center [421, 39] width 78 height 14
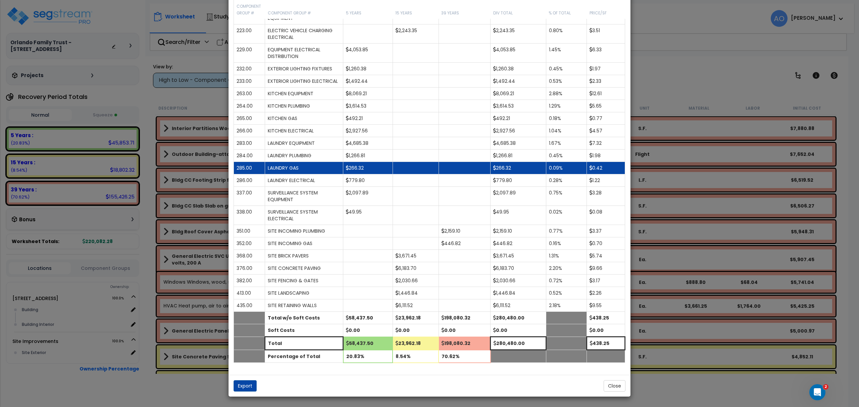
scroll to position [744, 0]
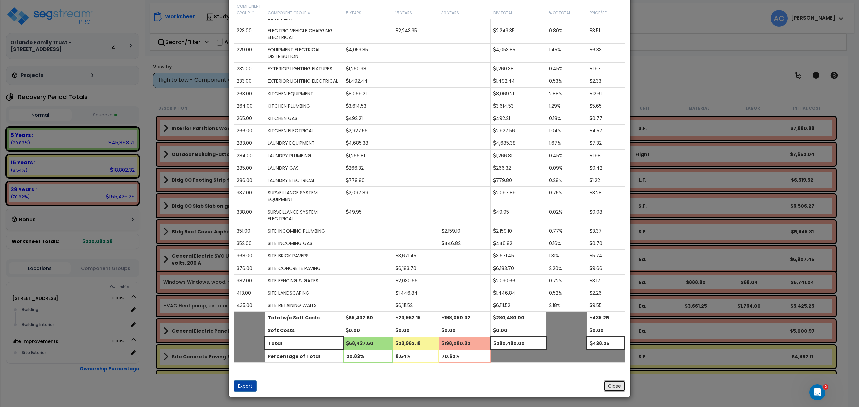
click at [604, 386] on button "Close" at bounding box center [614, 385] width 22 height 11
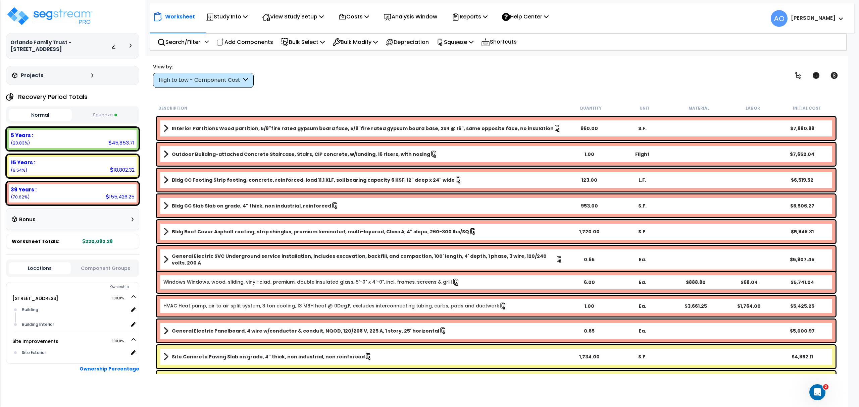
click at [205, 80] on div "High to Low - Component Cost" at bounding box center [200, 80] width 83 height 8
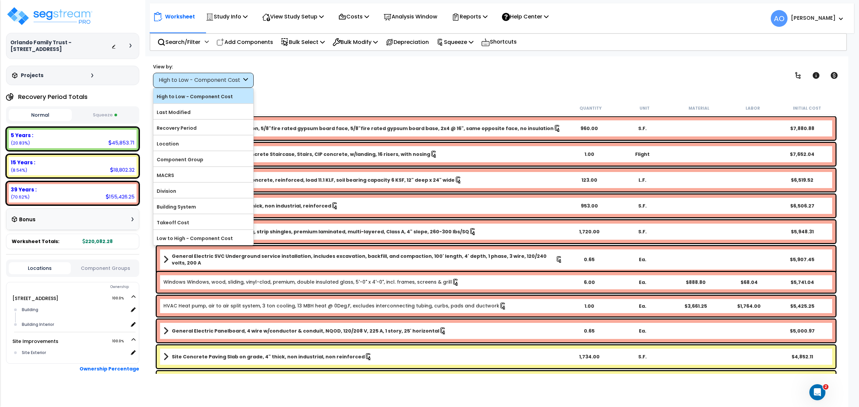
click at [211, 97] on label "High to Low - Component Cost" at bounding box center [203, 97] width 100 height 10
click at [0, 0] on input "High to Low - Component Cost" at bounding box center [0, 0] width 0 height 0
click at [345, 85] on div "View by: High to Low - Component Cost High to Low - Component Cost" at bounding box center [496, 75] width 691 height 25
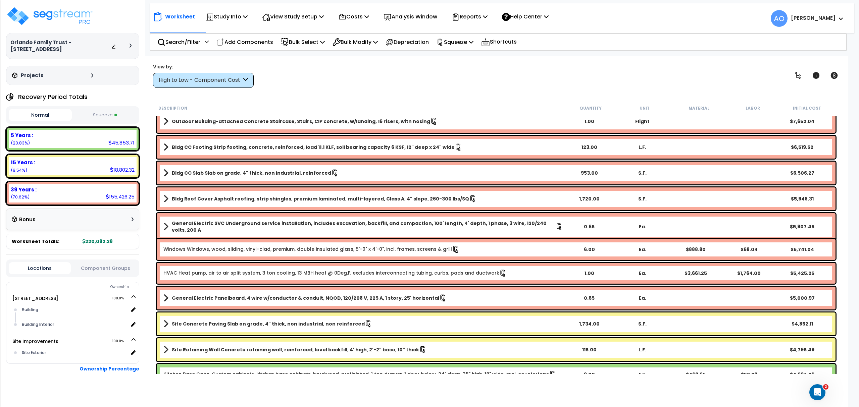
scroll to position [89, 0]
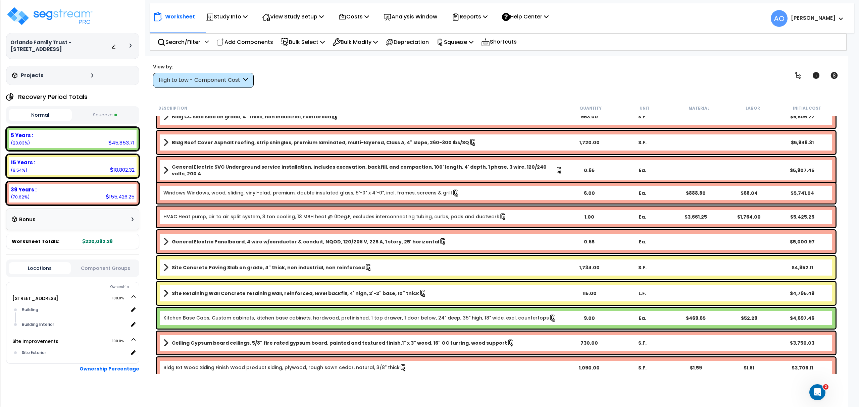
click at [123, 115] on button "Squeeze" at bounding box center [104, 115] width 63 height 12
click at [832, 76] on icon at bounding box center [833, 75] width 7 height 7
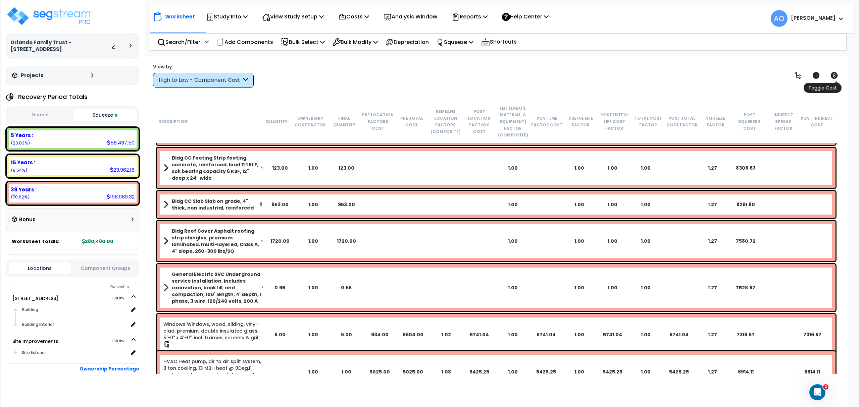
click at [832, 76] on icon at bounding box center [833, 75] width 7 height 7
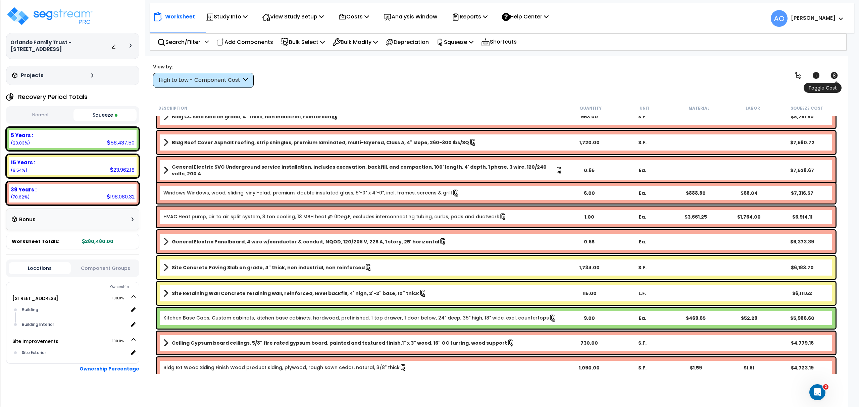
click at [833, 76] on icon at bounding box center [833, 75] width 7 height 7
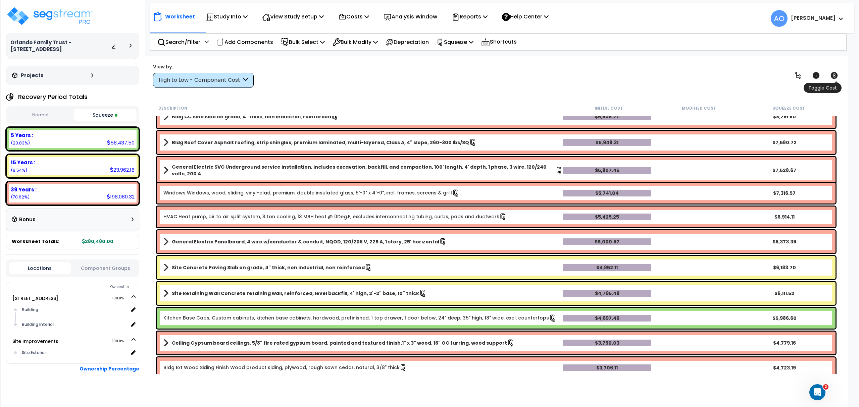
click at [833, 75] on icon at bounding box center [834, 75] width 8 height 8
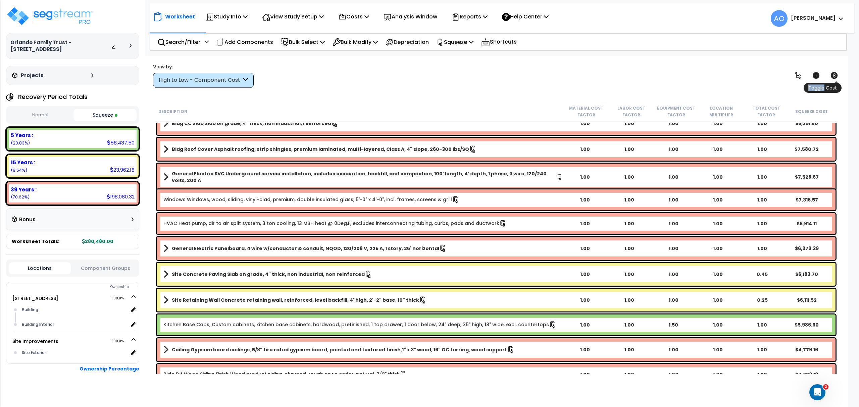
click at [833, 75] on icon at bounding box center [834, 75] width 8 height 8
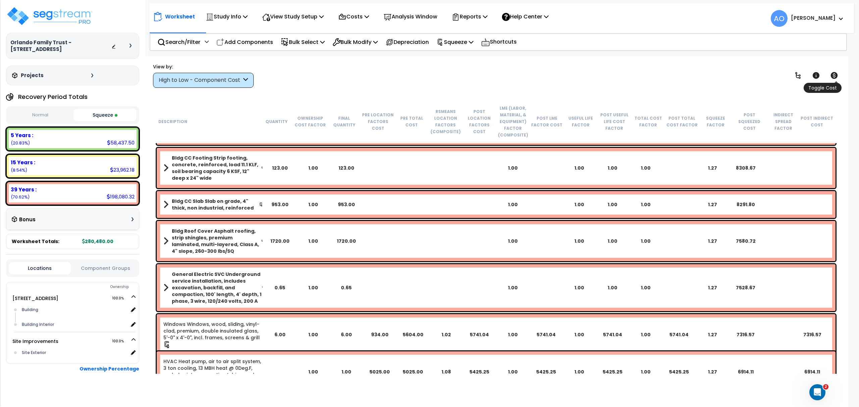
click at [833, 75] on icon at bounding box center [834, 75] width 8 height 8
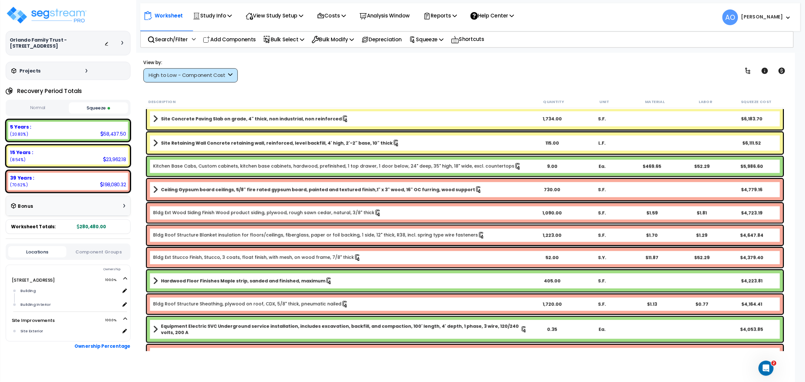
scroll to position [223, 0]
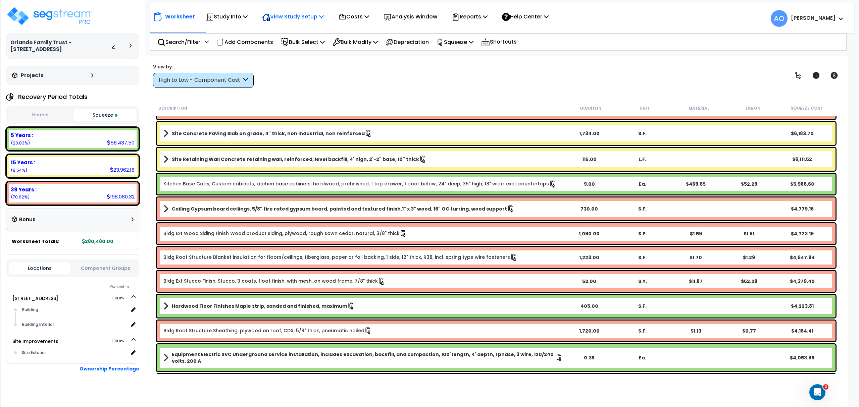
click at [307, 18] on p "View Study Setup" at bounding box center [293, 16] width 62 height 9
click at [300, 45] on link "View Questionnaire" at bounding box center [292, 45] width 66 height 13
click at [479, 19] on p "Reports" at bounding box center [469, 16] width 36 height 9
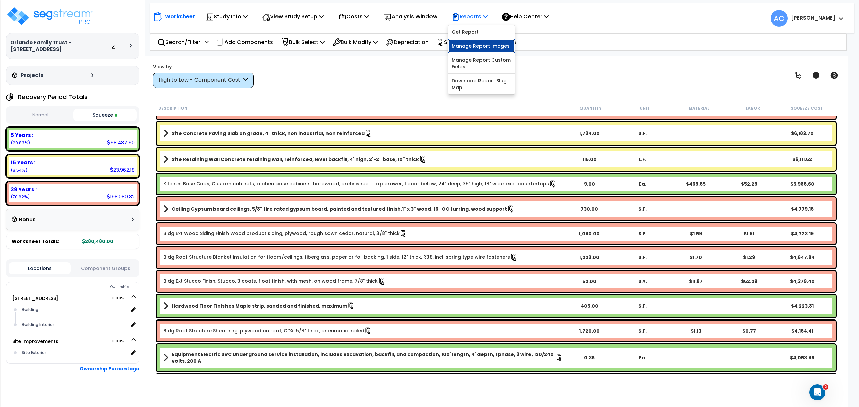
click at [477, 45] on link "Manage Report Images" at bounding box center [481, 45] width 66 height 13
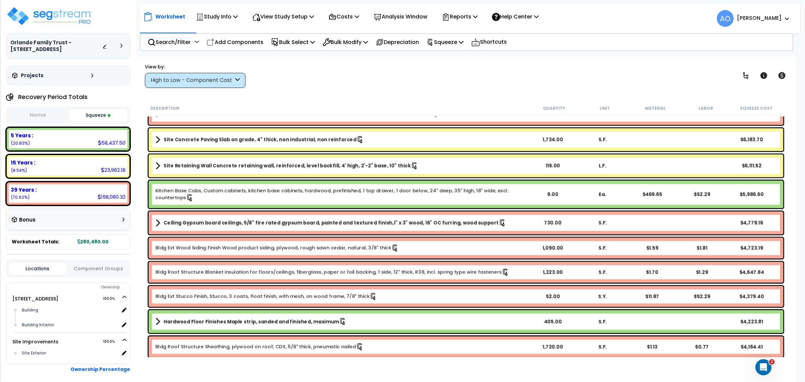
drag, startPoint x: 446, startPoint y: 83, endPoint x: 463, endPoint y: 59, distance: 29.1
click at [446, 83] on div "View by: High to Low - Component Cost High to Low - Component Cost" at bounding box center [466, 75] width 647 height 25
click at [475, 13] on p "Reports" at bounding box center [460, 16] width 36 height 9
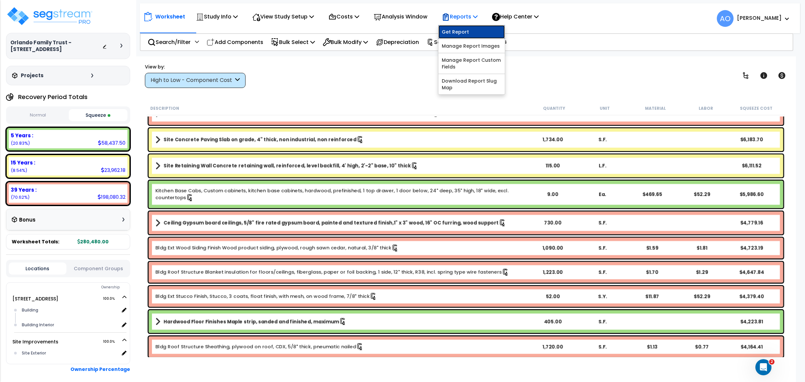
click at [471, 28] on link "Get Report" at bounding box center [471, 31] width 66 height 13
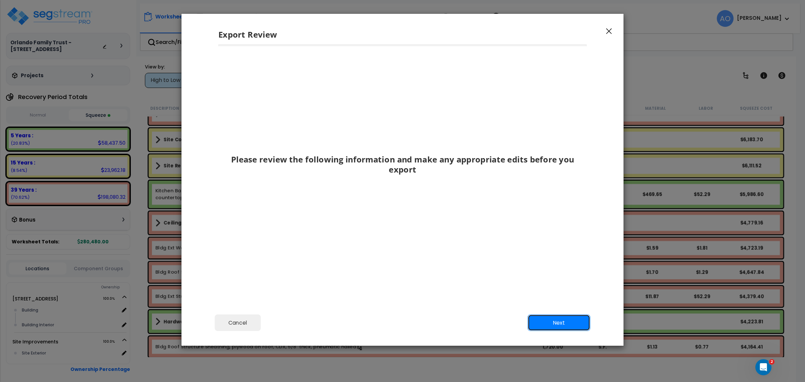
click at [556, 324] on button "Next" at bounding box center [559, 322] width 63 height 17
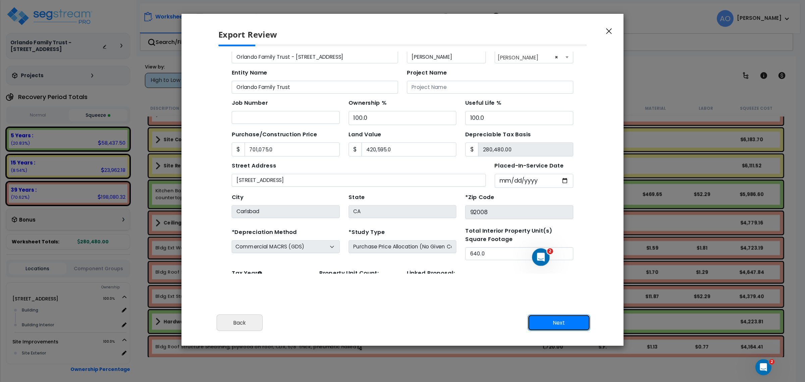
scroll to position [61, 0]
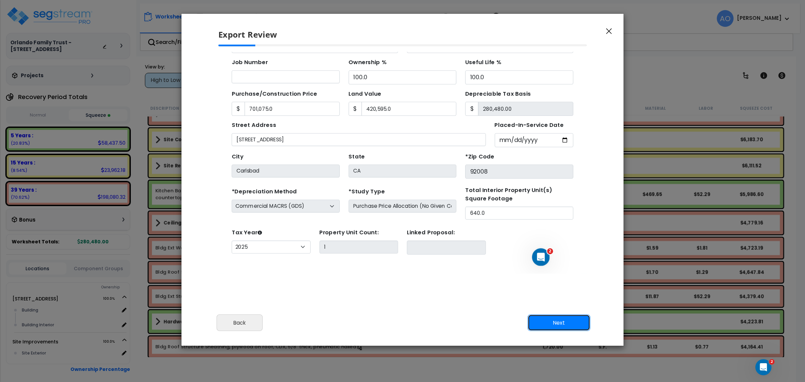
click at [562, 322] on button "Next" at bounding box center [559, 322] width 63 height 17
type input "701075"
type input "420595"
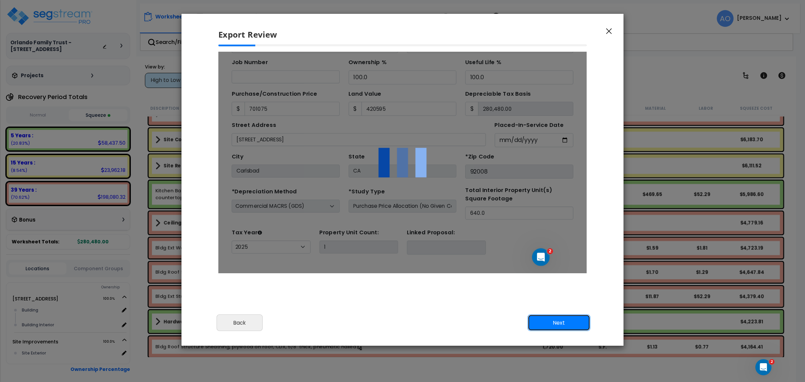
scroll to position [0, 0]
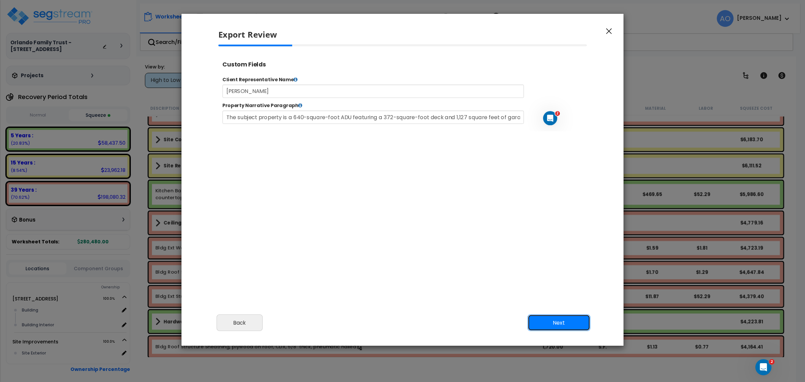
click at [561, 321] on button "Next" at bounding box center [559, 322] width 63 height 17
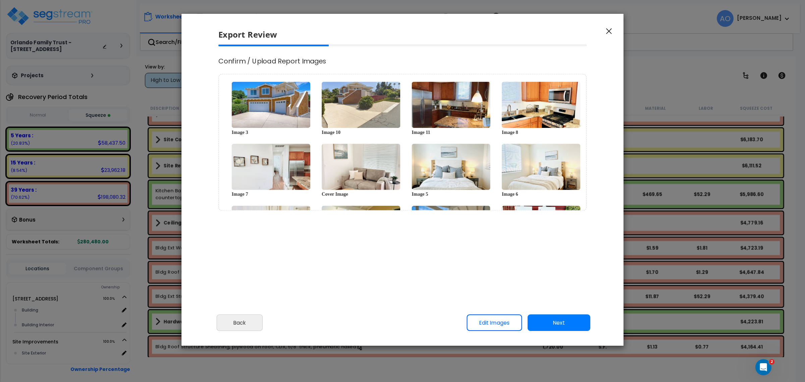
type input "701,075.0"
type input "420,595.0"
select select "2025"
click at [549, 321] on button "Next" at bounding box center [559, 322] width 63 height 17
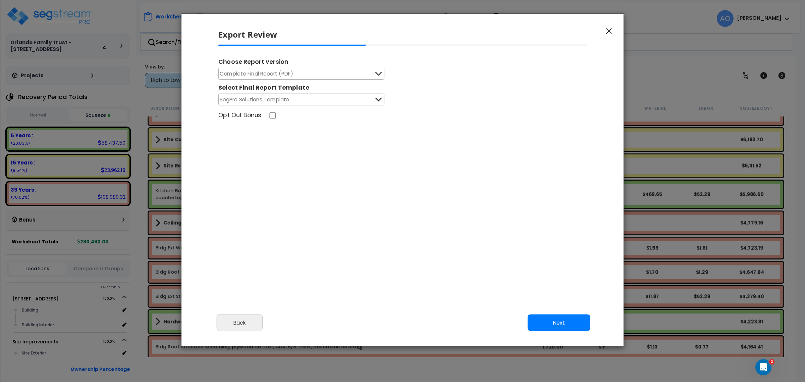
click at [610, 33] on icon "button" at bounding box center [609, 32] width 6 height 6
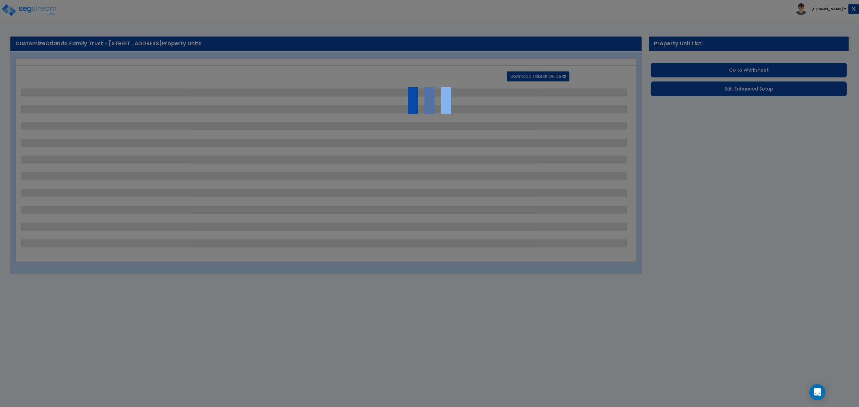
select select "2"
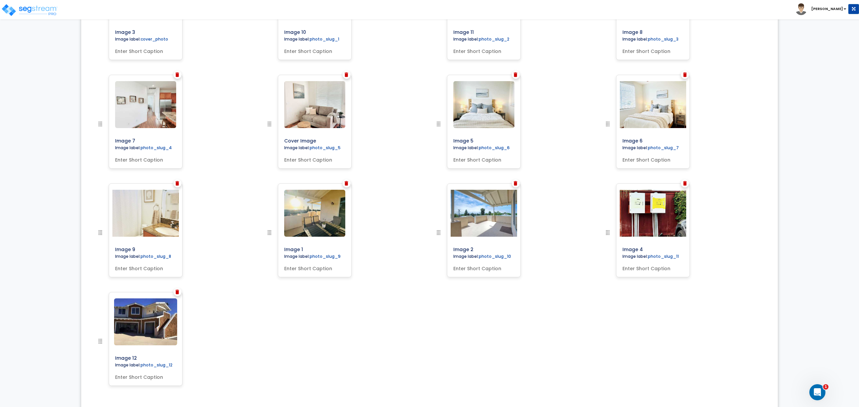
scroll to position [322, 0]
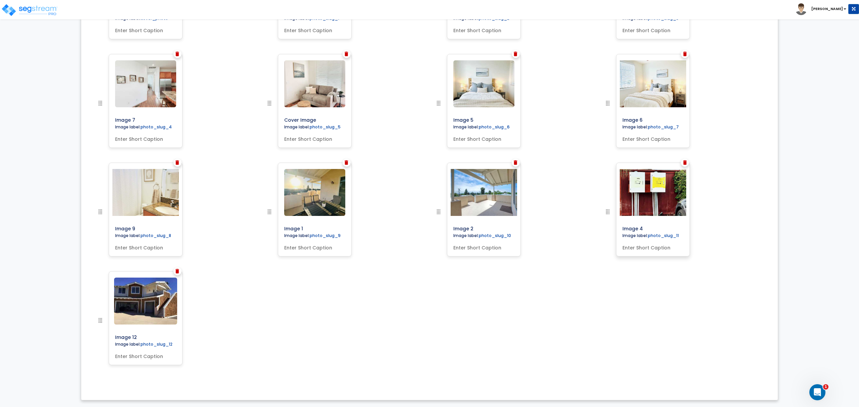
click at [641, 202] on img at bounding box center [653, 192] width 70 height 47
click at [498, 321] on div "Image 3 Image label: cover_photo Image 10 Image 11" at bounding box center [429, 162] width 686 height 445
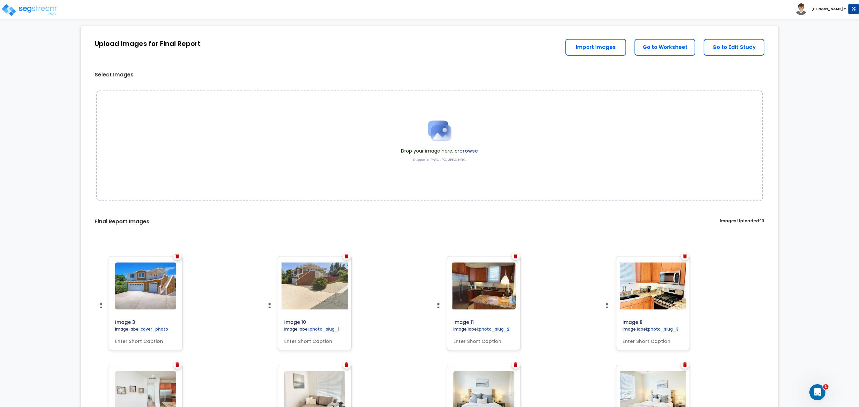
scroll to position [0, 0]
